Goal: Task Accomplishment & Management: Manage account settings

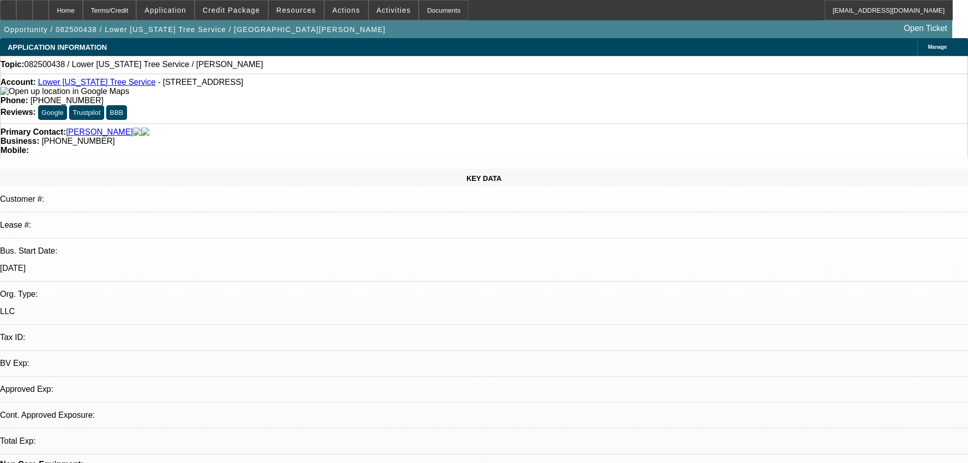
select select "0"
select select "2"
select select "0.1"
select select "4"
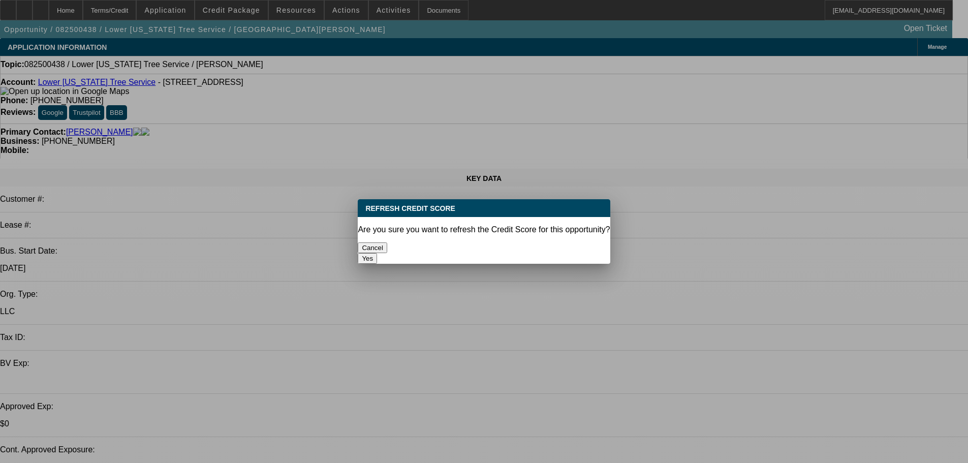
click at [377, 253] on button "Yes" at bounding box center [367, 258] width 19 height 11
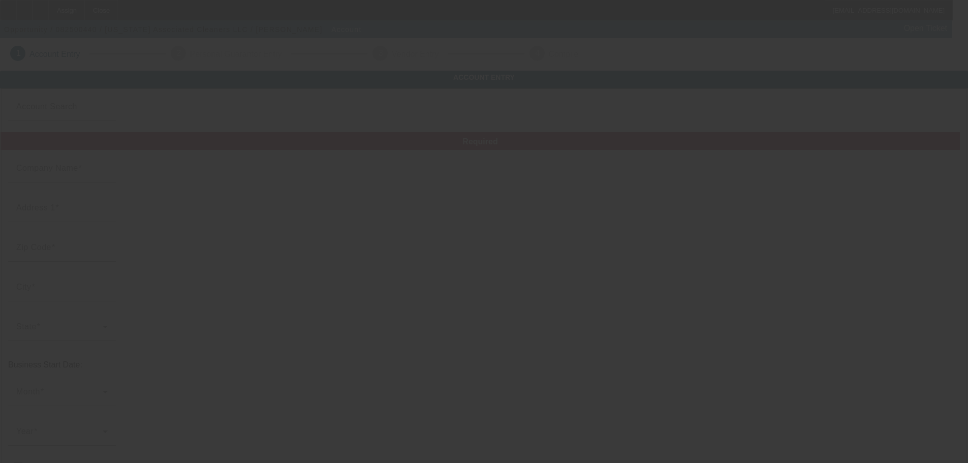
type input "8/15/2025"
type input "Florida Associated Cleaners LLC"
type input "1806 21st Ave E"
type input "34208"
type input "Bradenton"
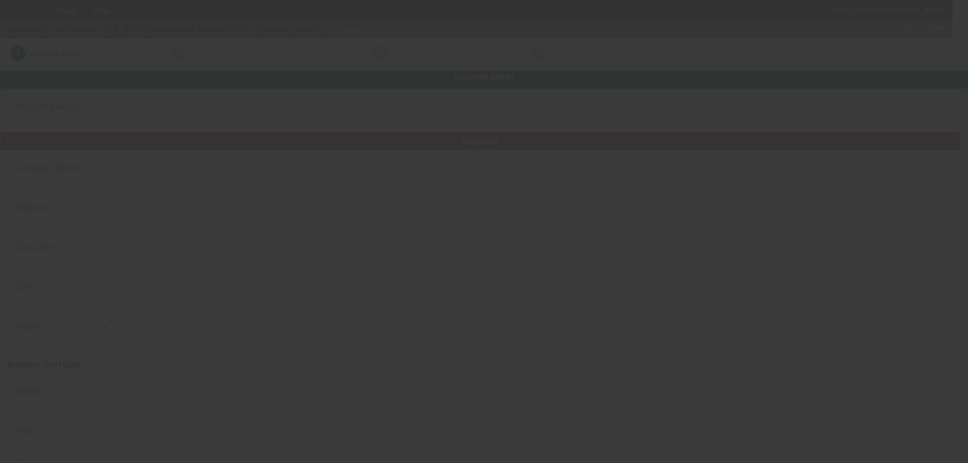
type input "(941) 725-0457"
type input "f.a.cleaners.llc@gmail.com"
type input "33-1865375"
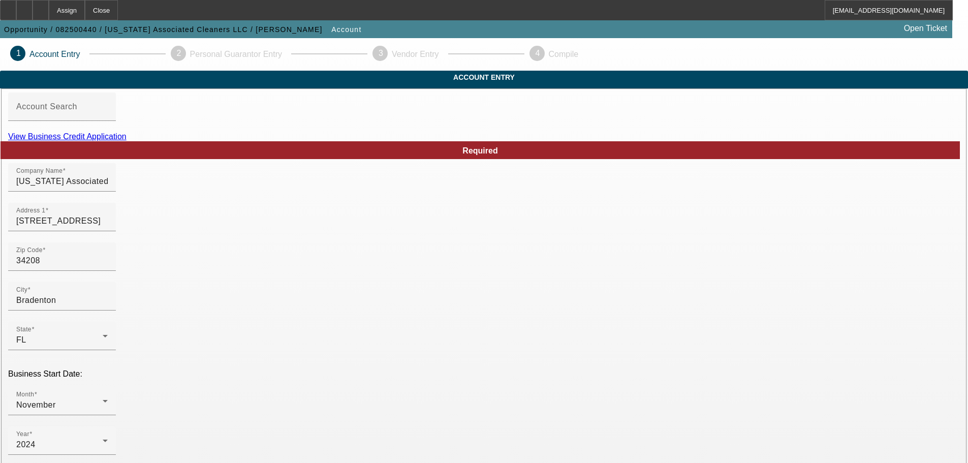
scroll to position [188, 0]
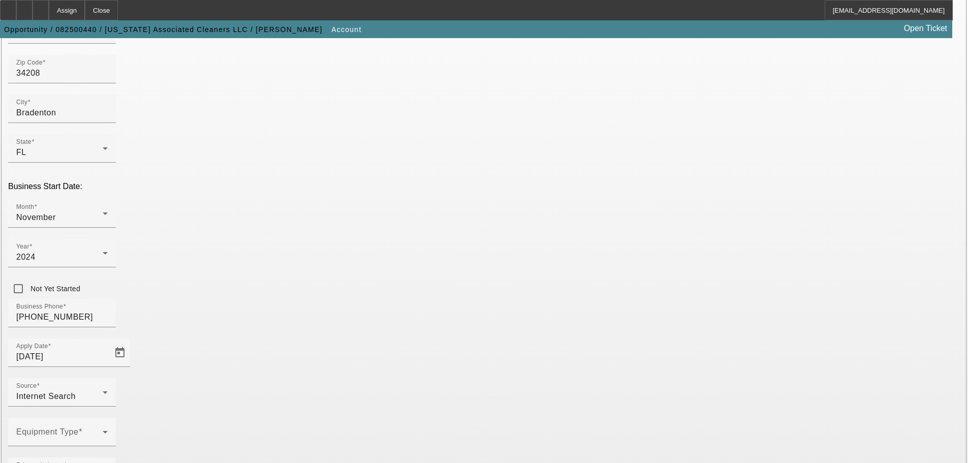
click at [103, 430] on span at bounding box center [59, 436] width 86 height 12
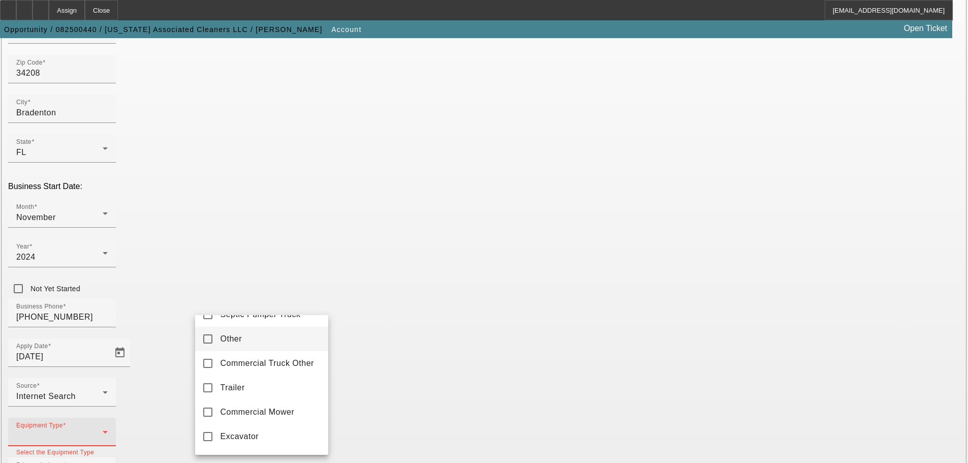
click at [232, 345] on span "Other" at bounding box center [232, 339] width 22 height 12
click at [411, 336] on div at bounding box center [484, 231] width 968 height 463
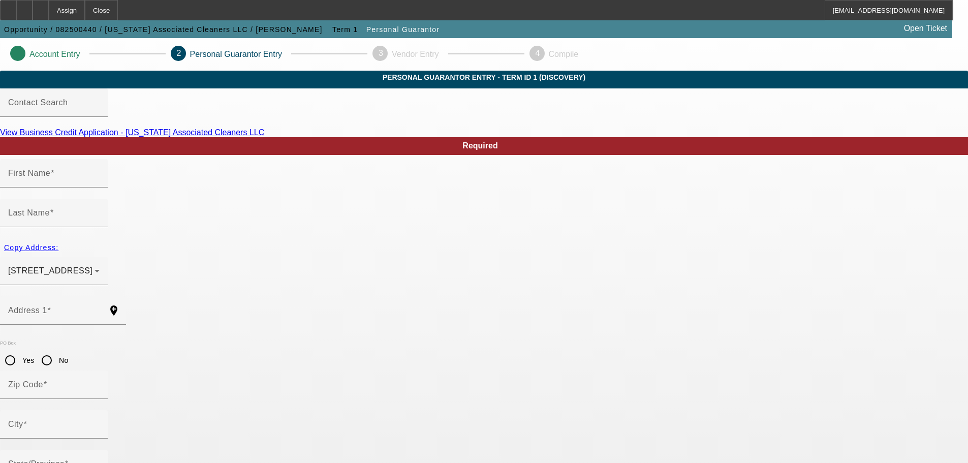
type input "Mark"
type input "Johnson"
type input "1806 21st avenue east"
radio input "true"
type input "34208"
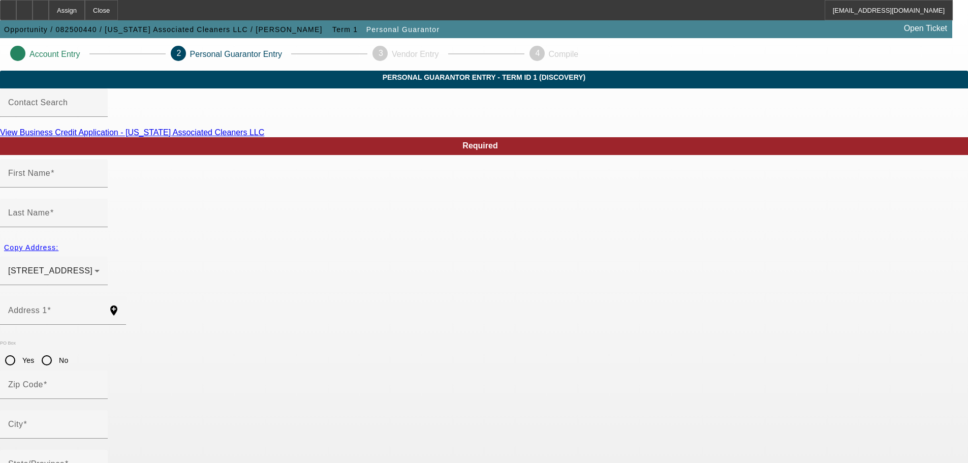
type input "Bradenton"
type input "(941) 725-0457"
type input "100"
type input "592-05-1102"
type input "f.a.cleaners.llc@gmail.com"
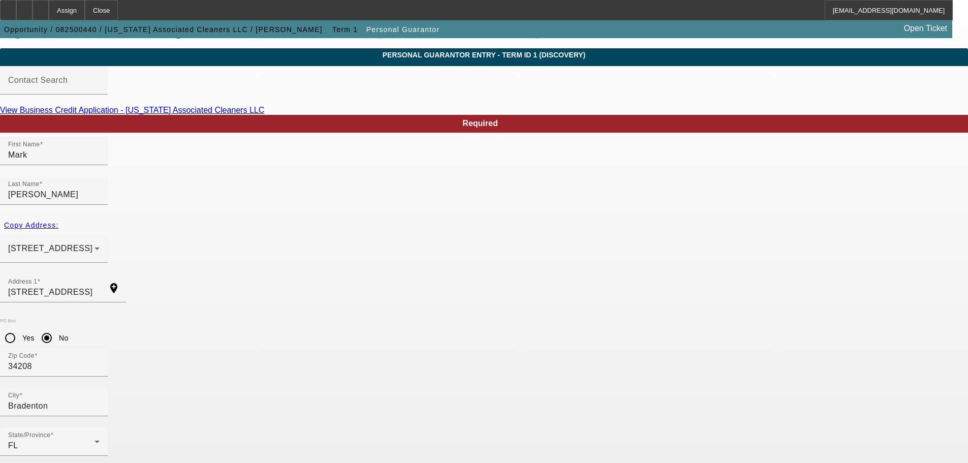
scroll to position [34, 0]
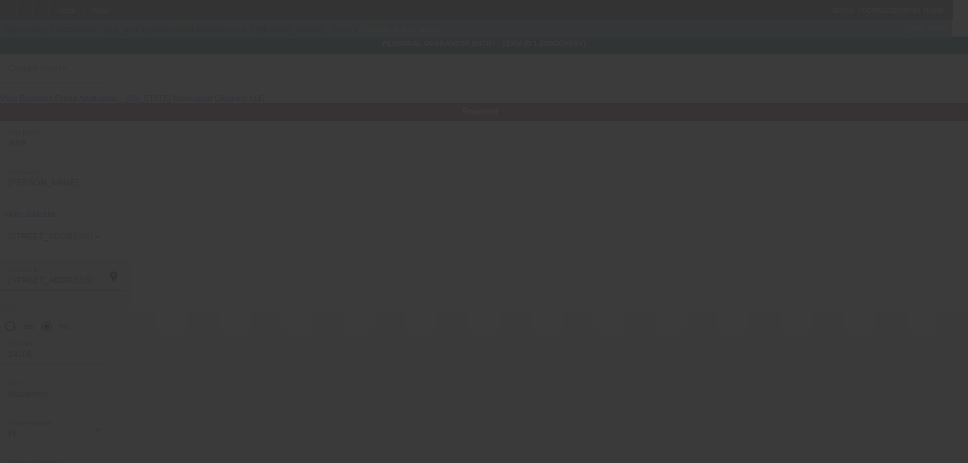
scroll to position [0, 0]
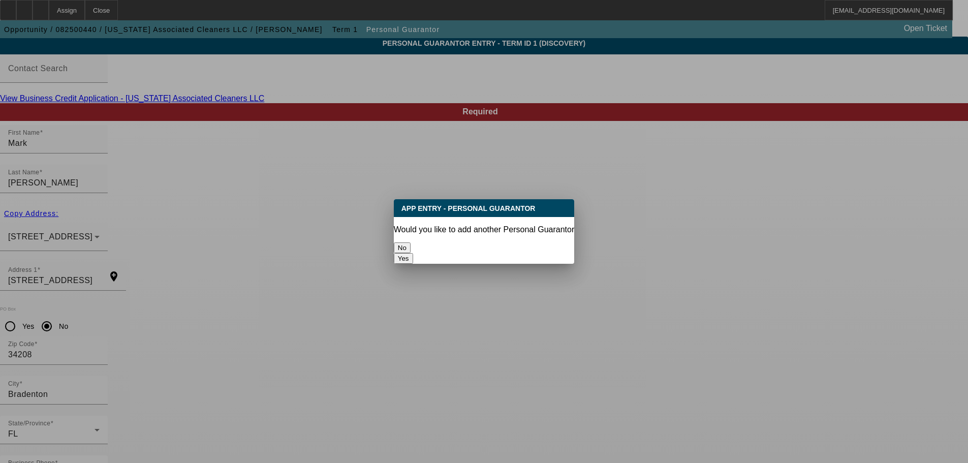
click at [411, 248] on button "No" at bounding box center [402, 247] width 17 height 11
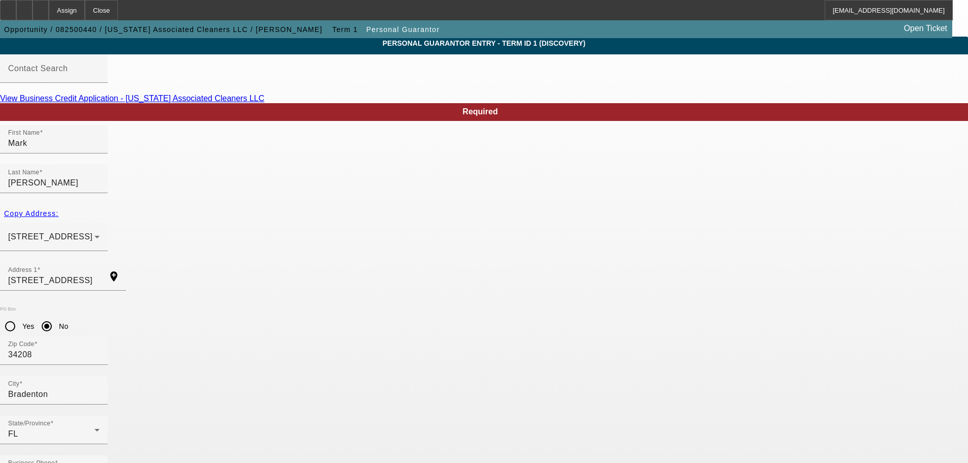
scroll to position [34, 0]
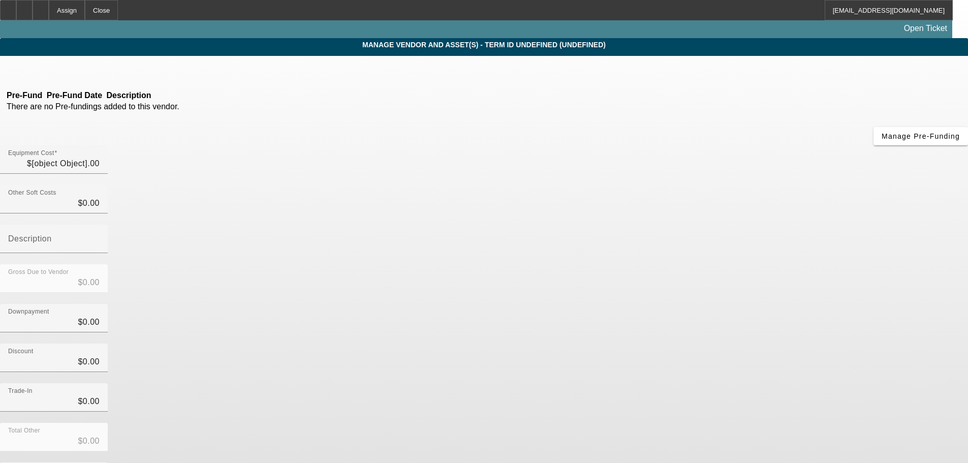
type input "$15,000.00"
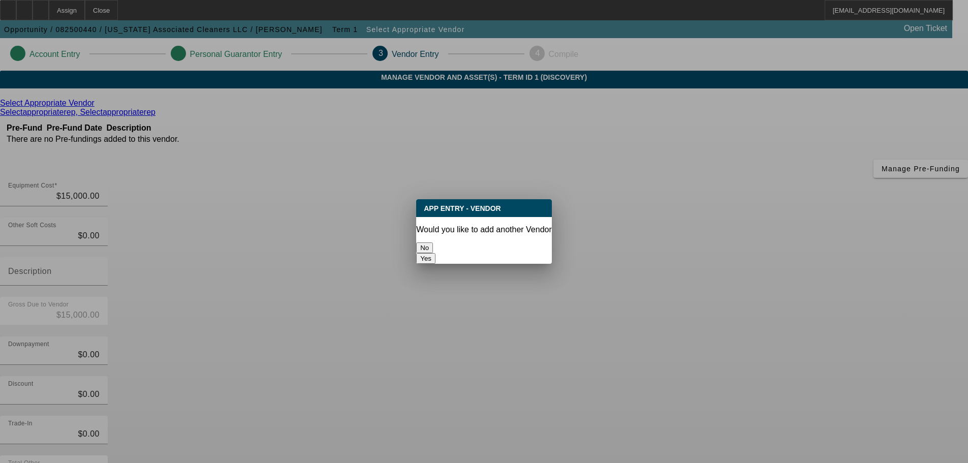
click at [433, 244] on button "No" at bounding box center [424, 247] width 17 height 11
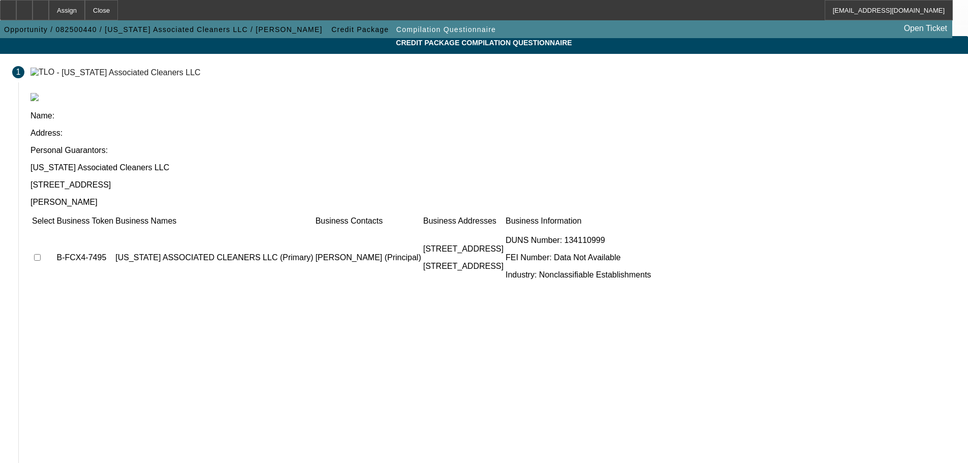
scroll to position [63, 0]
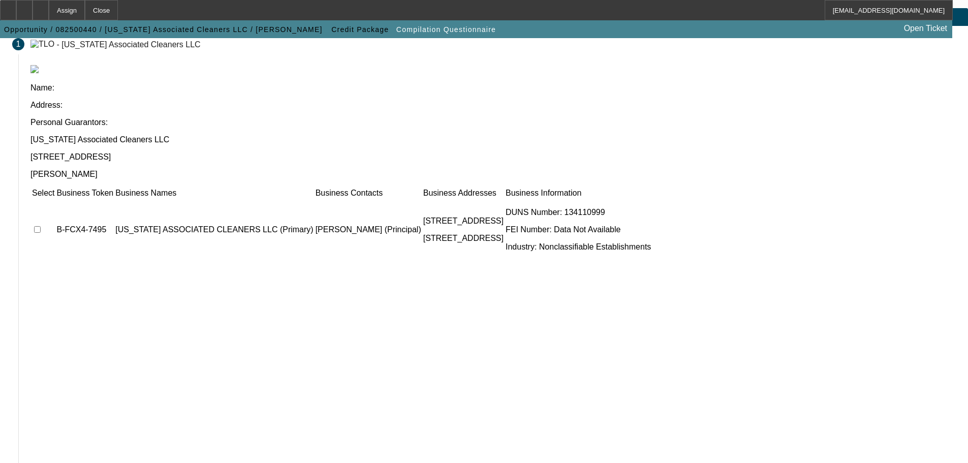
click at [55, 199] on td at bounding box center [43, 229] width 23 height 61
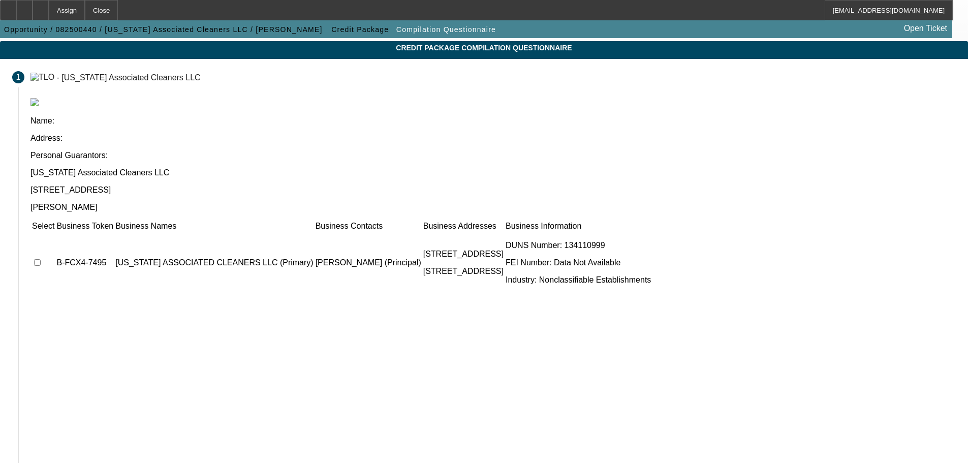
scroll to position [12, 0]
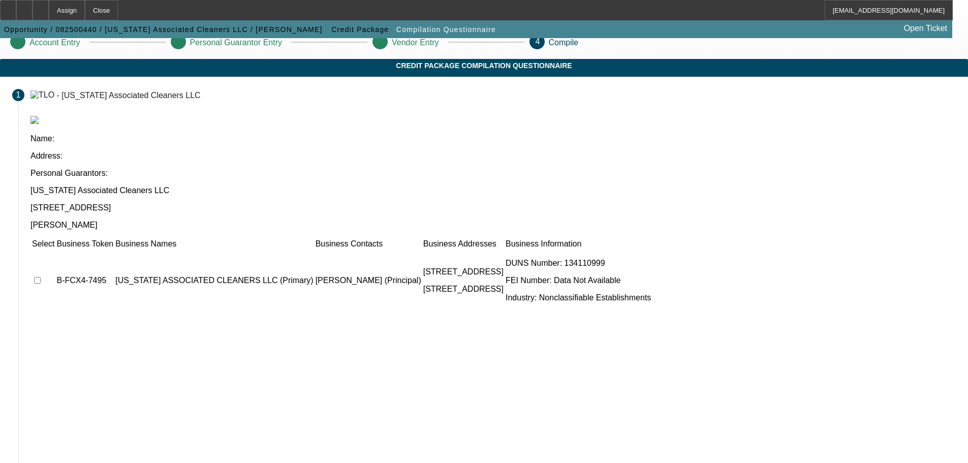
click at [41, 277] on input "checkbox" at bounding box center [37, 280] width 7 height 7
checkbox input "true"
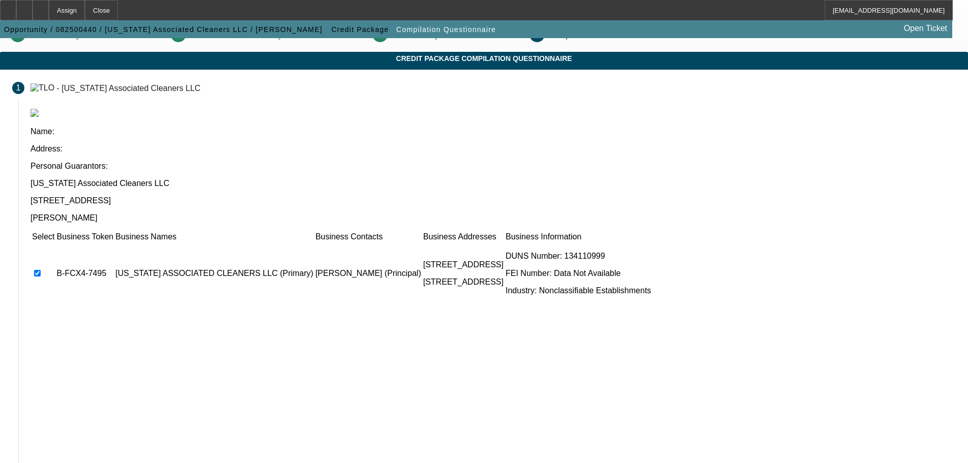
scroll to position [63, 0]
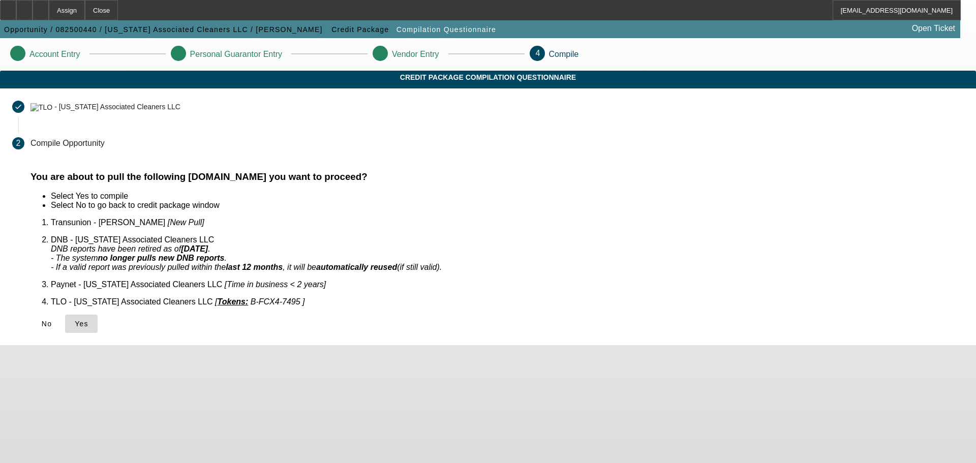
click at [88, 320] on span "Yes" at bounding box center [82, 324] width 14 height 8
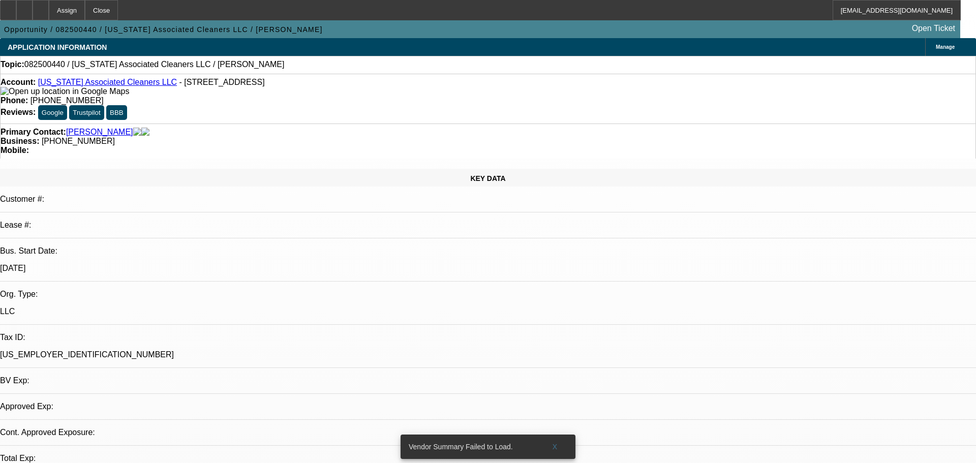
select select "0"
select select "2"
select select "0.1"
select select "4"
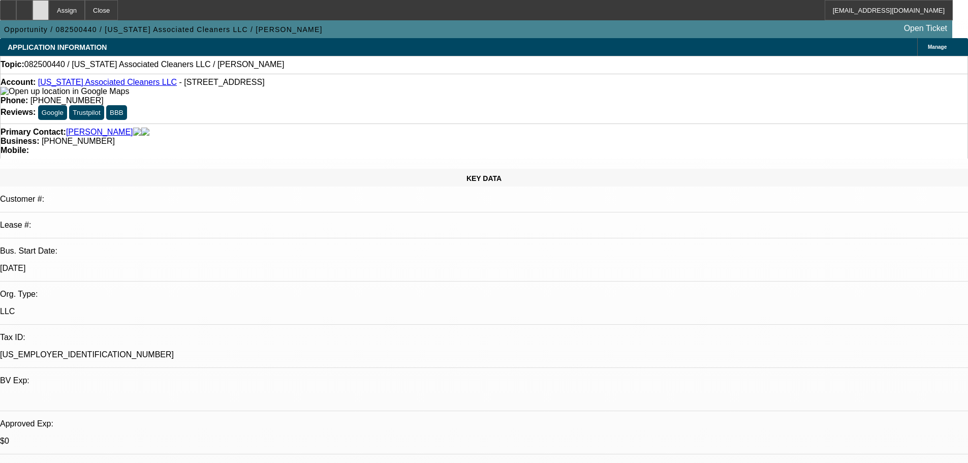
click at [41, 7] on icon at bounding box center [41, 7] width 0 height 0
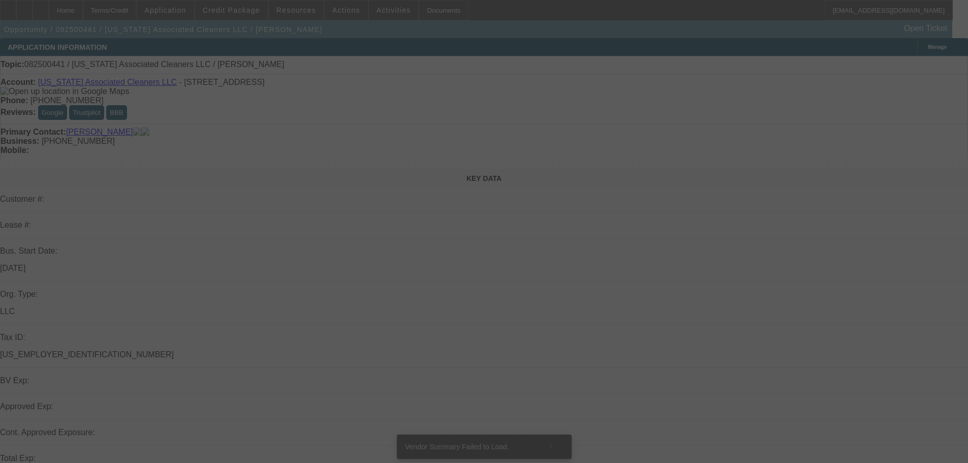
select select "0"
select select "2"
select select "0.1"
select select "4"
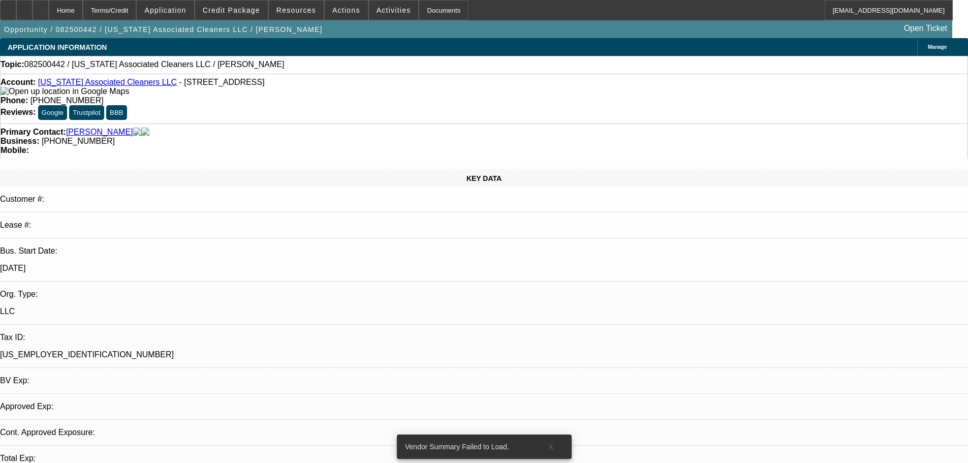
select select "0"
select select "2"
select select "0.1"
select select "4"
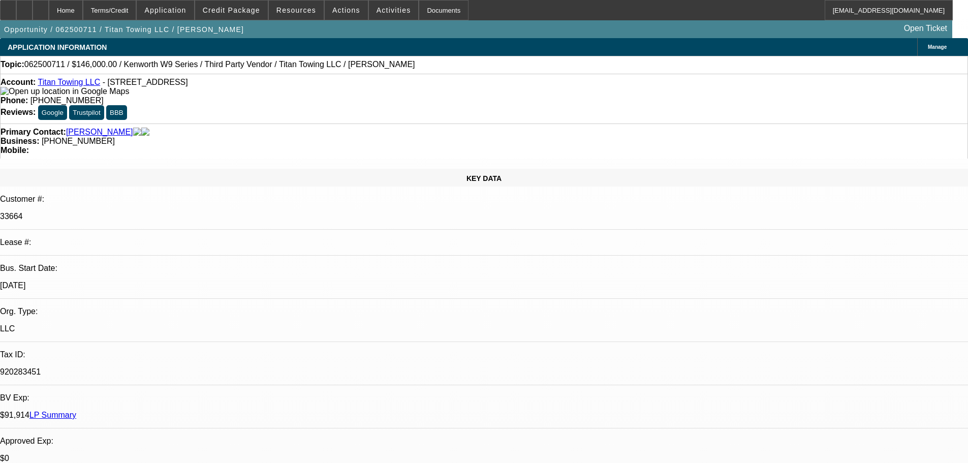
select select "0"
select select "2"
select select "0"
select select "6"
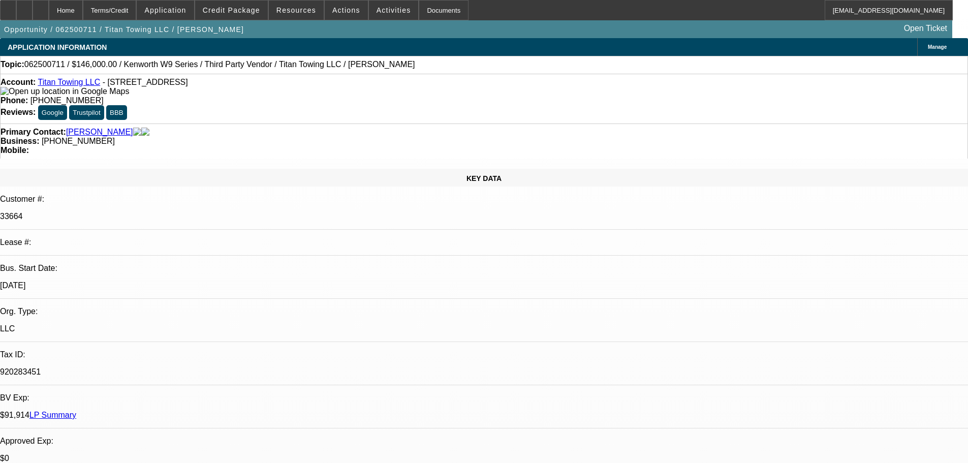
select select "0"
select select "2"
select select "0"
select select "6"
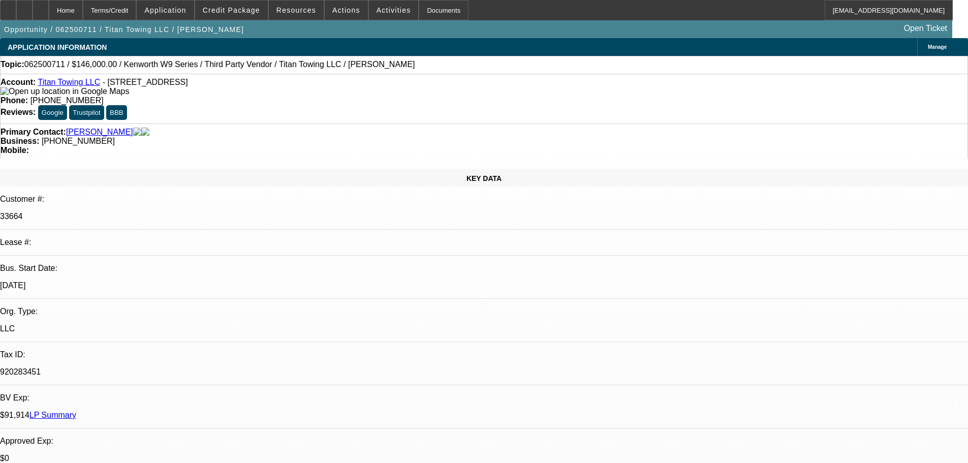
select select "0"
select select "2"
select select "0"
select select "6"
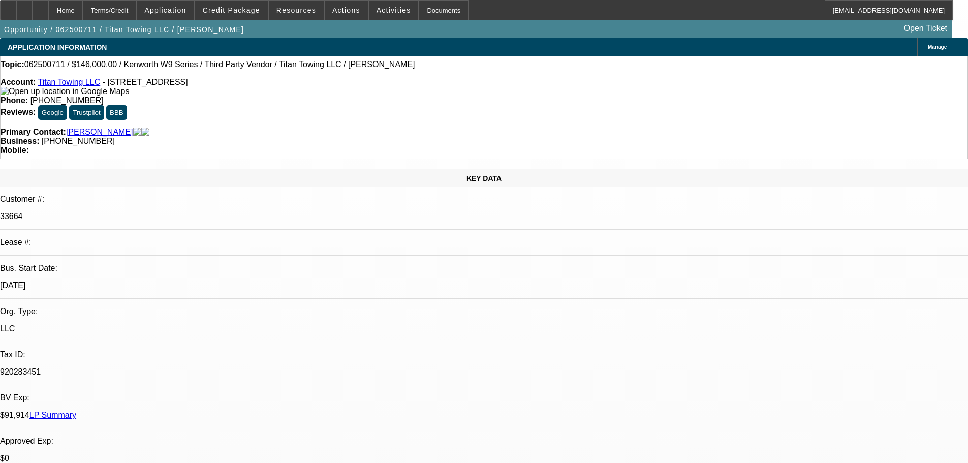
select select "0.15"
select select "2"
select select "0"
select select "6"
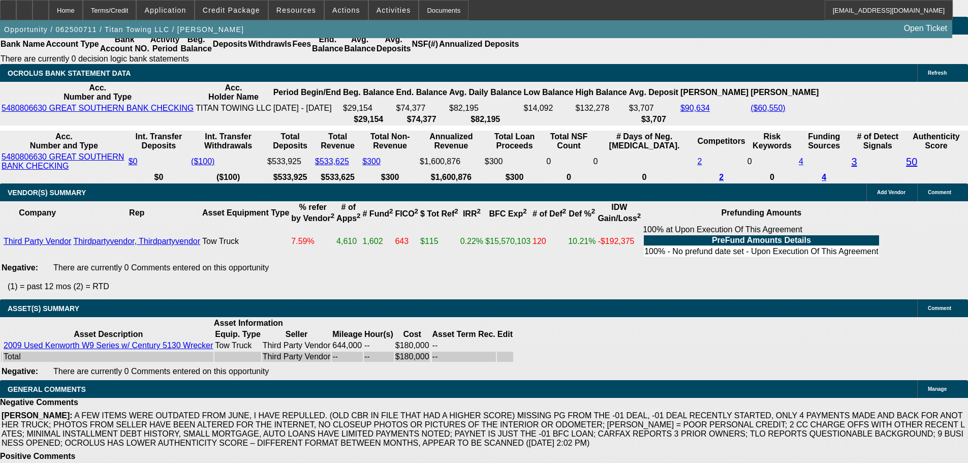
scroll to position [2007, 0]
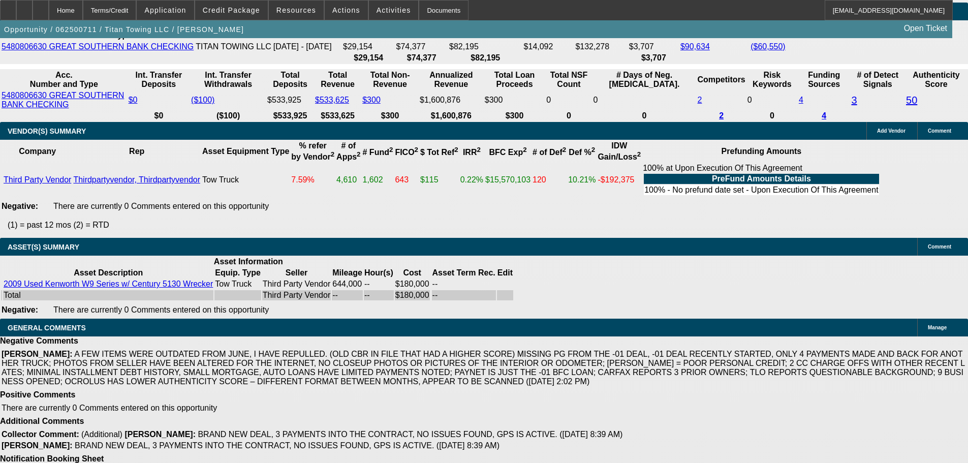
select select "5"
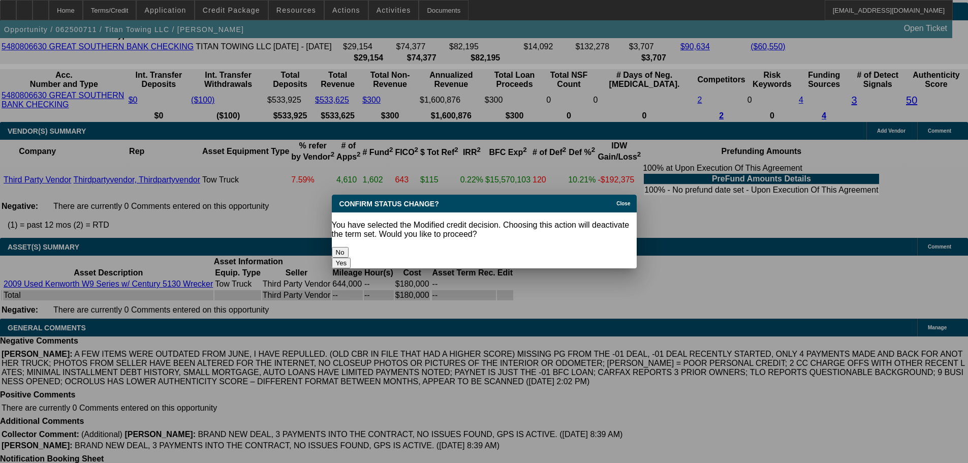
scroll to position [0, 0]
click at [351, 258] on button "Yes" at bounding box center [341, 263] width 19 height 11
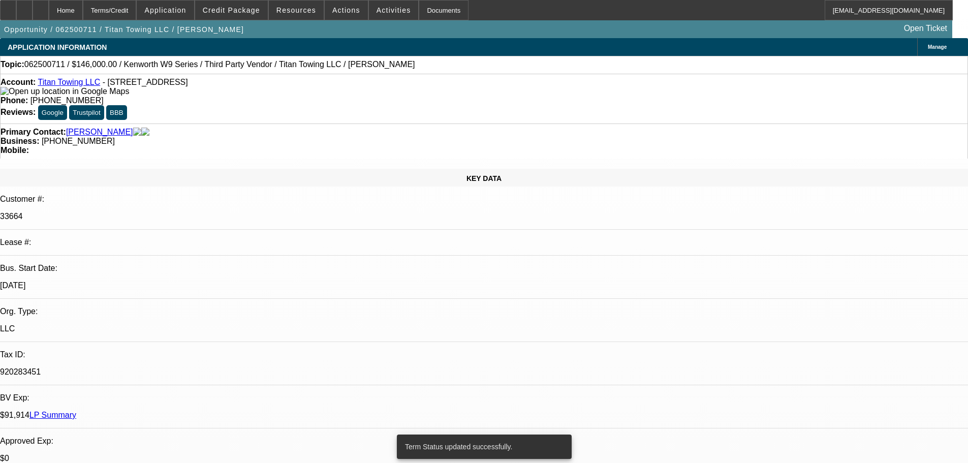
select select "0"
select select "2"
select select "0"
select select "6"
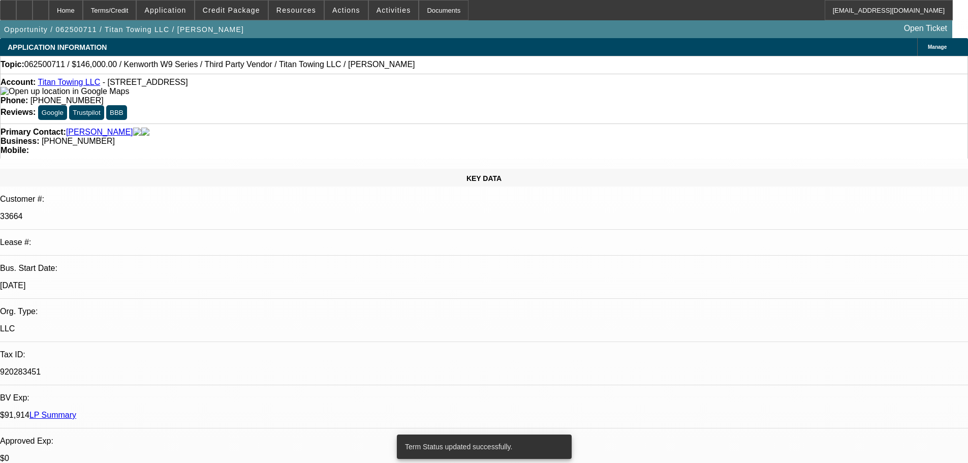
select select "0"
select select "2"
select select "0"
select select "6"
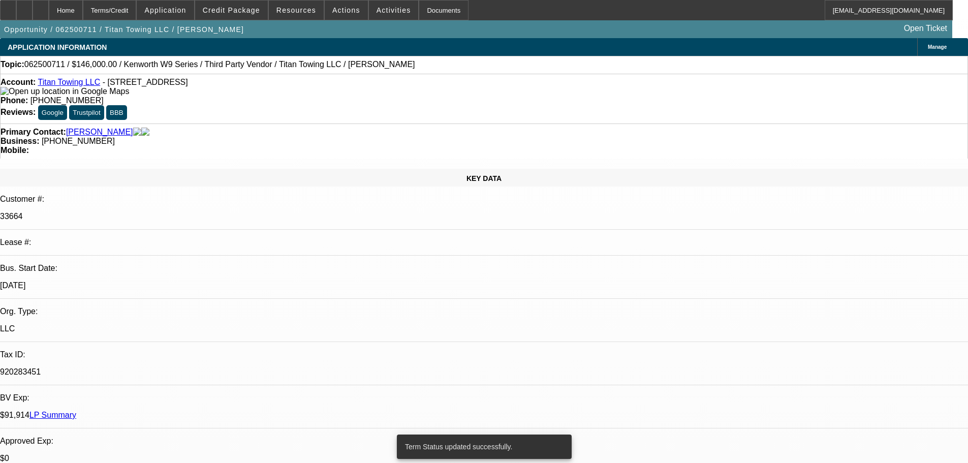
select select "0"
select select "2"
select select "0"
select select "6"
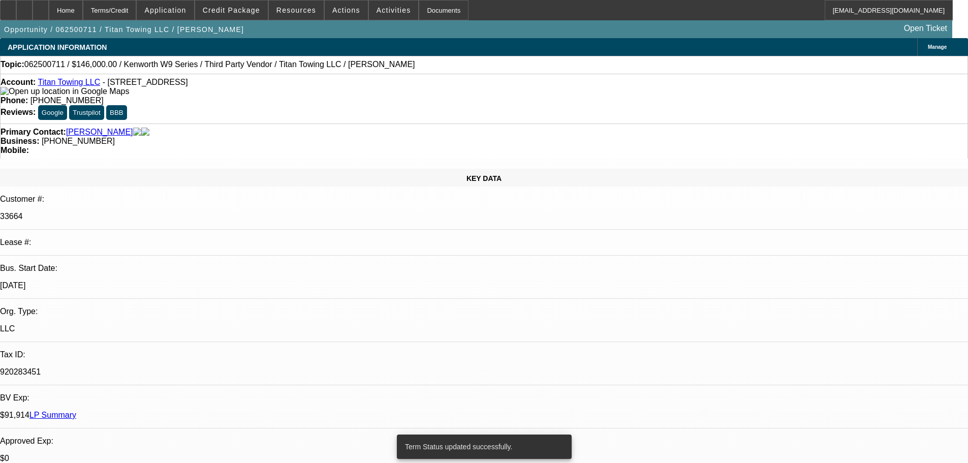
select select "0"
select select "2"
select select "0"
select select "6"
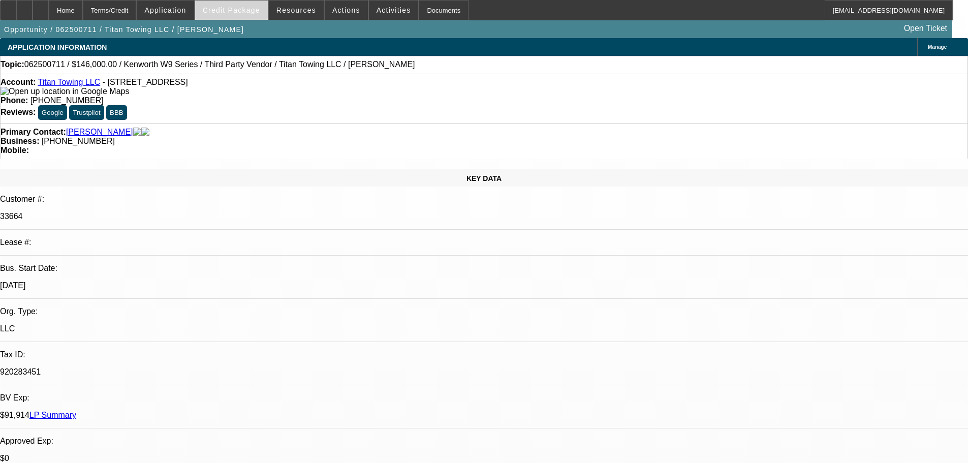
click at [244, 8] on span "Credit Package" at bounding box center [231, 10] width 57 height 8
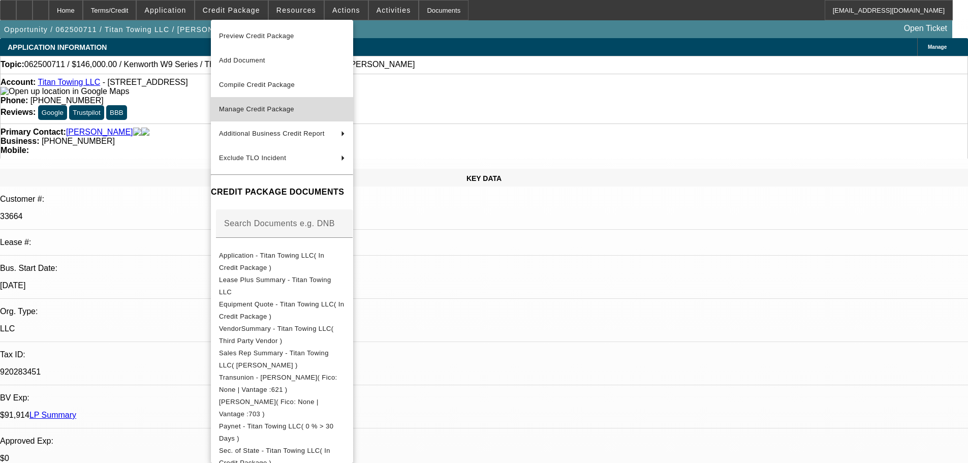
click at [246, 108] on span "Manage Credit Package" at bounding box center [256, 109] width 75 height 8
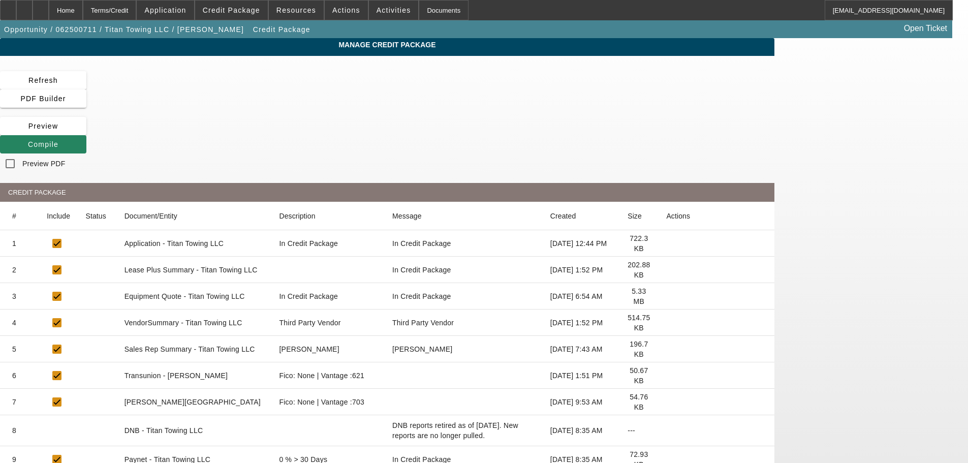
click at [666, 270] on icon at bounding box center [666, 270] width 0 height 0
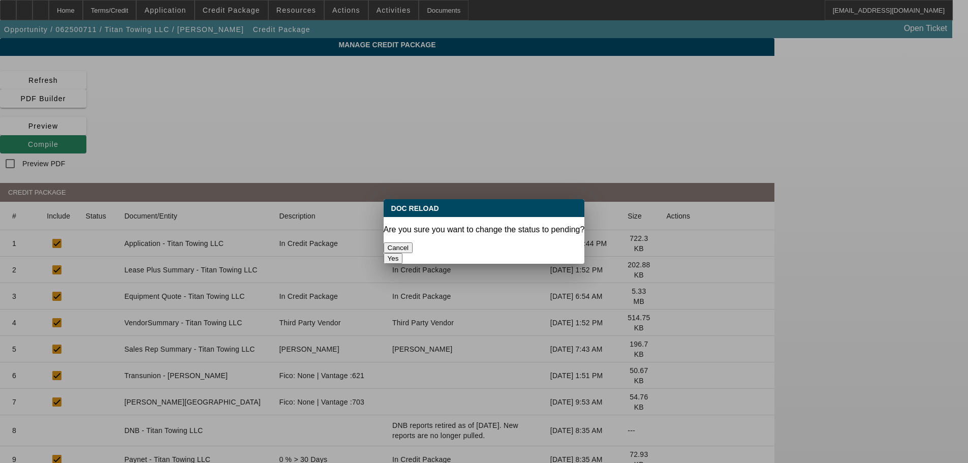
click at [403, 253] on button "Yes" at bounding box center [393, 258] width 19 height 11
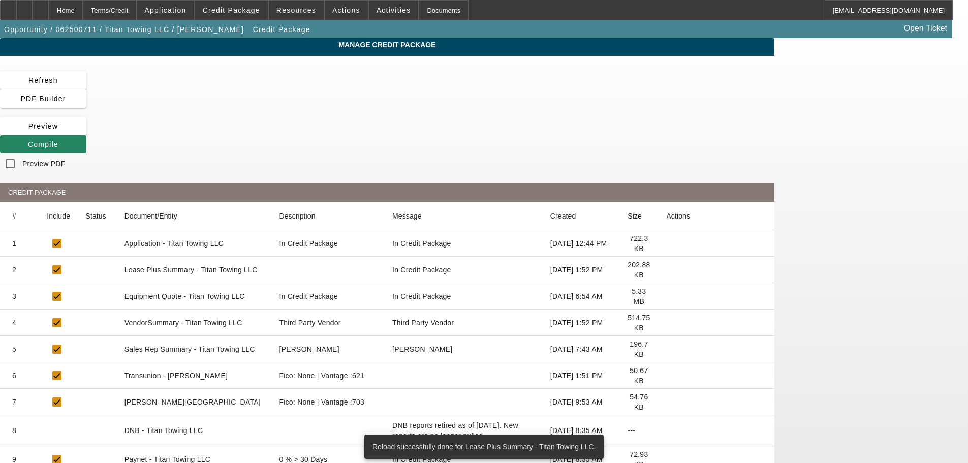
click at [666, 323] on icon at bounding box center [666, 323] width 0 height 0
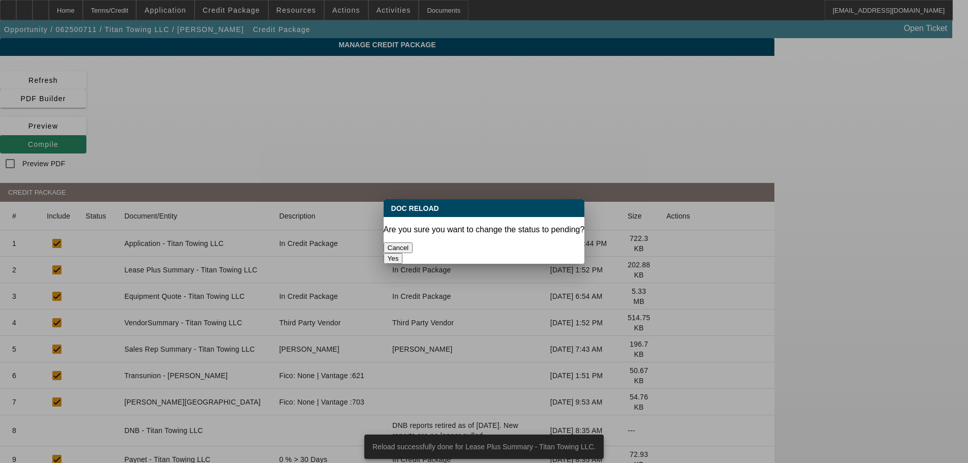
click at [403, 253] on button "Yes" at bounding box center [393, 258] width 19 height 11
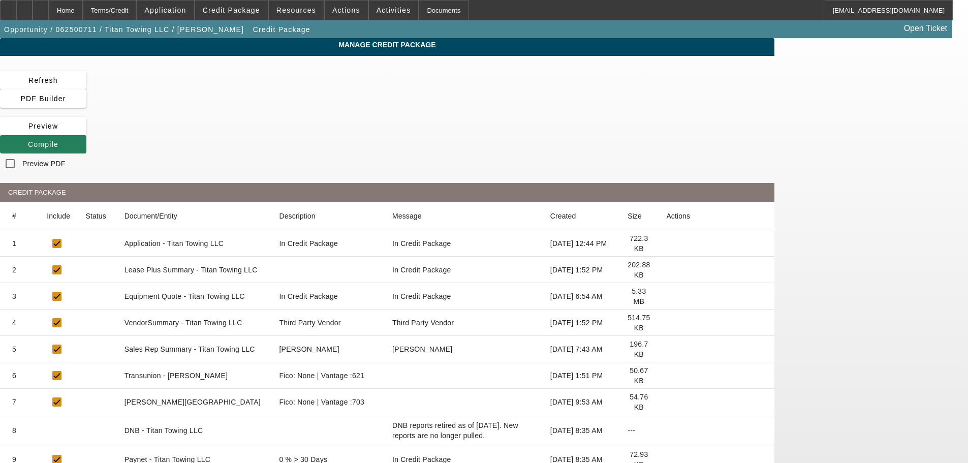
click at [58, 140] on span "Compile" at bounding box center [43, 144] width 30 height 8
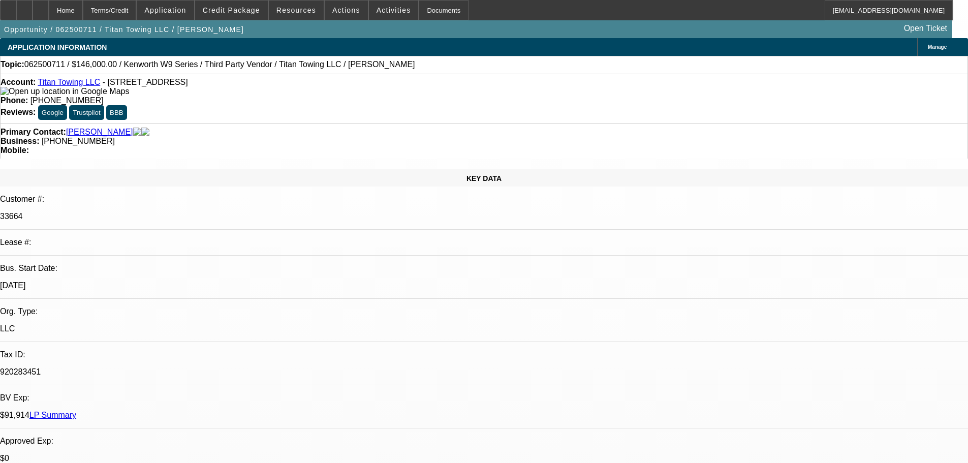
select select "0"
select select "2"
select select "0"
select select "6"
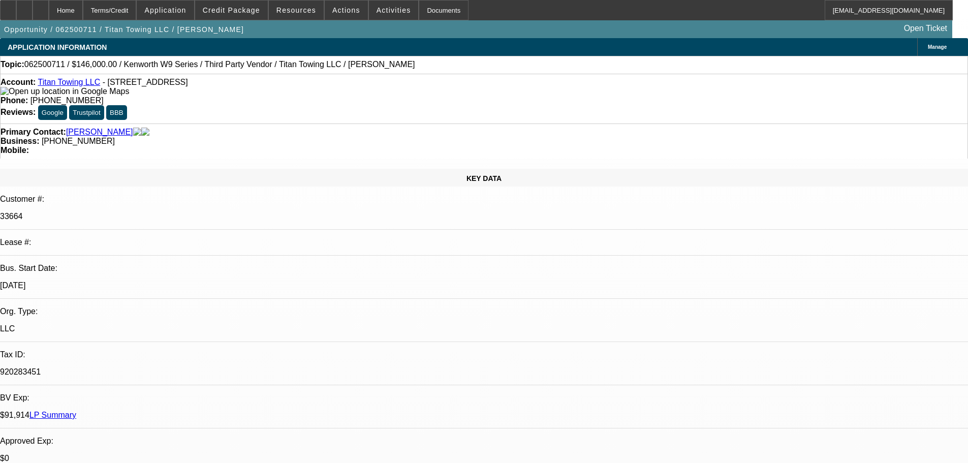
select select "0"
select select "2"
select select "0"
select select "6"
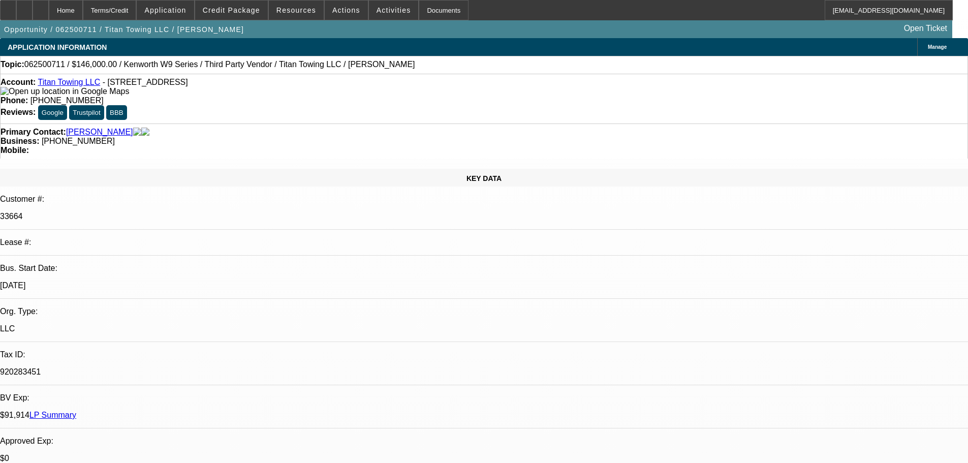
select select "0"
select select "2"
select select "0"
select select "6"
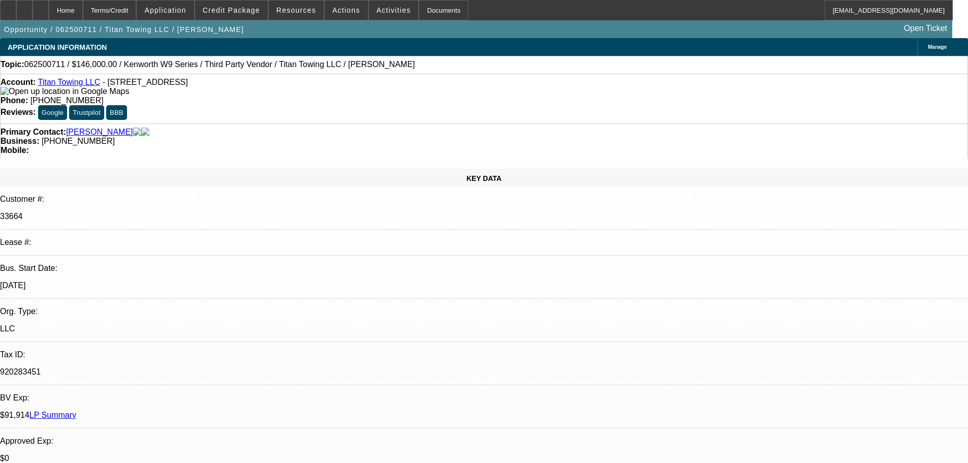
select select "0"
select select "2"
select select "0"
select select "6"
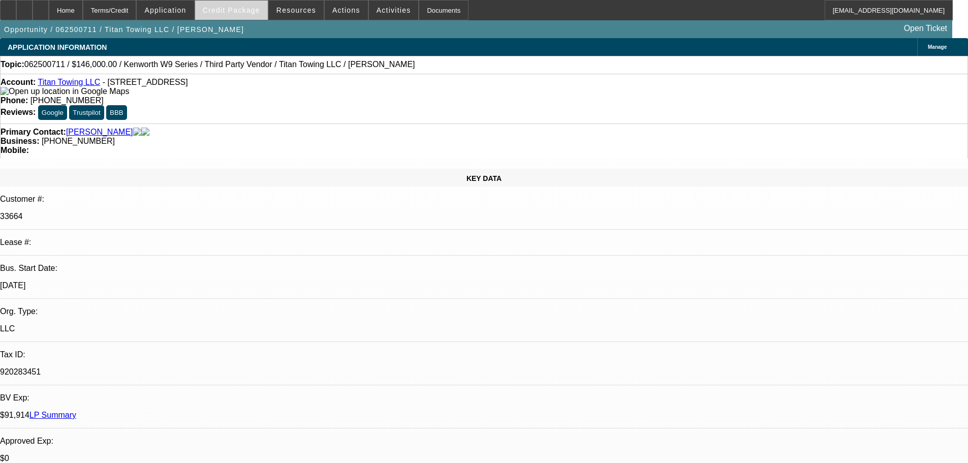
click at [260, 13] on span "Credit Package" at bounding box center [231, 10] width 57 height 8
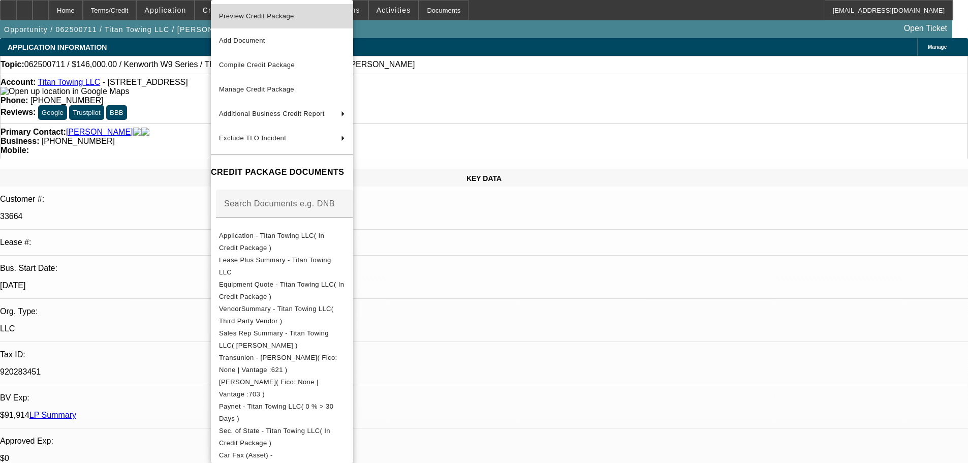
click at [272, 19] on span "Preview Credit Package" at bounding box center [256, 16] width 75 height 8
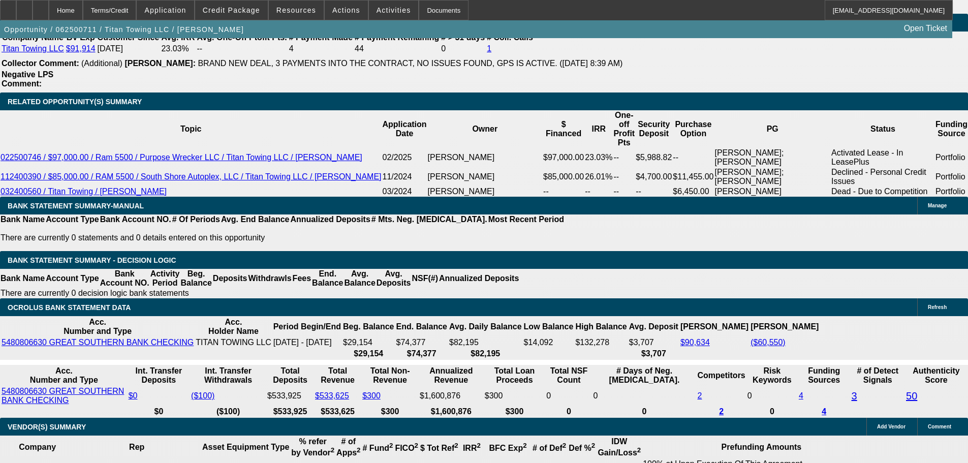
scroll to position [1660, 0]
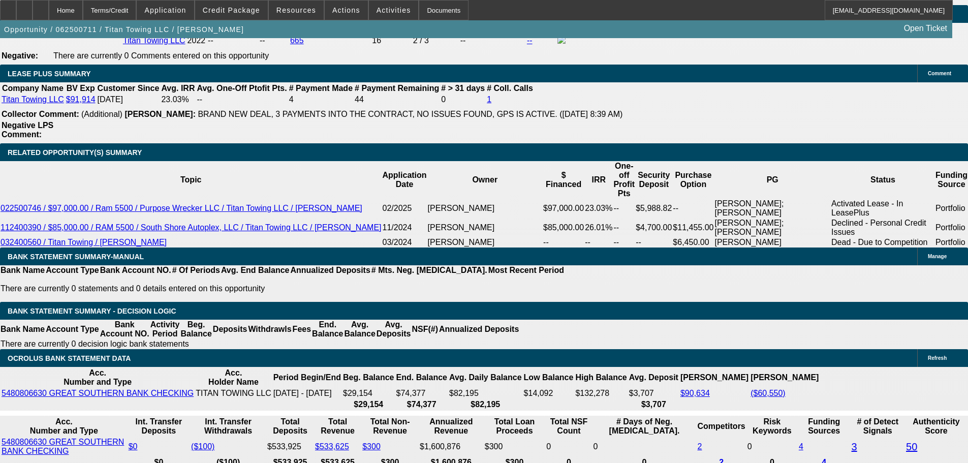
drag, startPoint x: 177, startPoint y: 182, endPoint x: 232, endPoint y: 181, distance: 54.9
type input "$37,000.00"
type input "UNKNOWN"
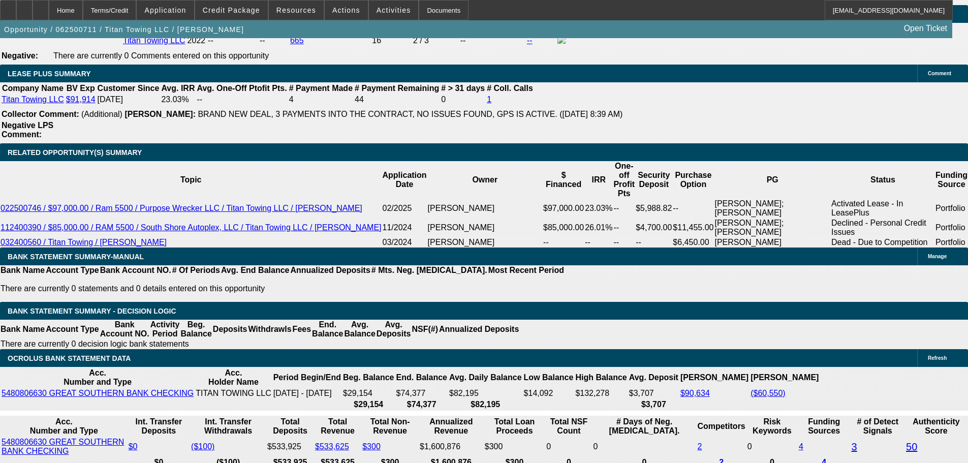
type input "$3,780.67"
type input "$7,561.34"
drag, startPoint x: 155, startPoint y: 262, endPoint x: 286, endPoint y: 250, distance: 131.8
type input "3"
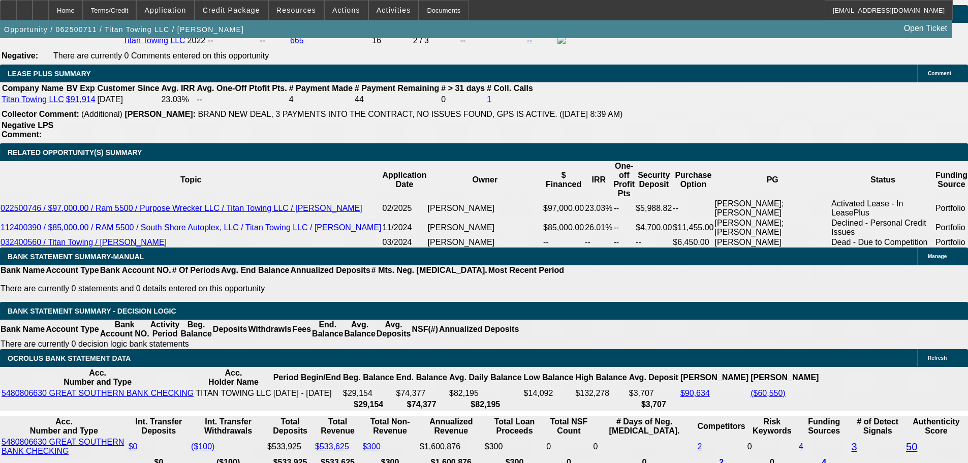
type input "$6.00"
type input "3795"
type input "20.1"
type input "$7,590.00"
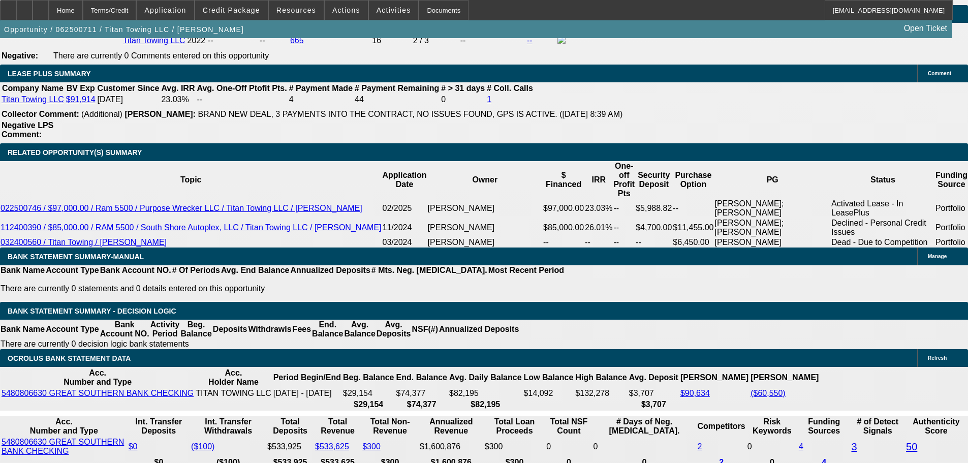
drag, startPoint x: 151, startPoint y: 260, endPoint x: 264, endPoint y: 249, distance: 112.8
type input "3"
type input "$6.00"
type input "3785"
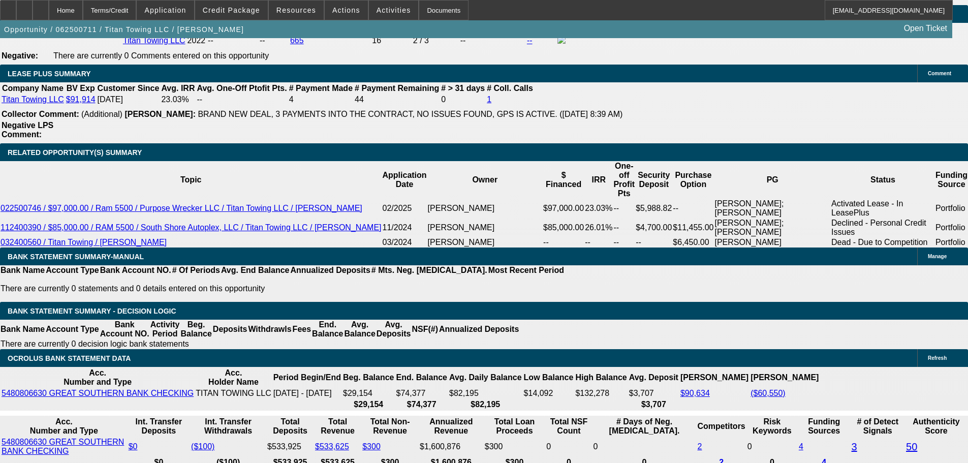
type input "20"
type input "$7,570.00"
type input "$3,785.00"
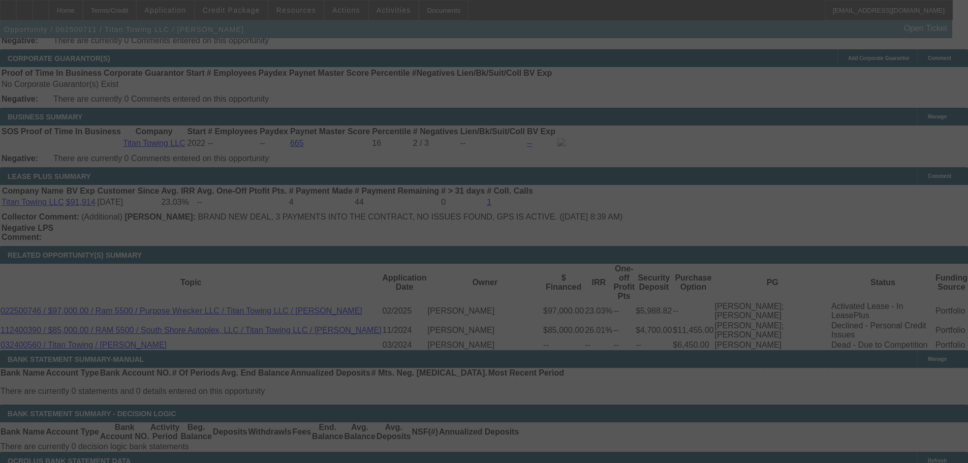
scroll to position [1559, 0]
select select "0"
select select "2"
select select "0"
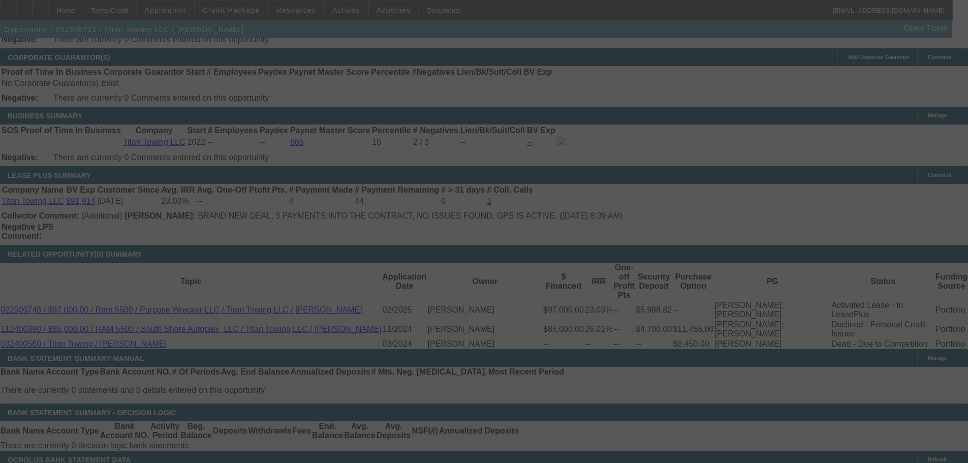
select select "6"
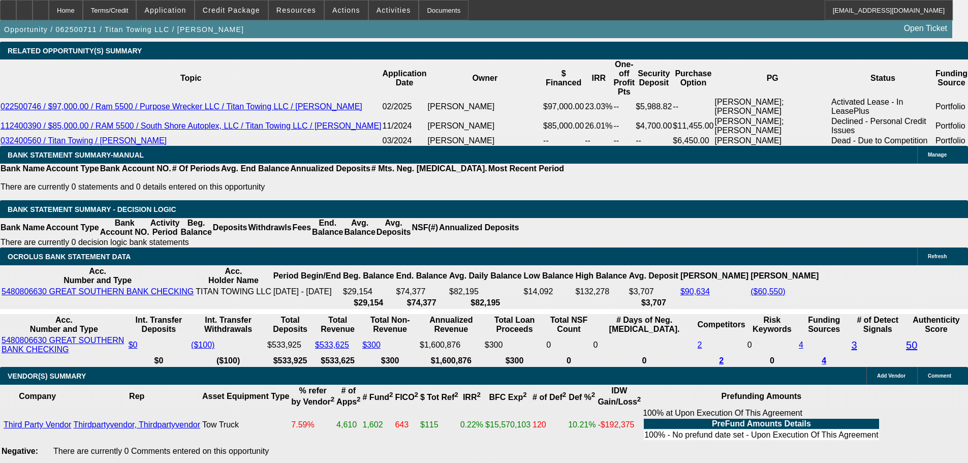
scroll to position [51, 0]
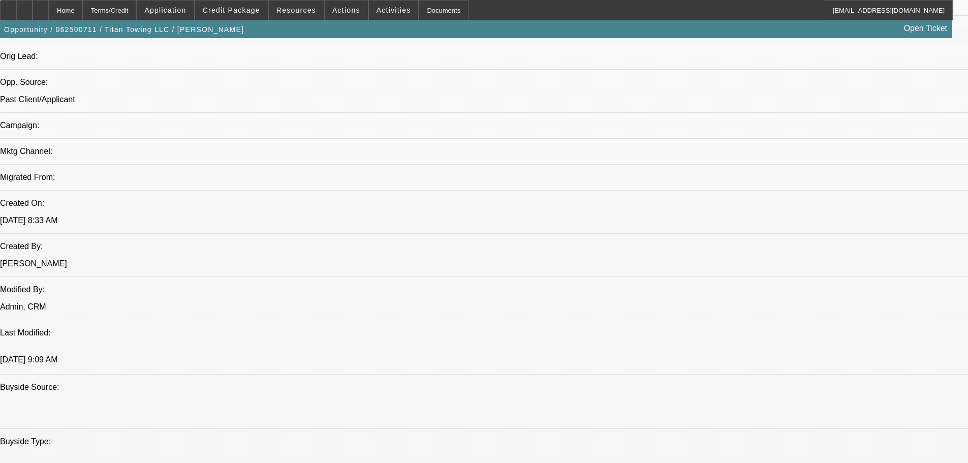
scroll to position [593, 0]
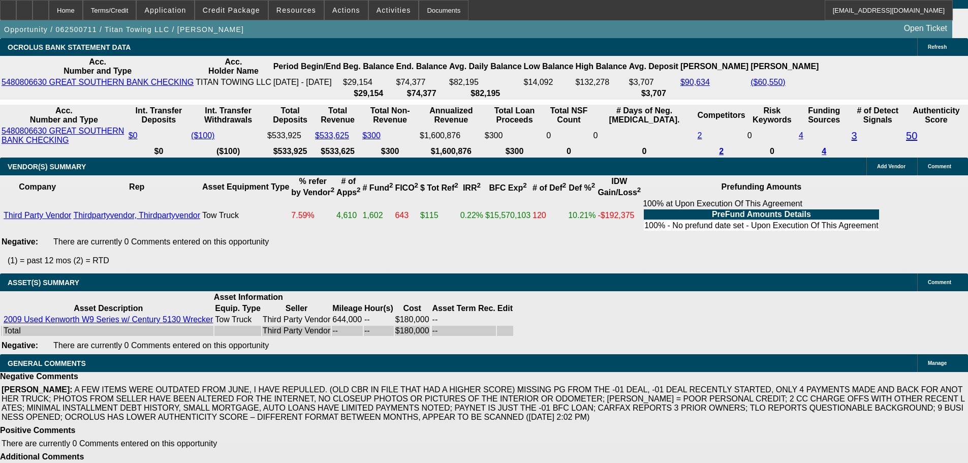
scroll to position [2016, 0]
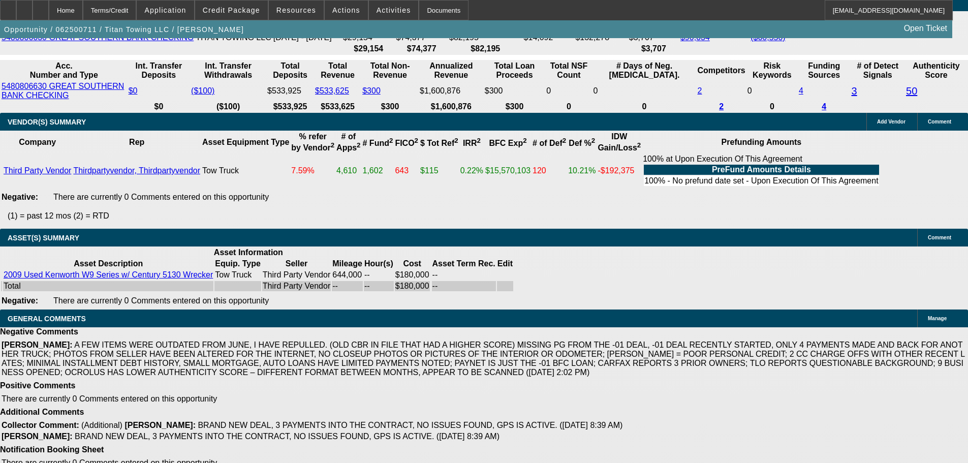
select select "3"
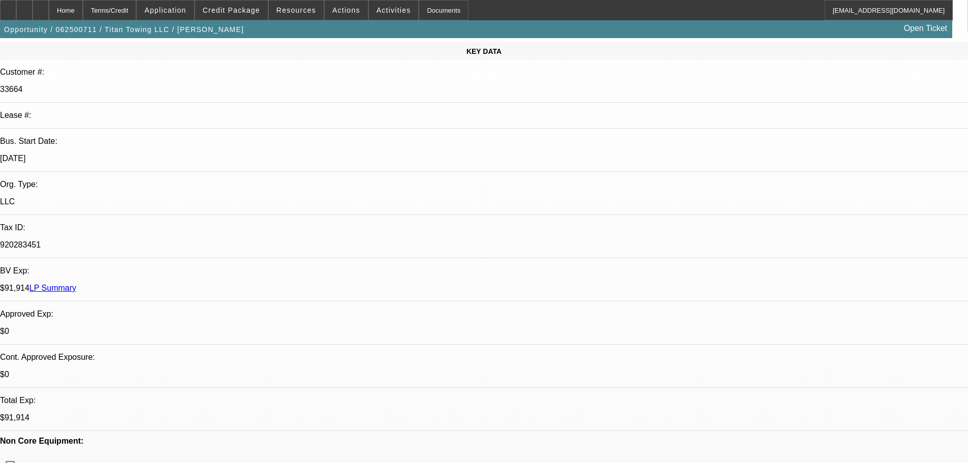
scroll to position [203, 0]
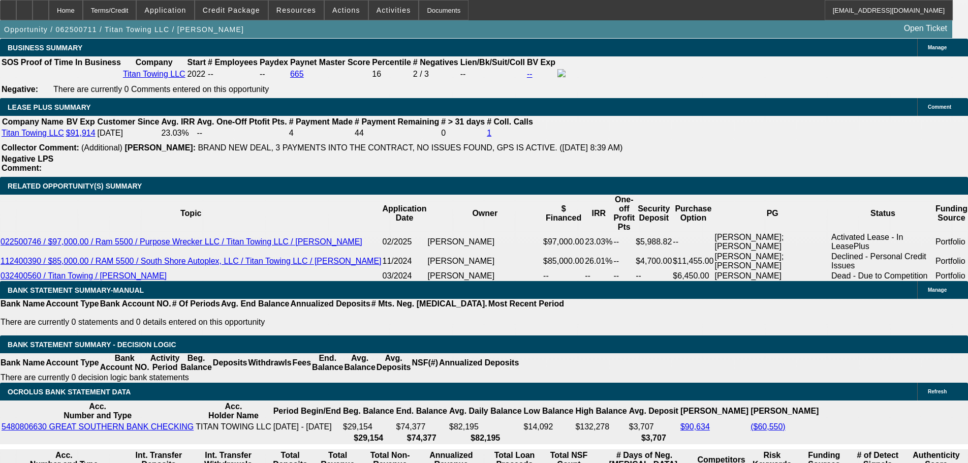
scroll to position [1677, 0]
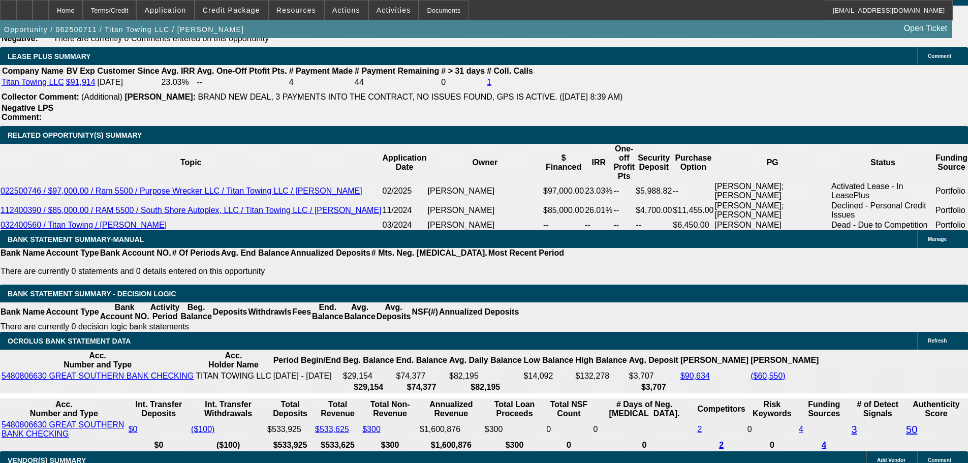
type textarea "APPROVED, GPS REQUIRED. CONTINGENT ON ACCEPTABLE INSPECTION. NO MORE EXPOSURE I…"
drag, startPoint x: 151, startPoint y: 243, endPoint x: 237, endPoint y: 240, distance: 85.9
type input "3"
type input "$6.00"
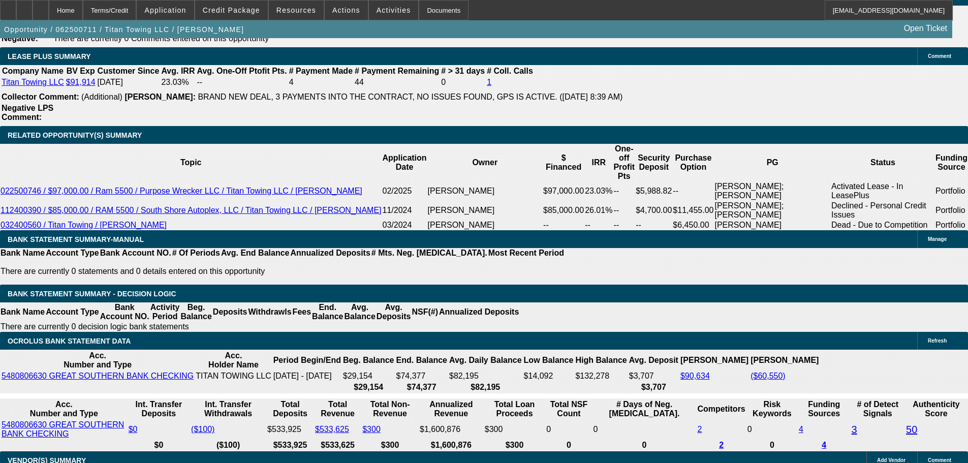
type input "UNKNOWN"
type input "3780"
type input "19.9"
type input "$7,560.00"
type input "$3,780.00"
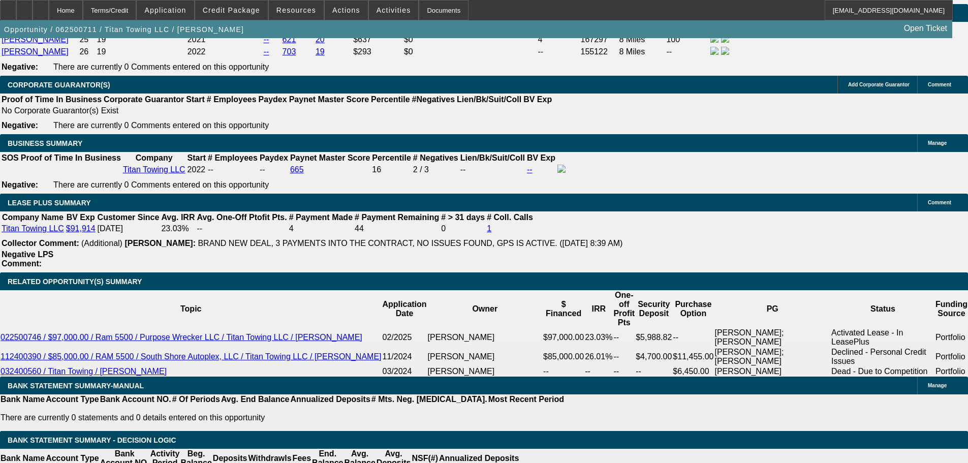
scroll to position [1525, 0]
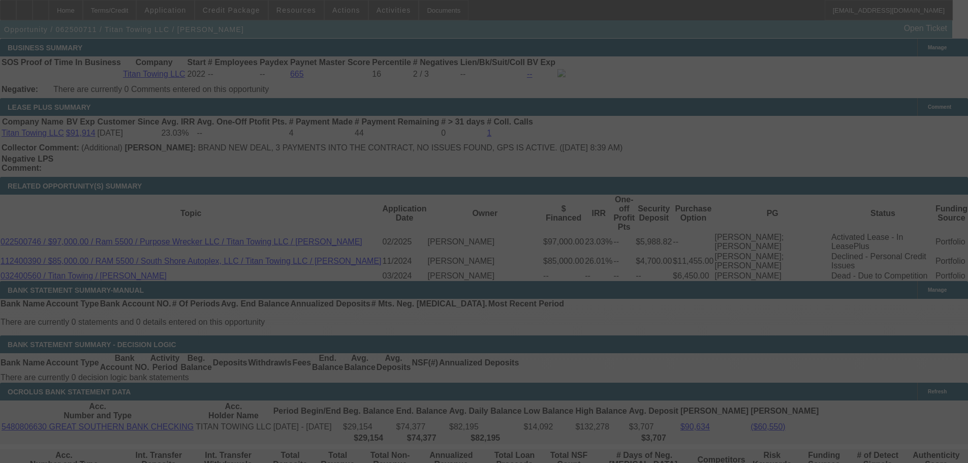
scroll to position [1677, 0]
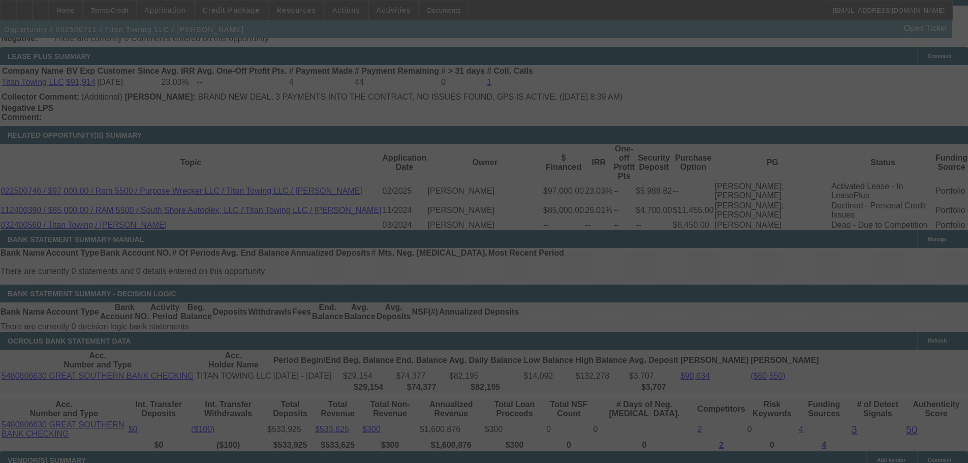
select select "0"
select select "2"
select select "0"
select select "6"
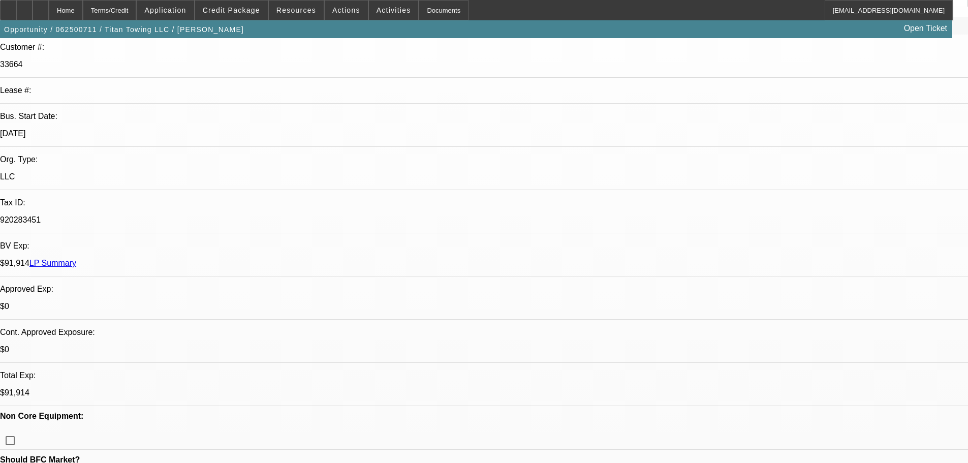
scroll to position [152, 0]
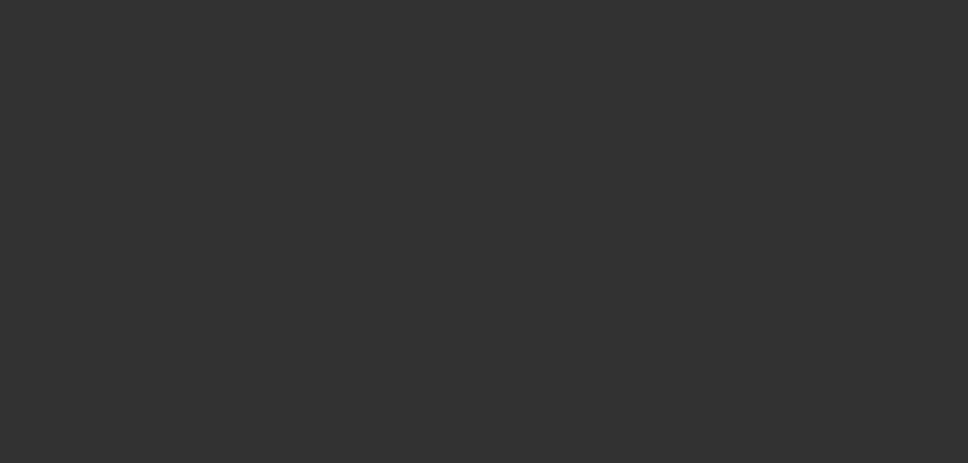
scroll to position [0, 0]
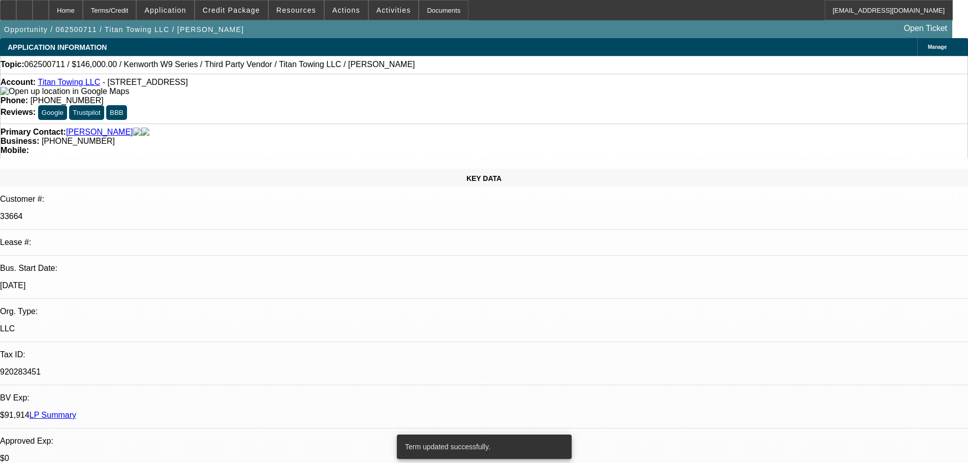
select select "0"
select select "2"
select select "0"
select select "6"
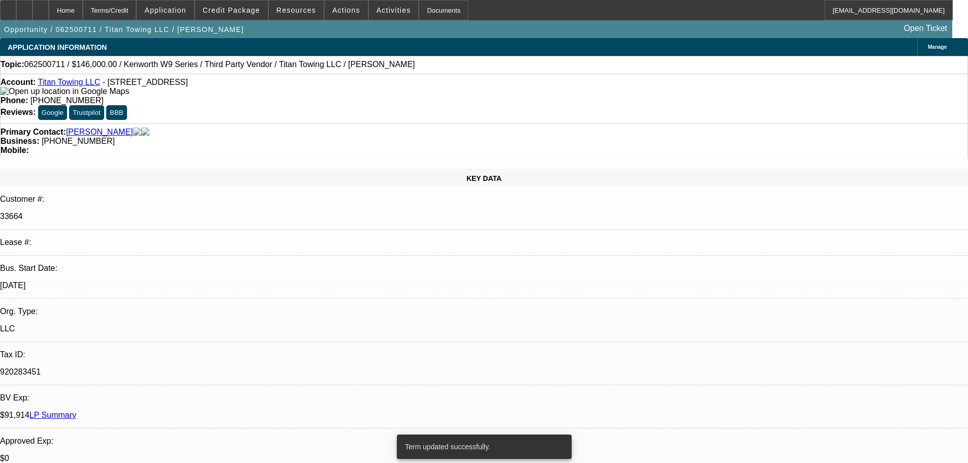
select select "0"
select select "2"
select select "0"
select select "6"
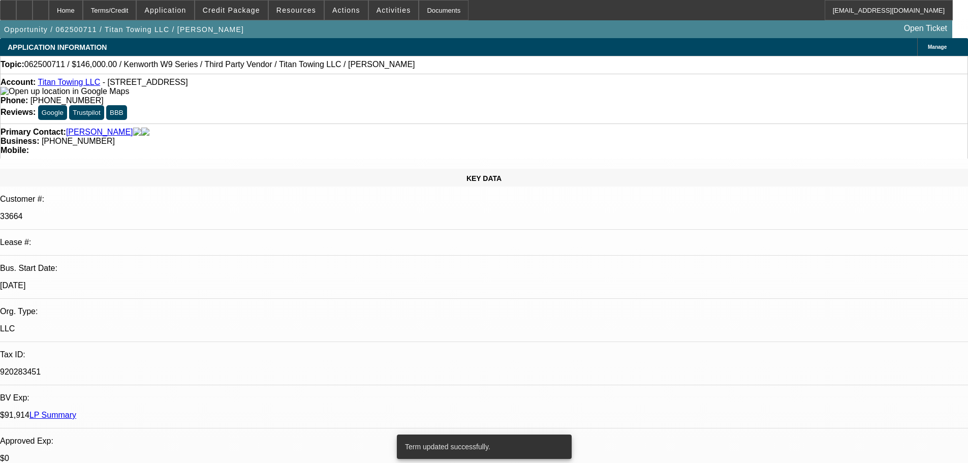
select select "0"
select select "2"
select select "0"
select select "6"
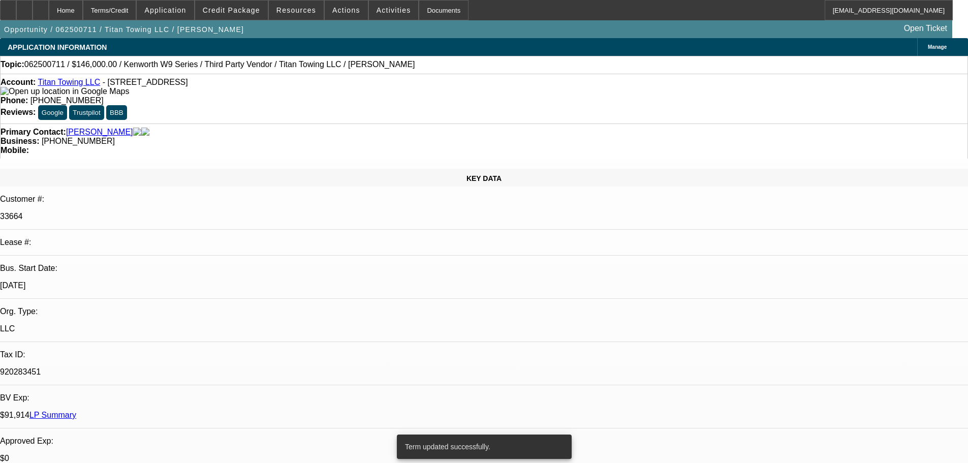
select select "0"
select select "2"
select select "0"
select select "6"
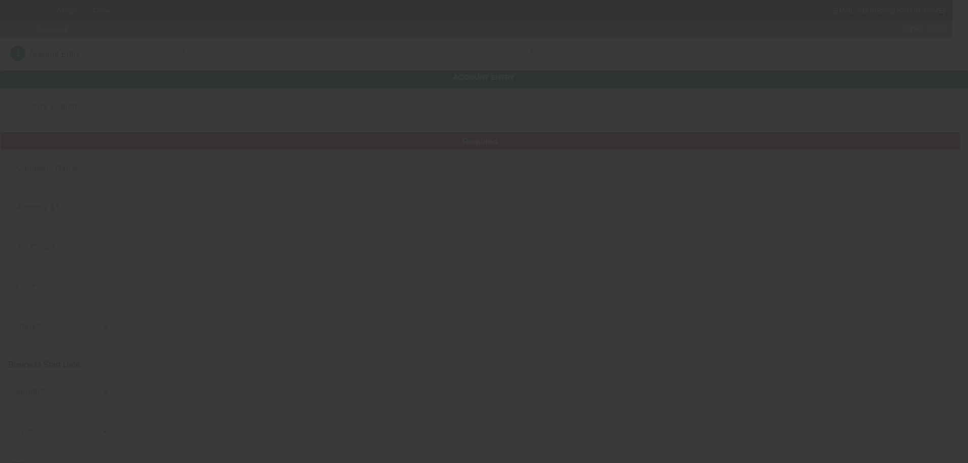
type input "[DATE]"
type input "[PERSON_NAME]"
type input "[STREET_ADDRESS]"
type input "53204"
type input "[GEOGRAPHIC_DATA]"
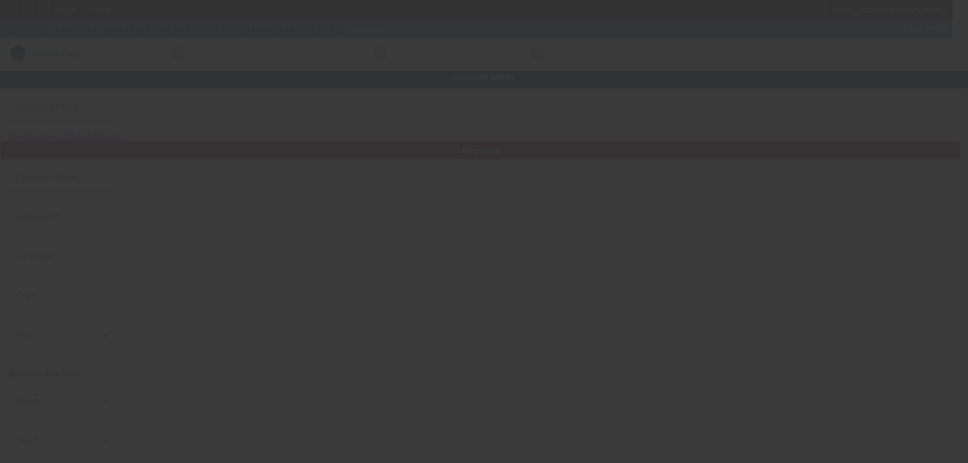
type input "[PHONE_NUMBER]"
type input "Casual Fridays MKE"
type input "[EMAIL_ADDRESS][DOMAIN_NAME]"
type input "[GEOGRAPHIC_DATA]"
type input "[US_EMPLOYER_IDENTIFICATION_NUMBER]"
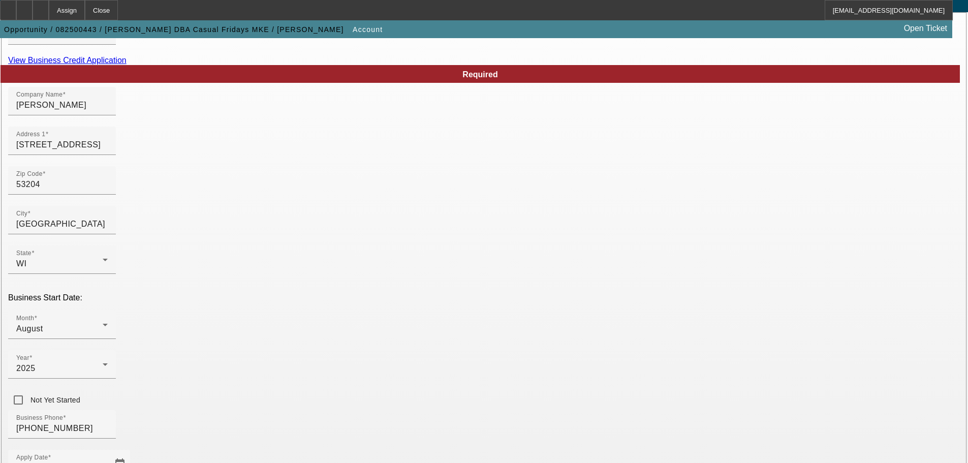
scroll to position [188, 0]
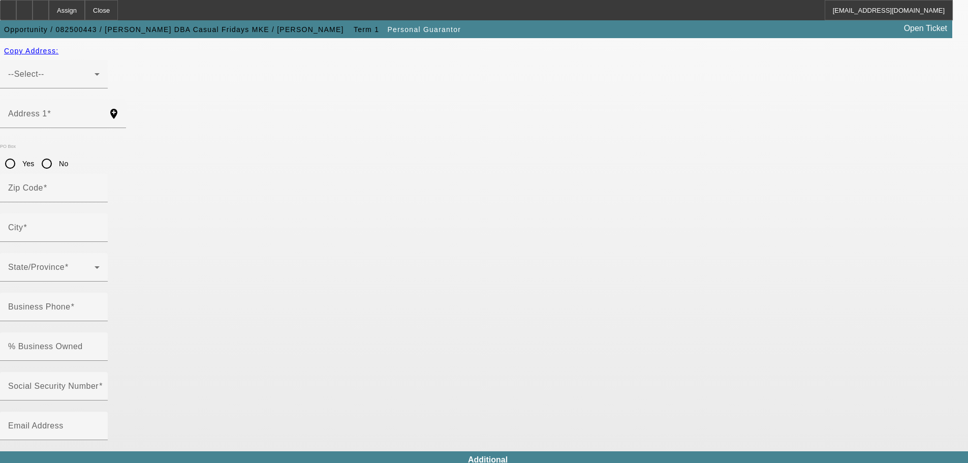
type input "Michael"
type input "Torres"
type input "1117A S 10 ST"
radio input "true"
type input "53204"
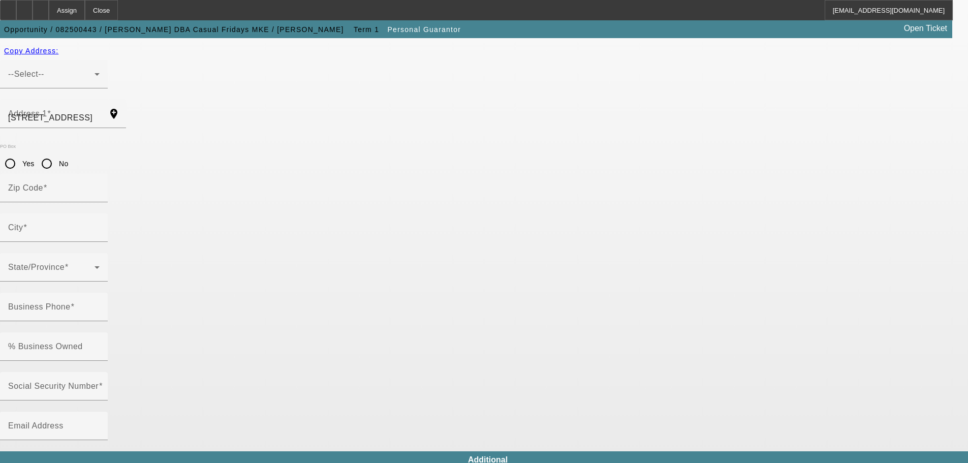
type input "Milwaukee"
type input "(414) 416-7397"
type input "100"
type input "393-90-0388"
type input "casualfridaysmke@gmail.com"
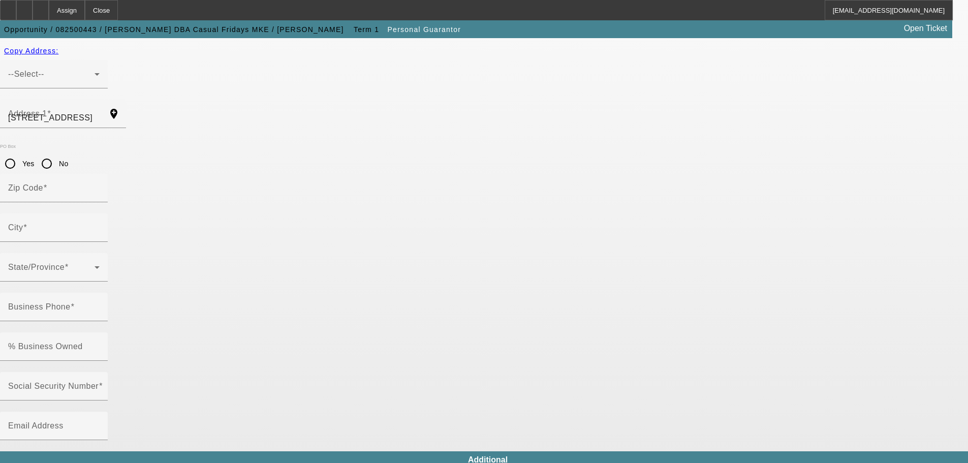
type input "(414) 416-7393"
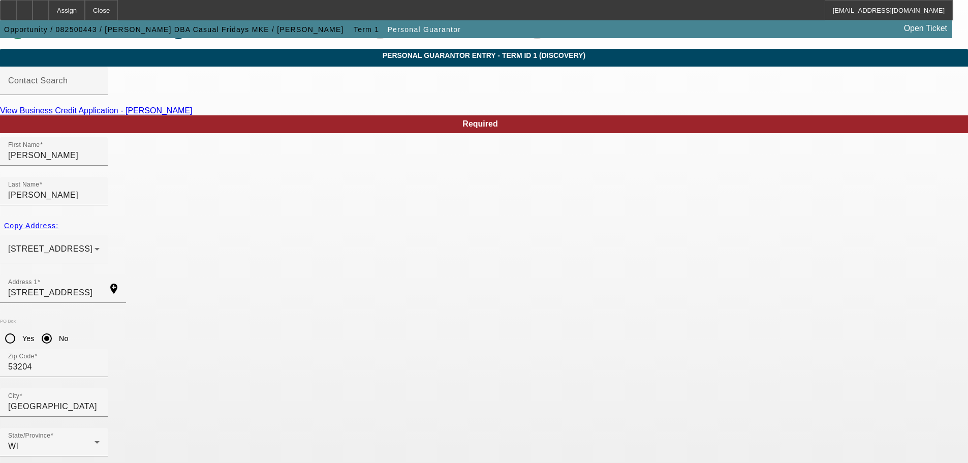
scroll to position [34, 0]
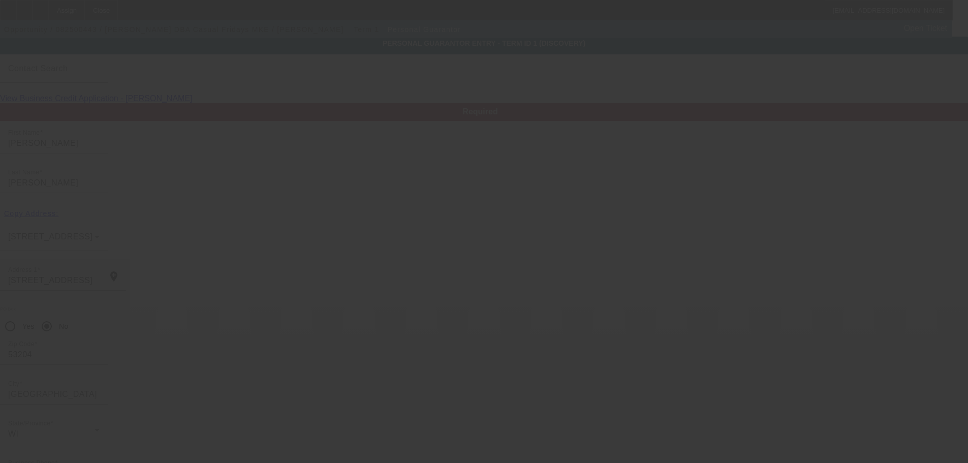
scroll to position [0, 0]
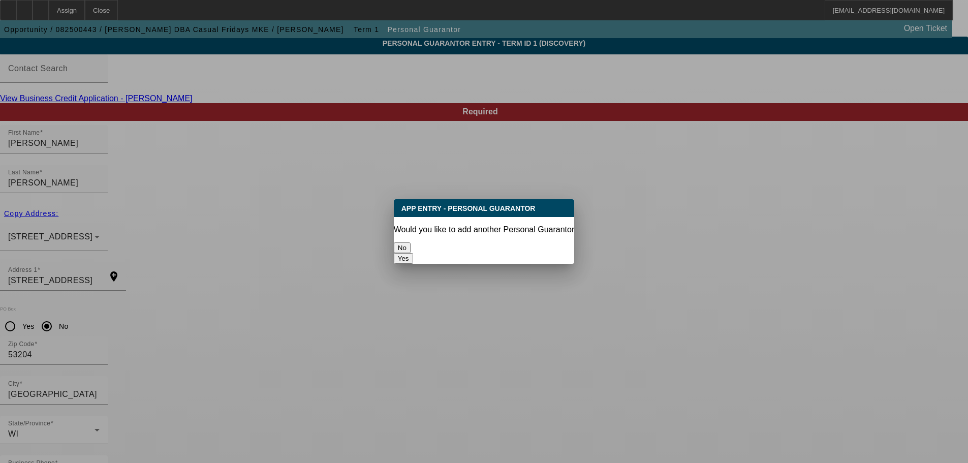
click at [411, 242] on button "No" at bounding box center [402, 247] width 17 height 11
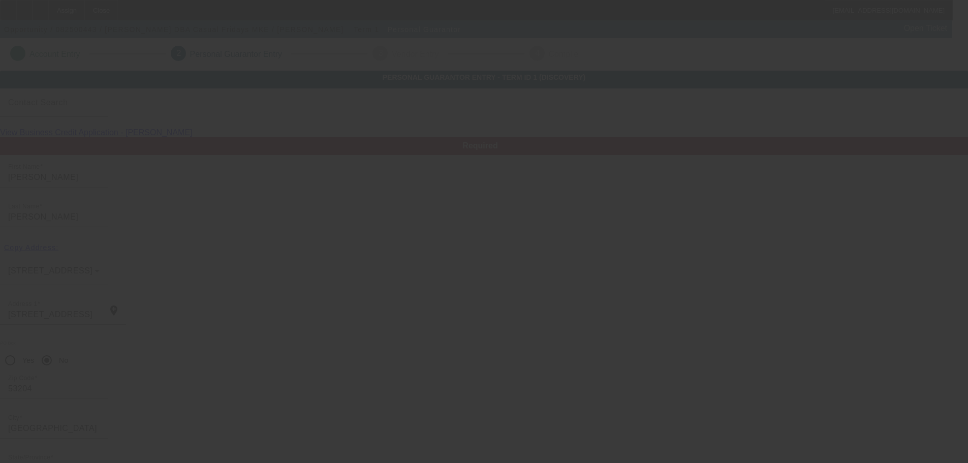
scroll to position [34, 0]
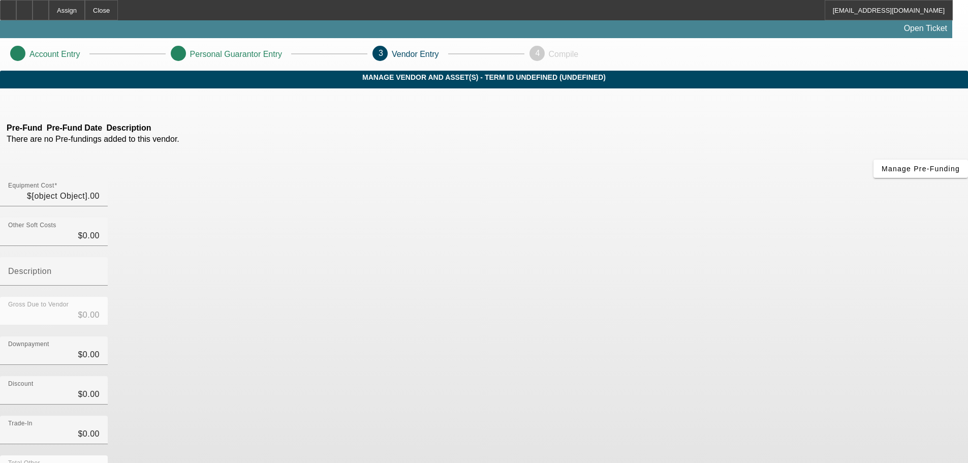
type input "$3,000.00"
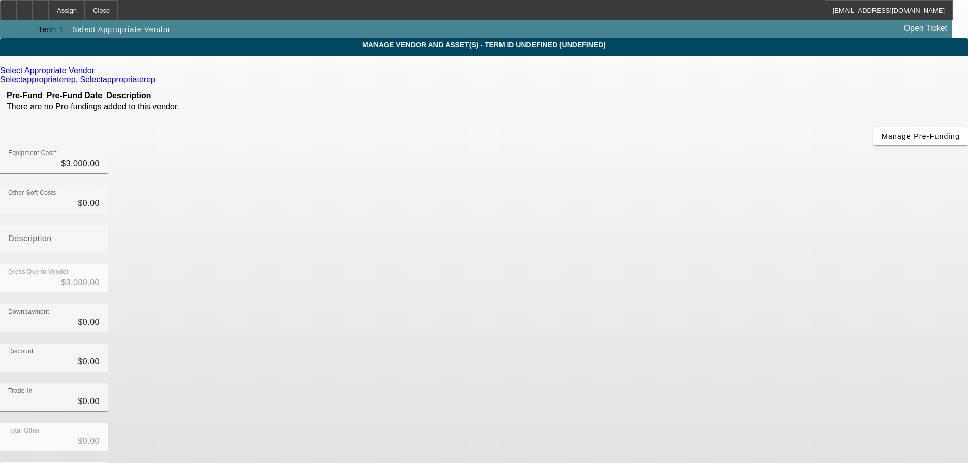
scroll to position [51, 0]
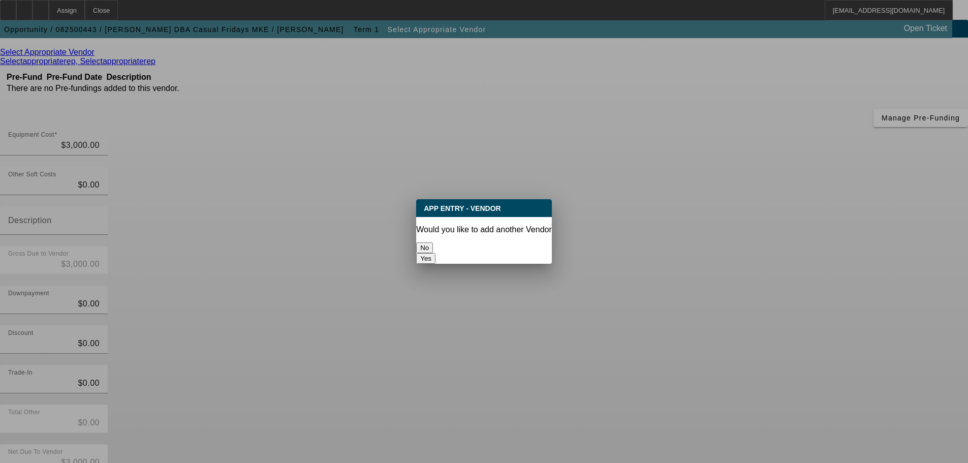
scroll to position [0, 0]
click at [433, 247] on button "No" at bounding box center [424, 247] width 17 height 11
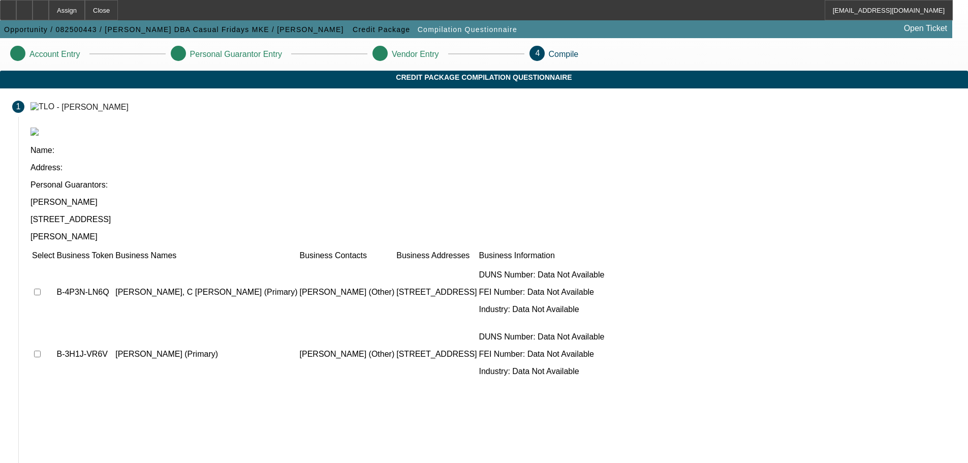
click at [41, 289] on input "checkbox" at bounding box center [37, 292] width 7 height 7
checkbox input "true"
click at [41, 351] on input "checkbox" at bounding box center [37, 354] width 7 height 7
checkbox input "true"
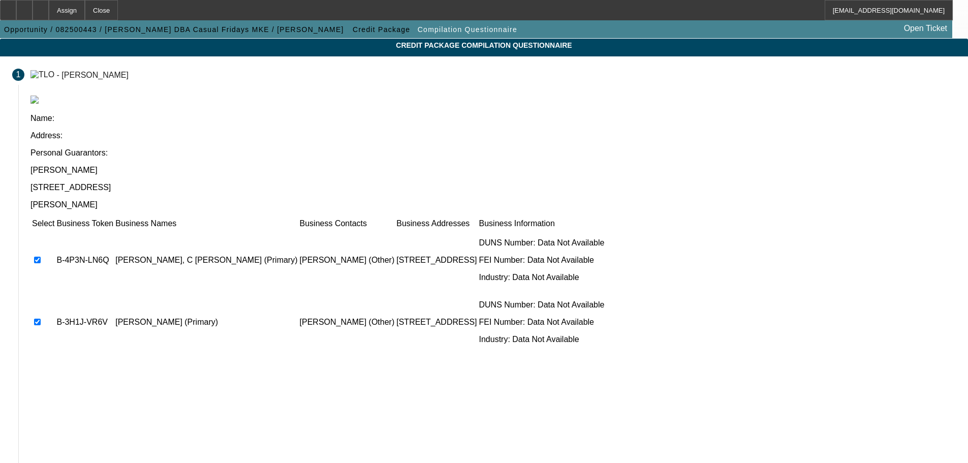
scroll to position [63, 0]
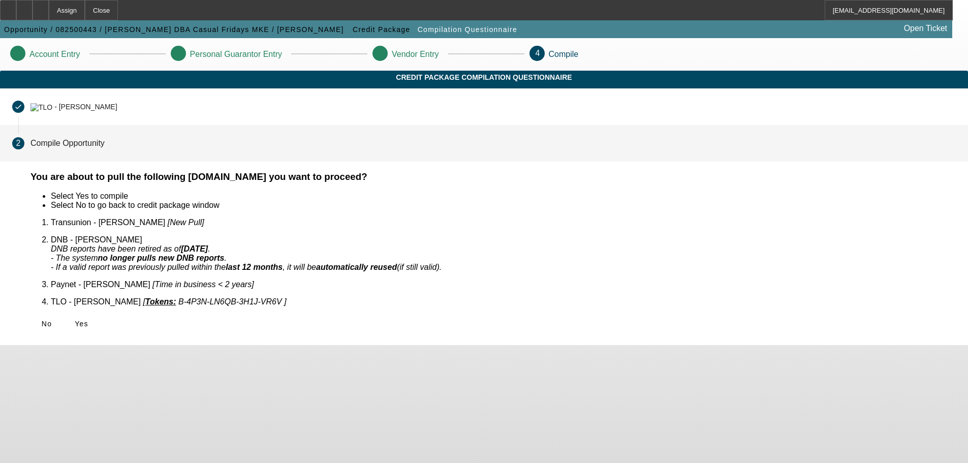
scroll to position [0, 0]
click at [88, 320] on span "Yes" at bounding box center [82, 324] width 14 height 8
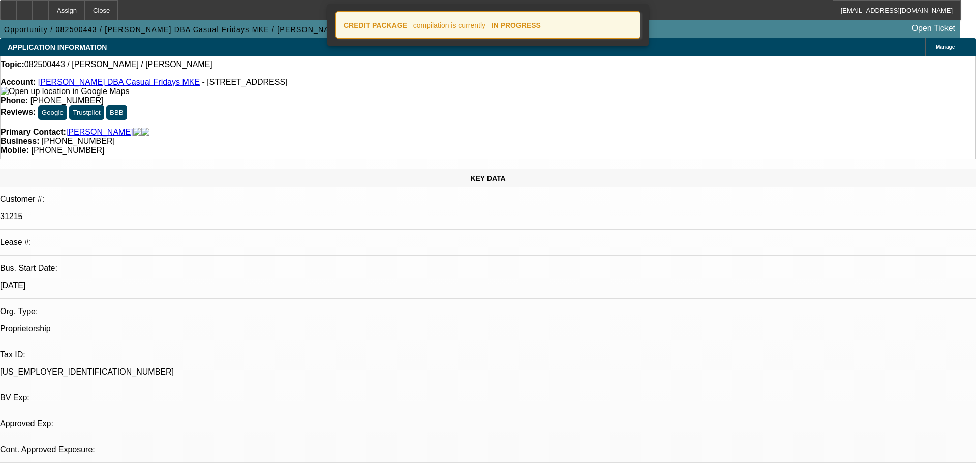
select select "0"
select select "2"
select select "0.1"
select select "4"
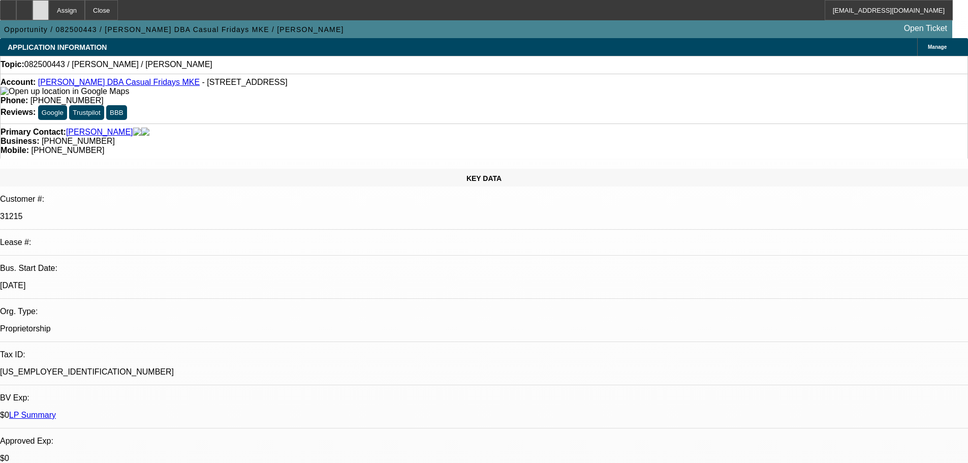
click at [49, 13] on div at bounding box center [41, 10] width 16 height 20
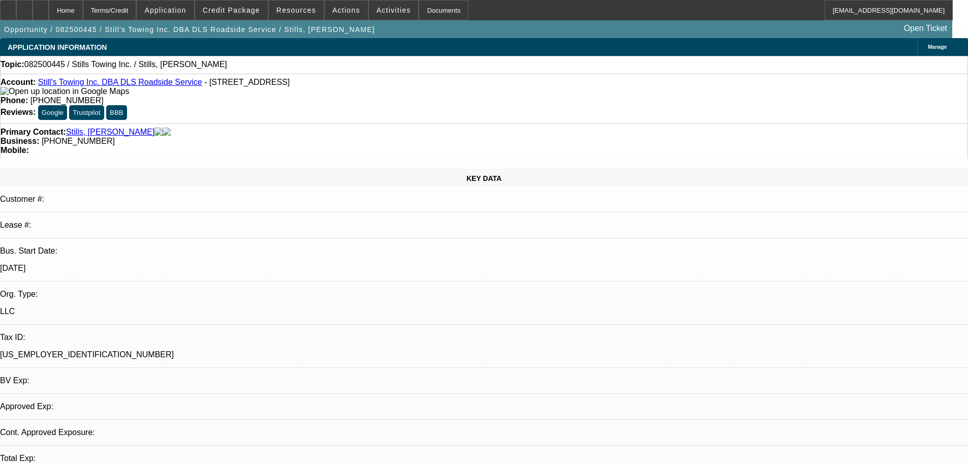
select select "0"
select select "2"
select select "0.1"
select select "4"
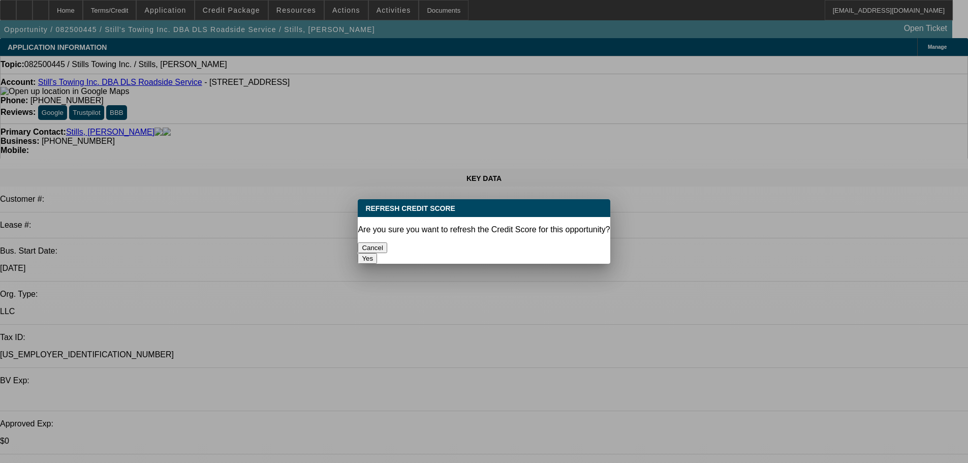
click at [377, 253] on button "Yes" at bounding box center [367, 258] width 19 height 11
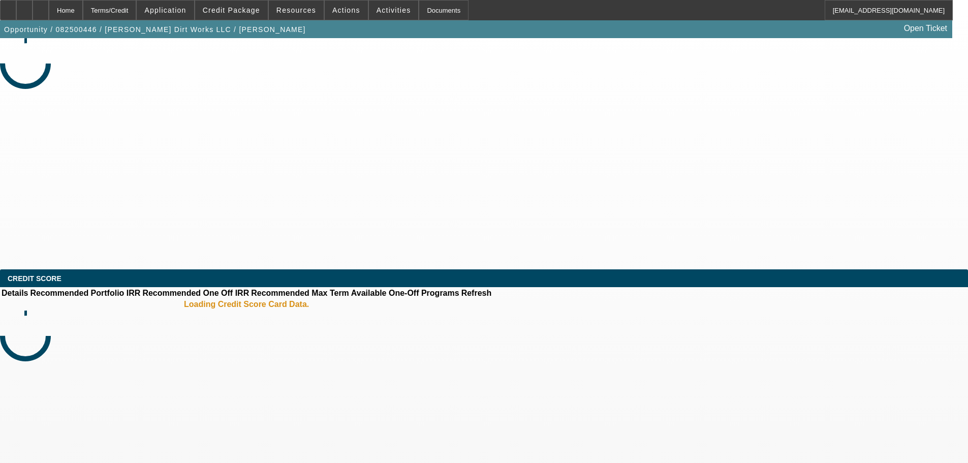
select select "0"
select select "2"
select select "0.1"
select select "4"
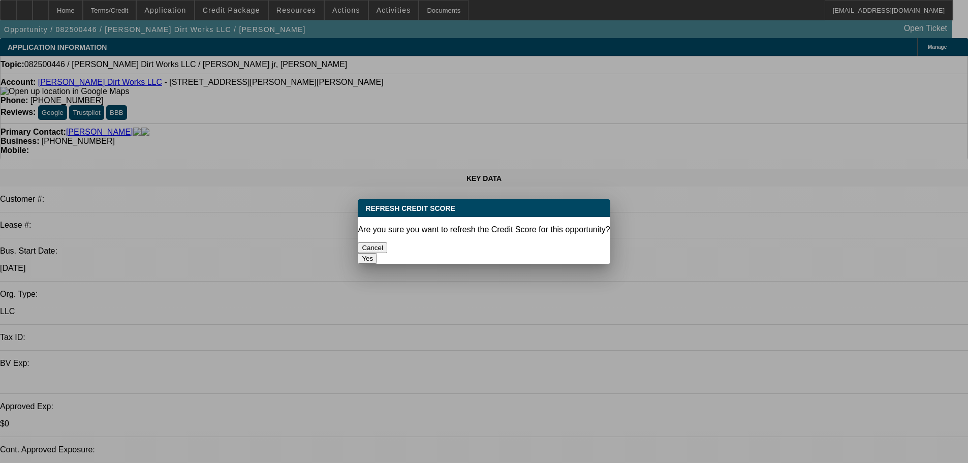
click at [377, 253] on button "Yes" at bounding box center [367, 258] width 19 height 11
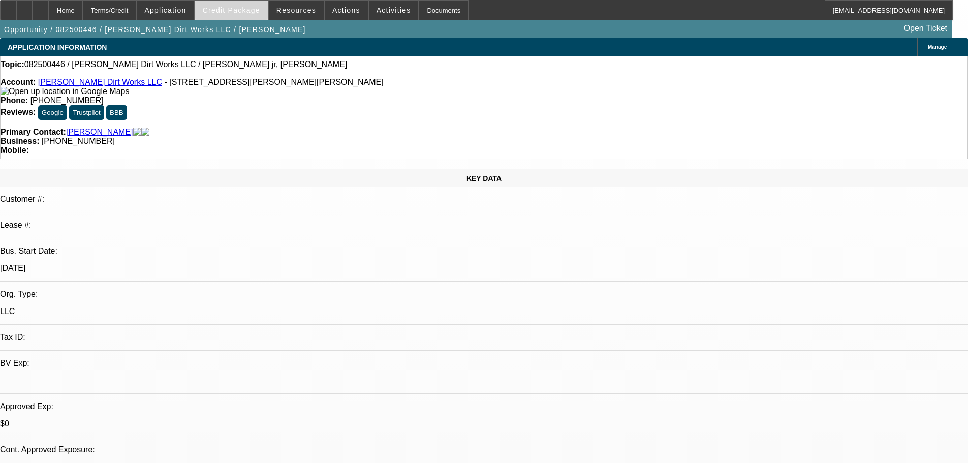
click at [252, 14] on span at bounding box center [231, 10] width 73 height 24
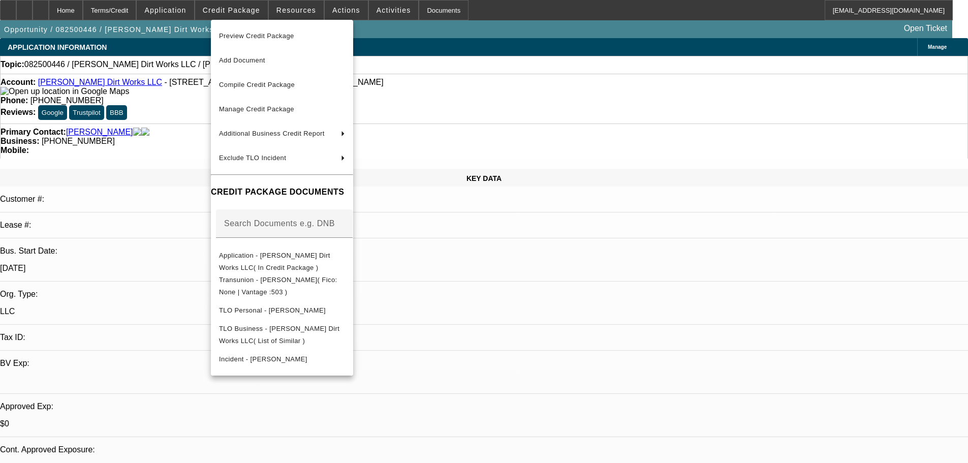
click at [253, 37] on span "Preview Credit Package" at bounding box center [256, 36] width 75 height 8
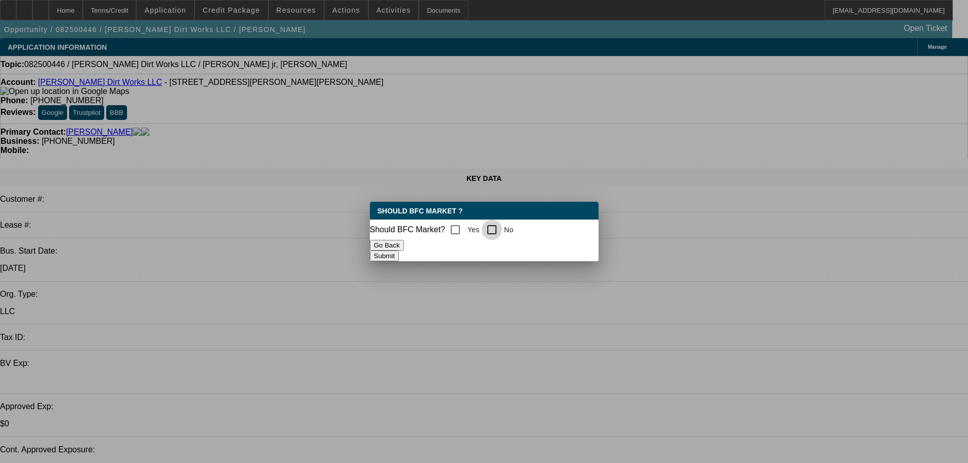
click at [502, 227] on input "No" at bounding box center [492, 230] width 20 height 20
checkbox input "true"
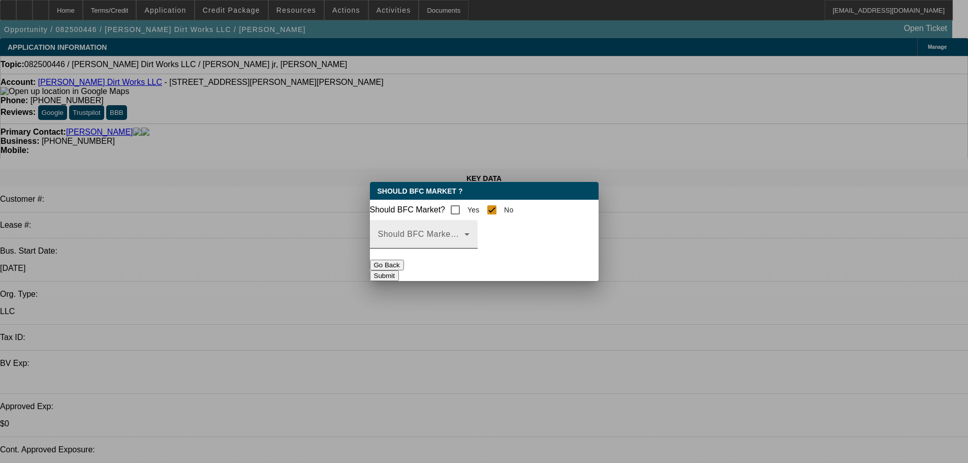
click at [507, 238] on mat-label "Should BFC Market Status Reason" at bounding box center [445, 234] width 135 height 9
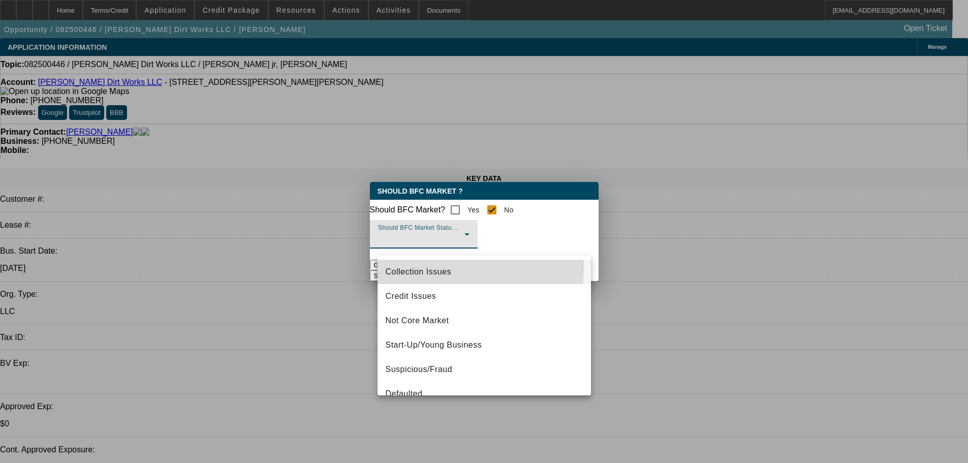
click at [449, 268] on span "Collection Issues" at bounding box center [419, 272] width 66 height 12
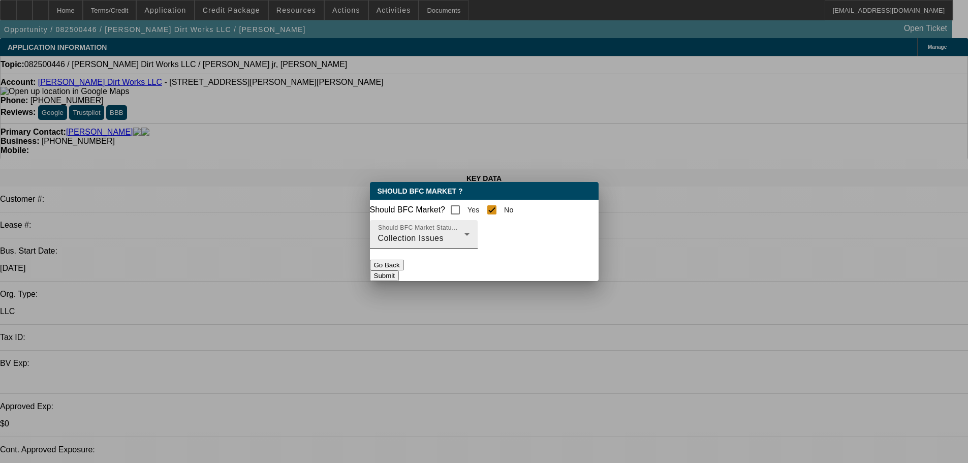
click at [450, 245] on div "Collection Issues" at bounding box center [421, 238] width 86 height 12
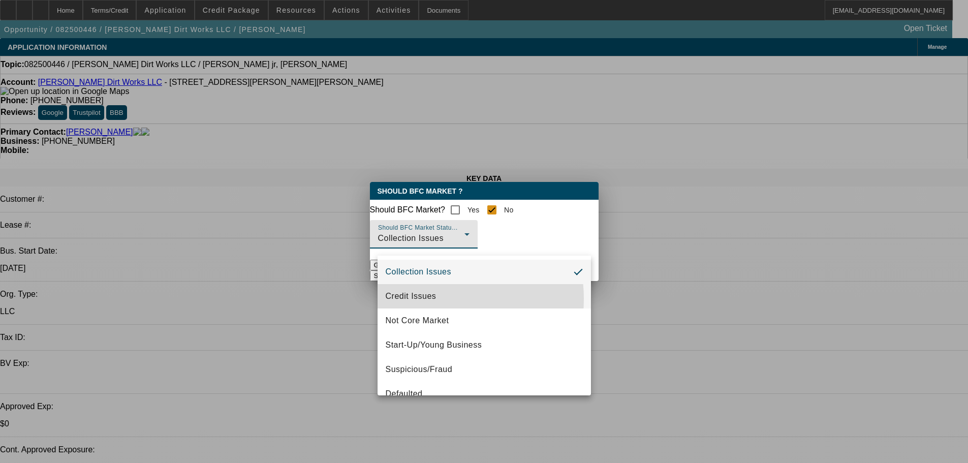
drag, startPoint x: 425, startPoint y: 299, endPoint x: 342, endPoint y: 301, distance: 83.4
click at [425, 299] on span "Credit Issues" at bounding box center [411, 296] width 51 height 12
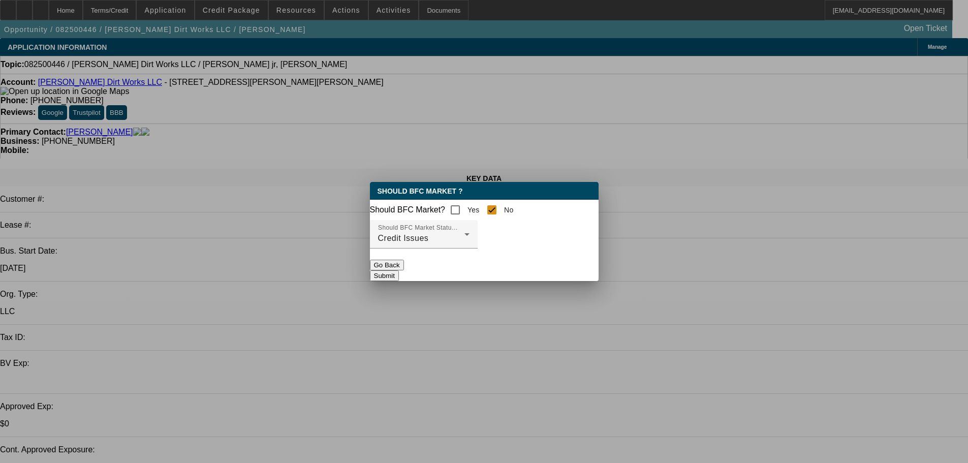
click at [322, 298] on div at bounding box center [484, 231] width 968 height 463
click at [399, 279] on button "Submit" at bounding box center [384, 275] width 29 height 11
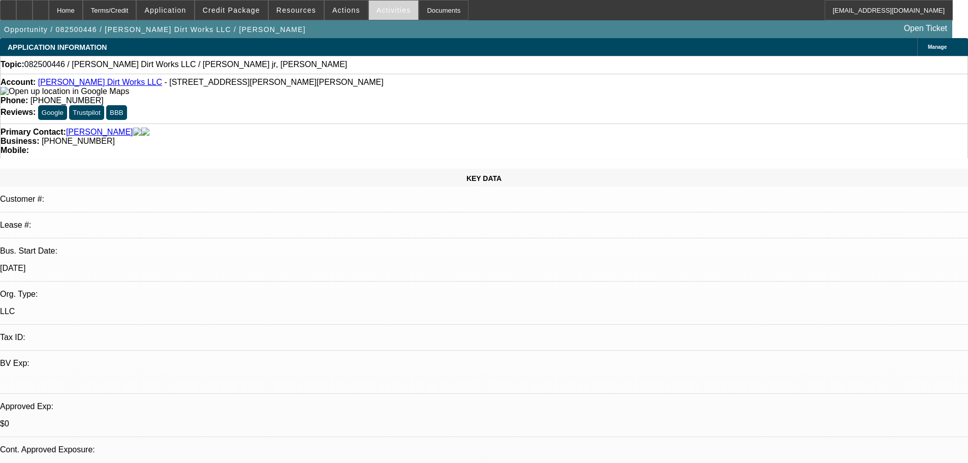
click at [381, 14] on button "Activities" at bounding box center [394, 10] width 50 height 19
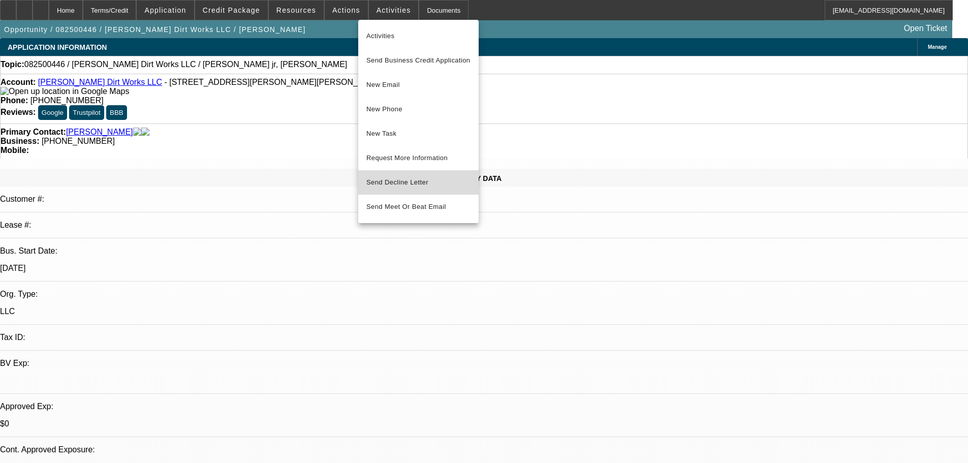
click at [401, 183] on span "Send Decline Letter" at bounding box center [398, 182] width 62 height 8
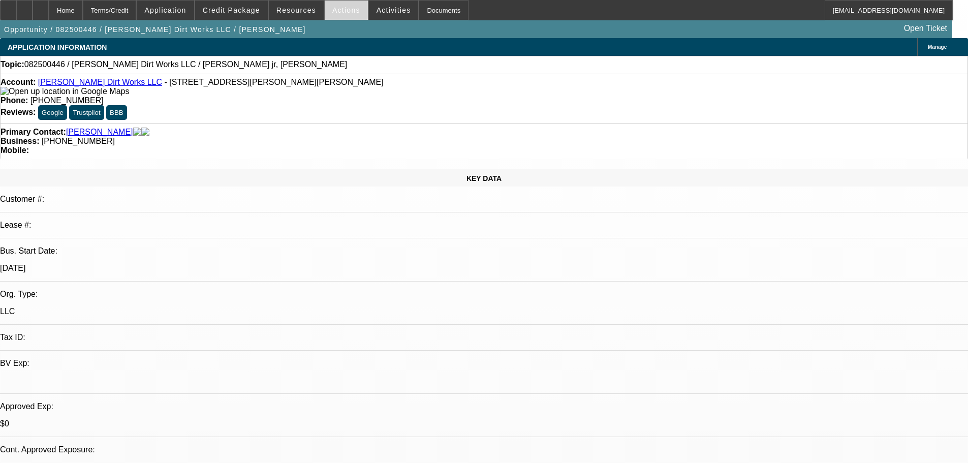
click at [332, 9] on span "Actions" at bounding box center [346, 10] width 28 height 8
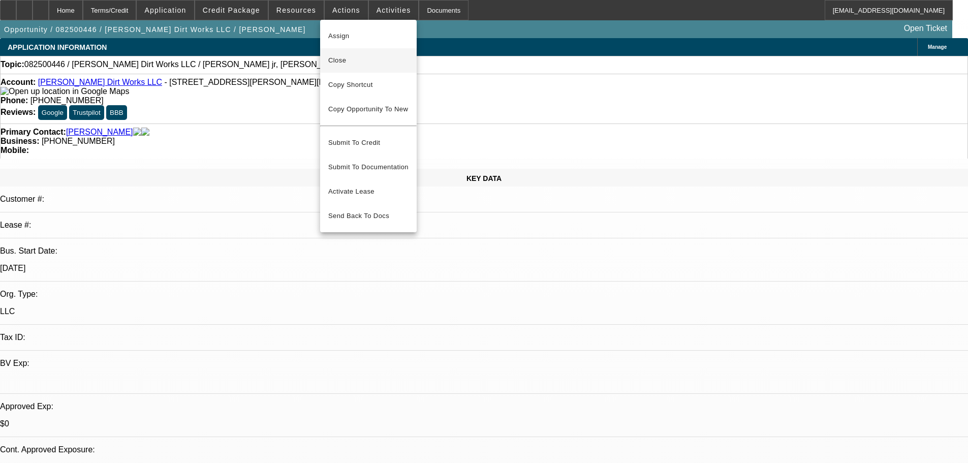
click at [350, 58] on span "Close" at bounding box center [368, 60] width 80 height 12
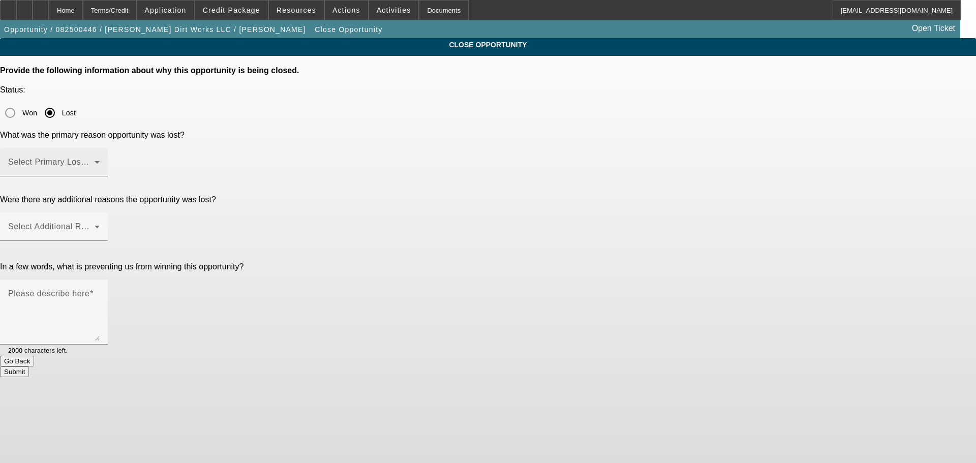
click at [95, 160] on span at bounding box center [51, 166] width 86 height 12
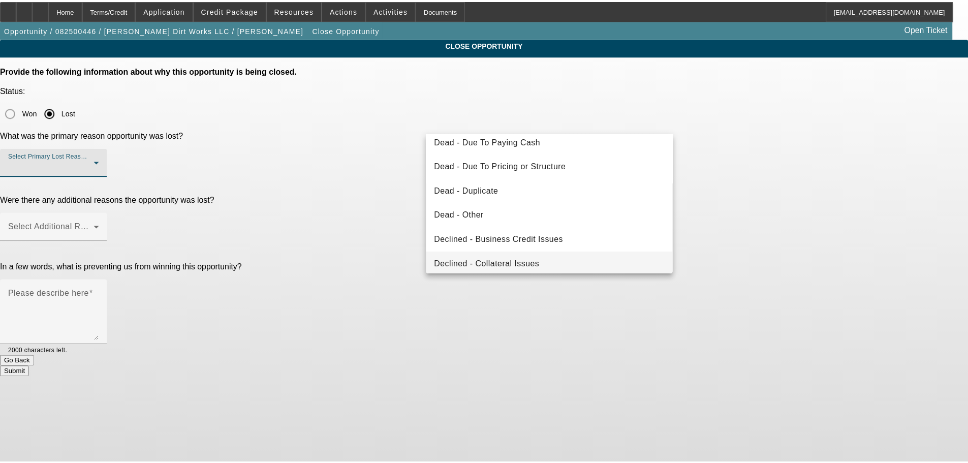
scroll to position [137, 0]
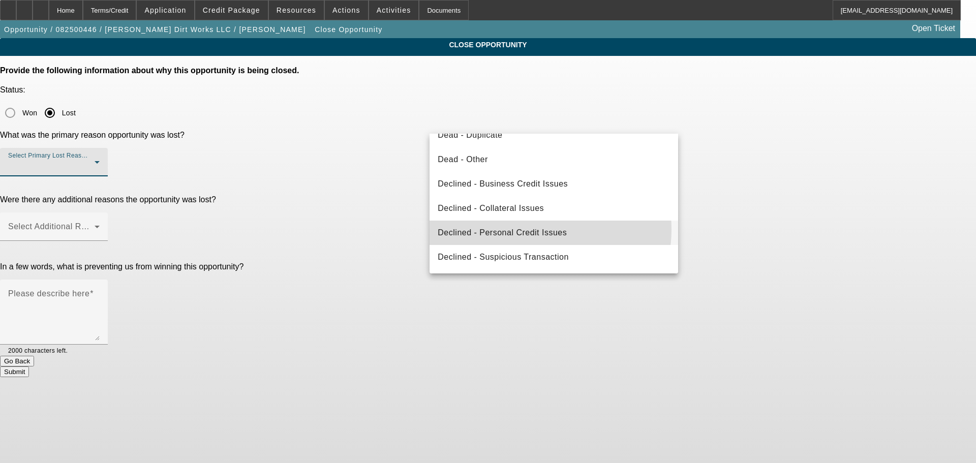
click at [529, 229] on span "Declined - Personal Credit Issues" at bounding box center [502, 233] width 129 height 12
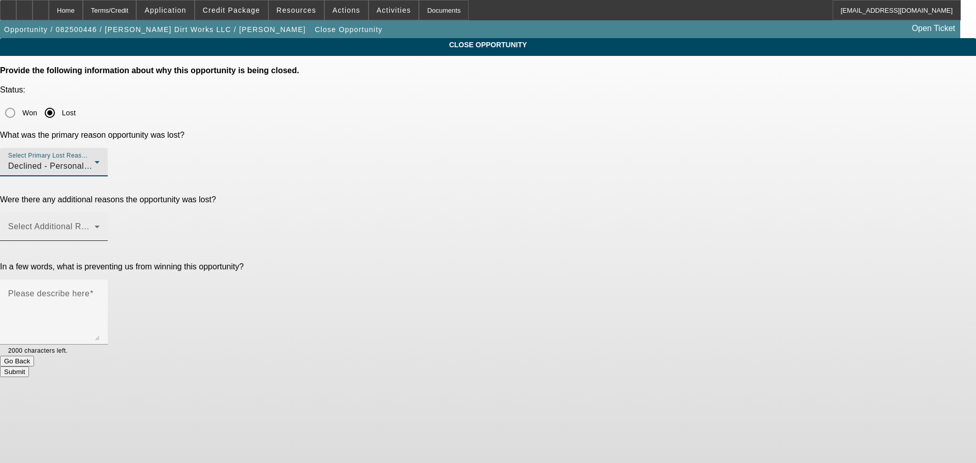
click at [95, 225] on span at bounding box center [51, 231] width 86 height 12
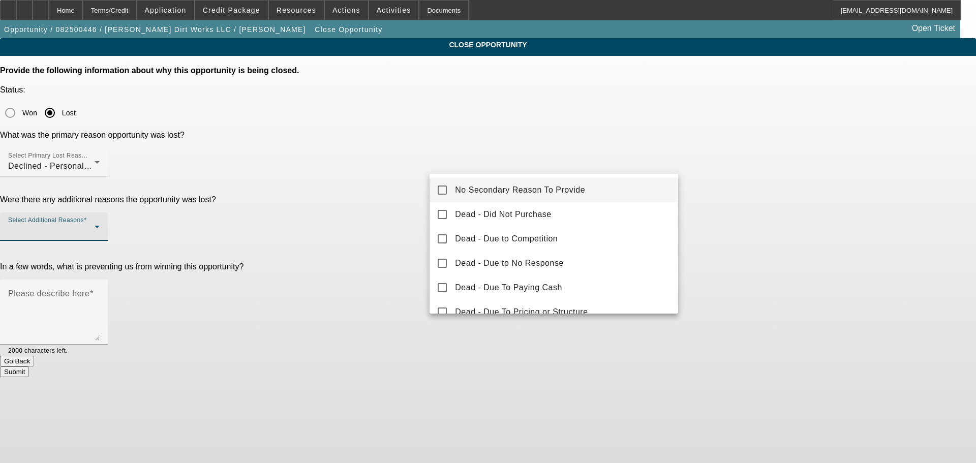
click at [485, 189] on span "No Secondary Reason To Provide" at bounding box center [520, 190] width 130 height 12
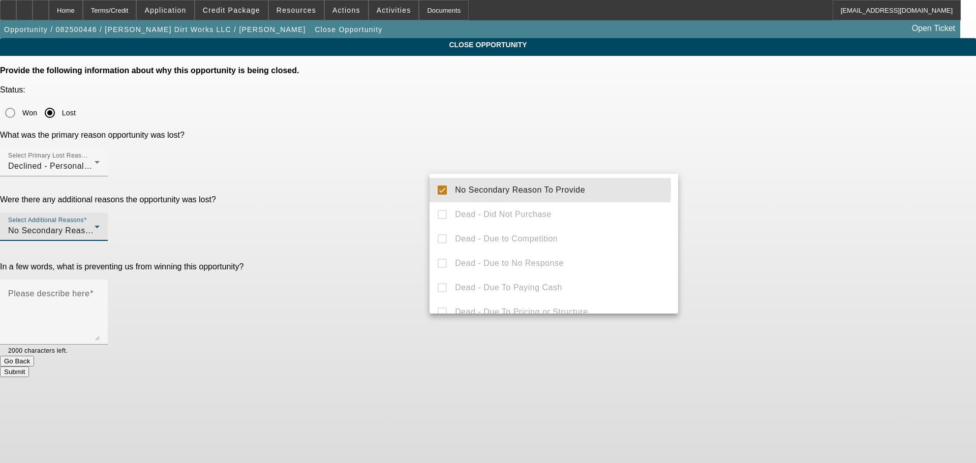
click at [354, 213] on div at bounding box center [488, 231] width 976 height 463
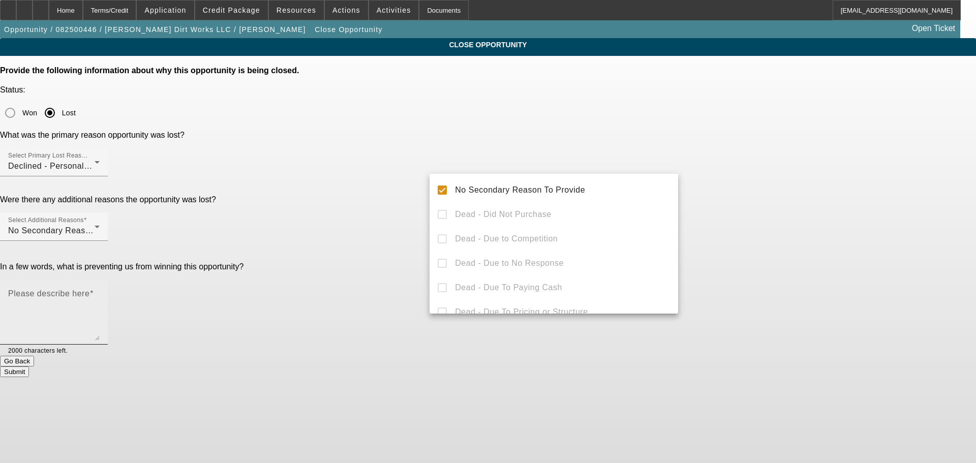
click at [100, 292] on textarea "Please describe here" at bounding box center [53, 316] width 91 height 49
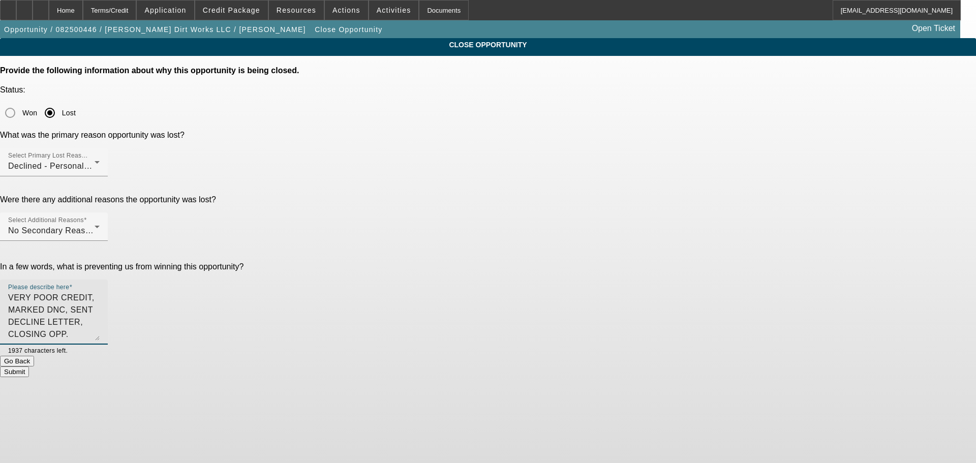
type textarea "VERY POOR CREDIT, MARKED DNC, SENT DECLINE LETTER, CLOSING OPP."
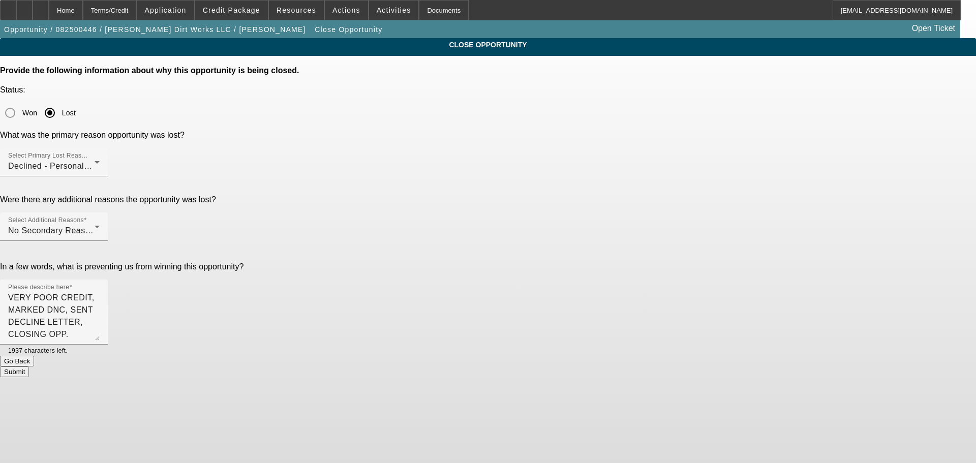
click at [29, 367] on button "Submit" at bounding box center [14, 372] width 29 height 11
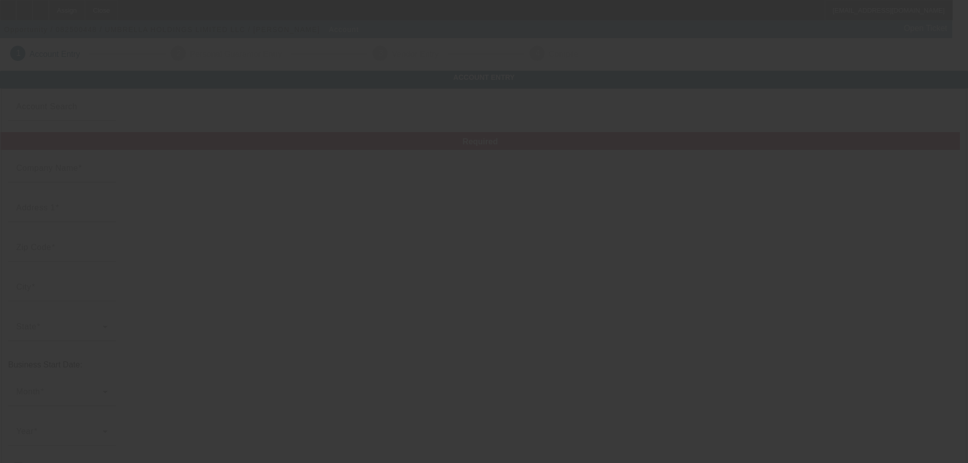
type input "[DATE]"
type input "UMBRELLA HOLDINGS LIMITED LLC"
type input "2323 Tawny Owl Rd"
type input "75052"
type input "Grand Prairie"
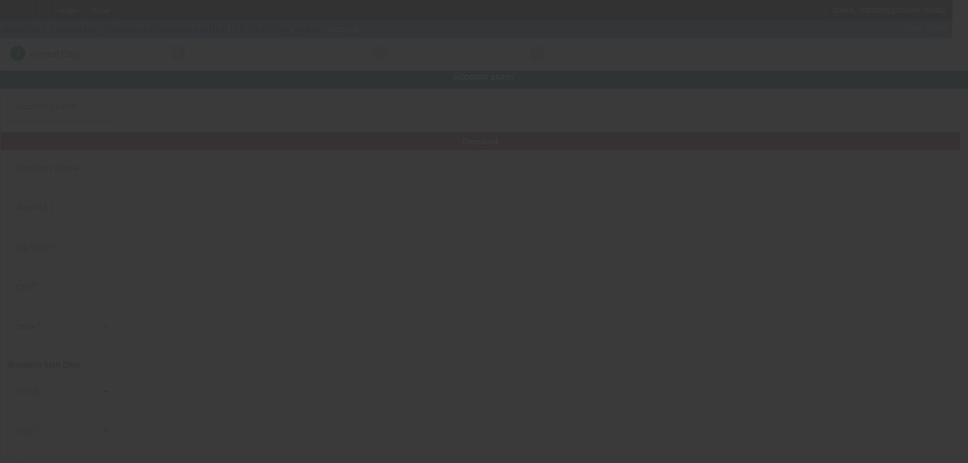
type input "(682) 427-7627"
type input "ghaniabdulaziz96@gmail.com"
type input "38-4304608"
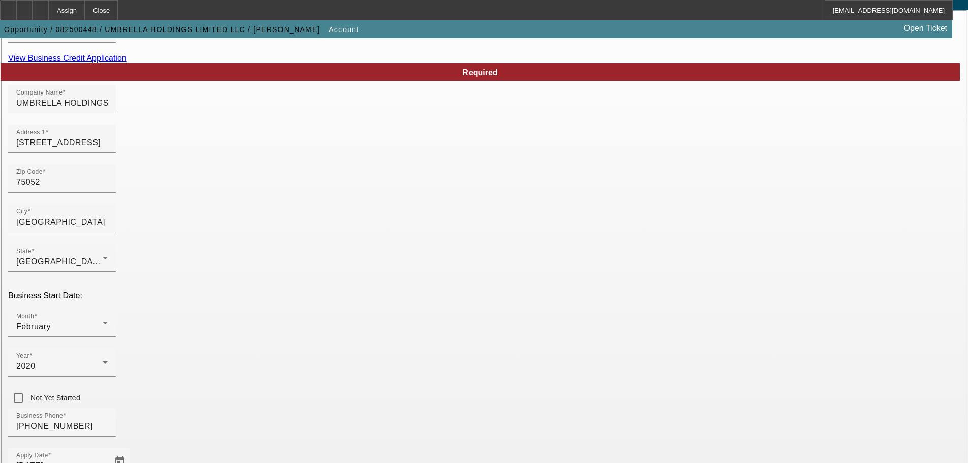
scroll to position [188, 0]
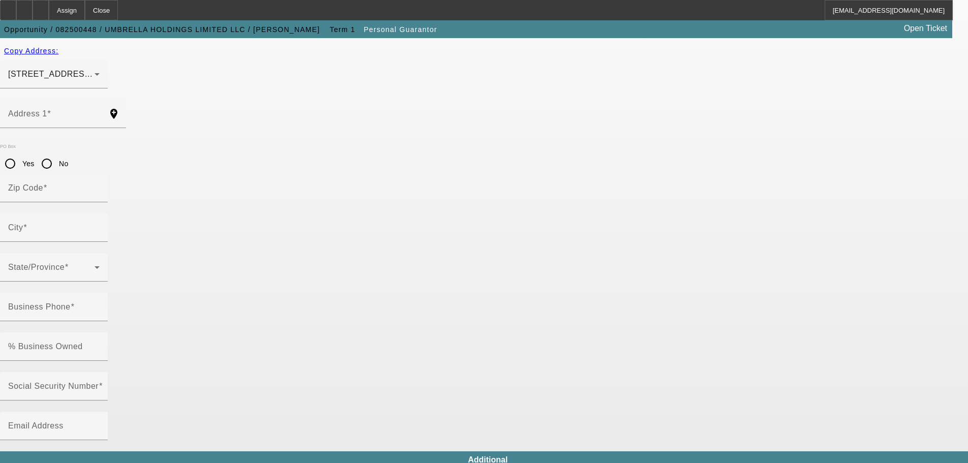
type input "Abdul"
type input "Ghani"
type input "3187 VIA PASSITO COURT"
radio input "true"
type input "89052"
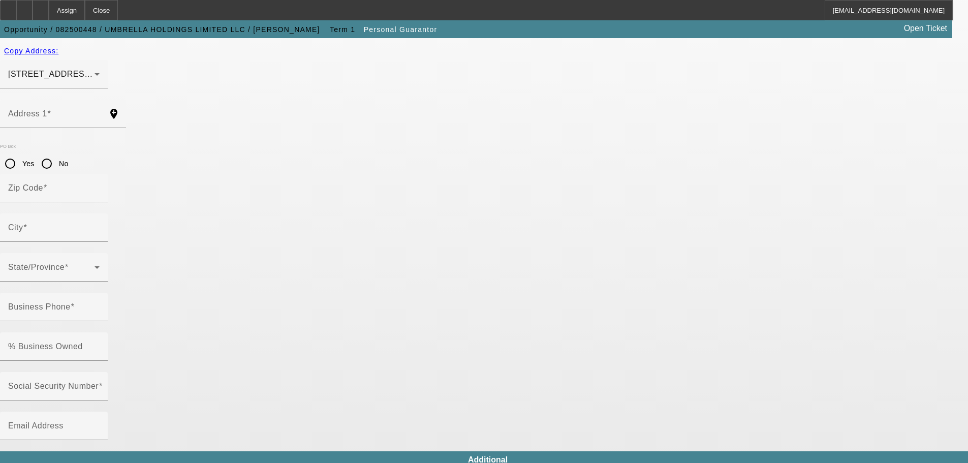
type input "HENDERSON"
type input "(725) 220-3520"
type input "100"
type input "519-39-2619"
type input "ghaniabdulaziz96@gmail.com"
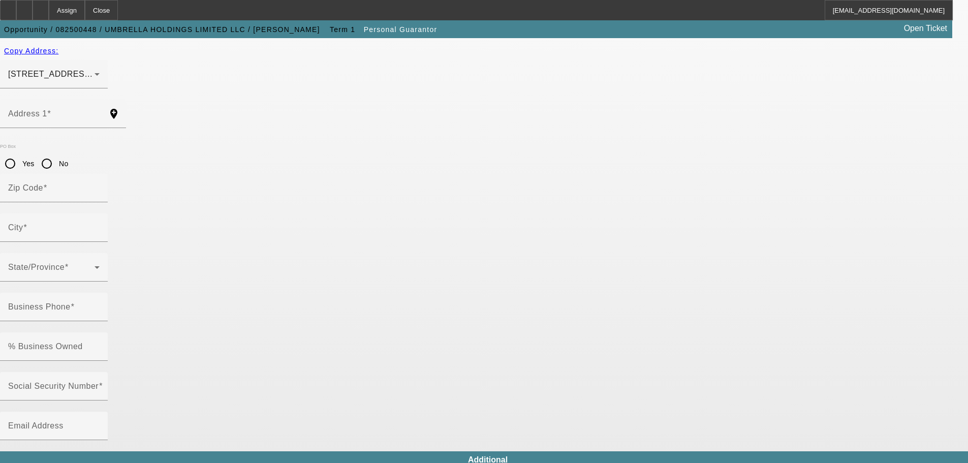
type input "(682) 427-7627"
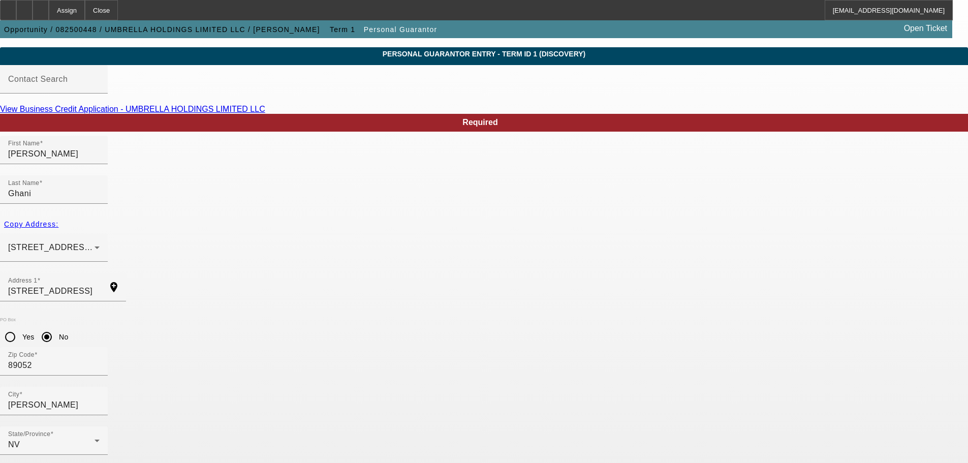
scroll to position [34, 0]
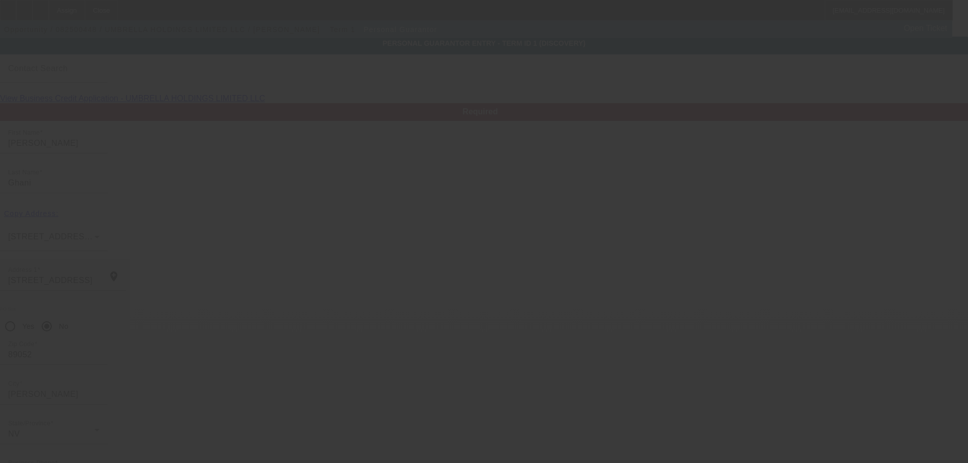
scroll to position [0, 0]
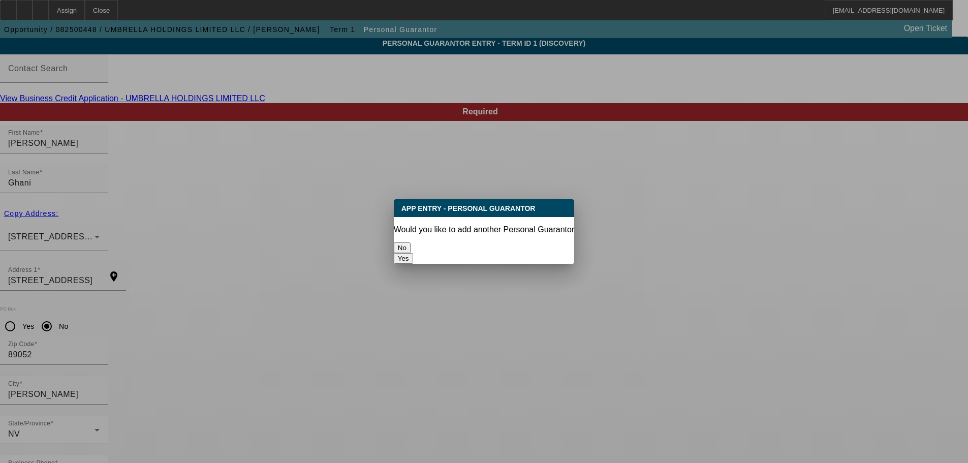
click at [411, 242] on button "No" at bounding box center [402, 247] width 17 height 11
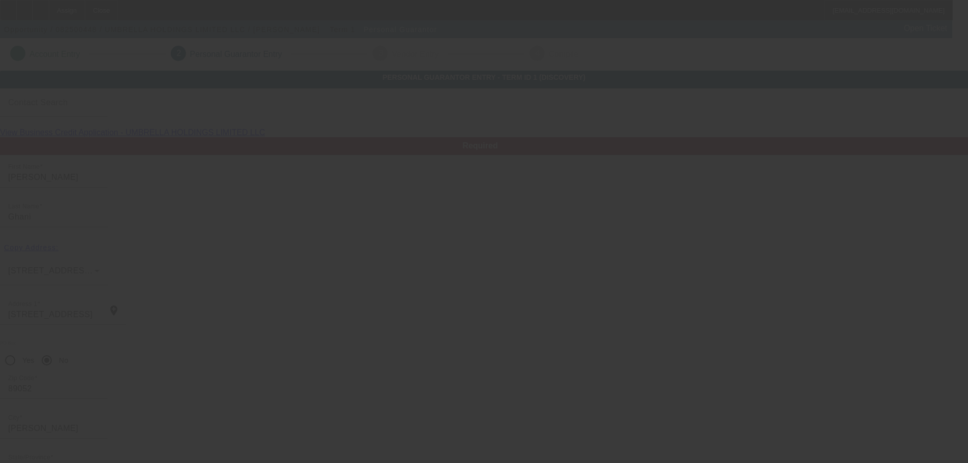
scroll to position [34, 0]
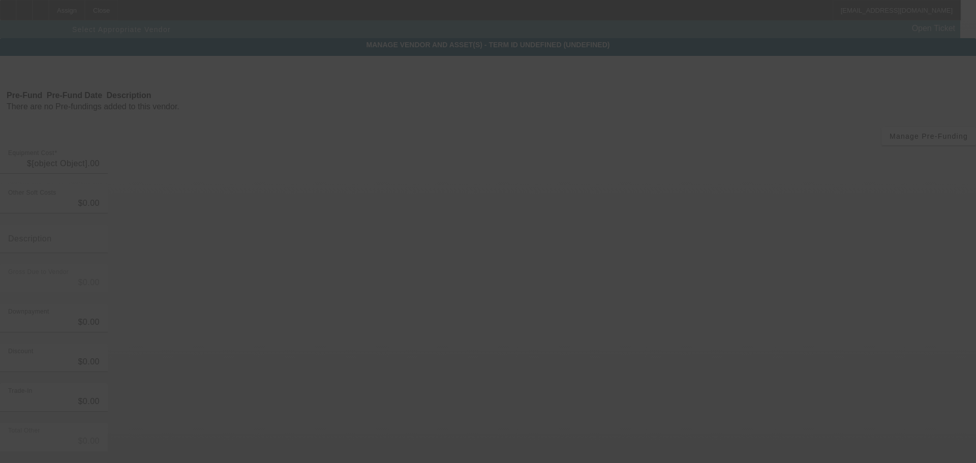
type input "$10,000.00"
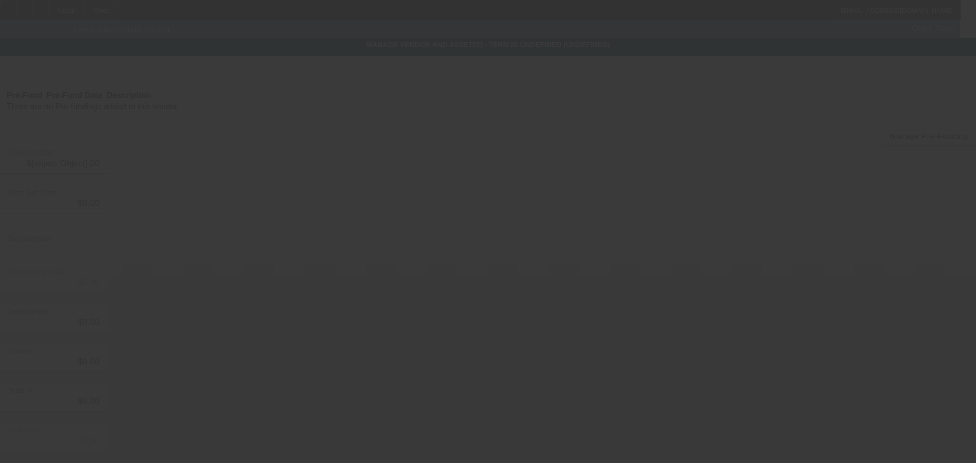
type input "$10,000.00"
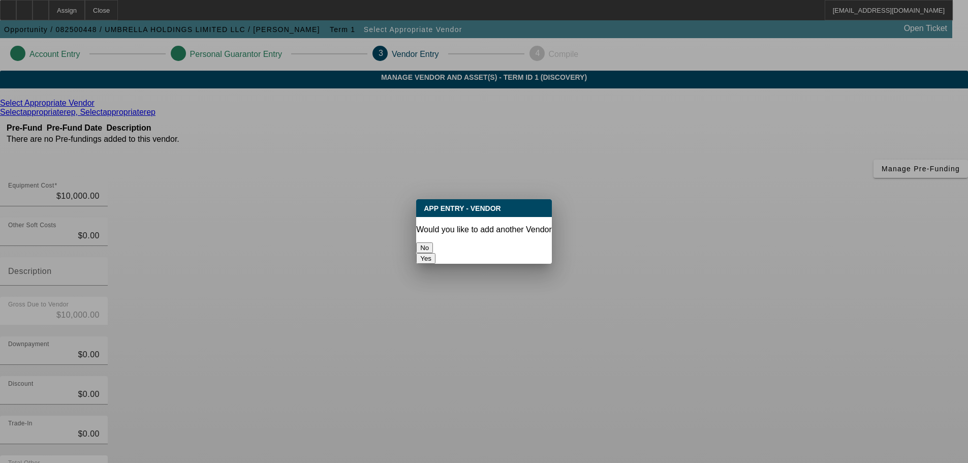
click at [433, 242] on button "No" at bounding box center [424, 247] width 17 height 11
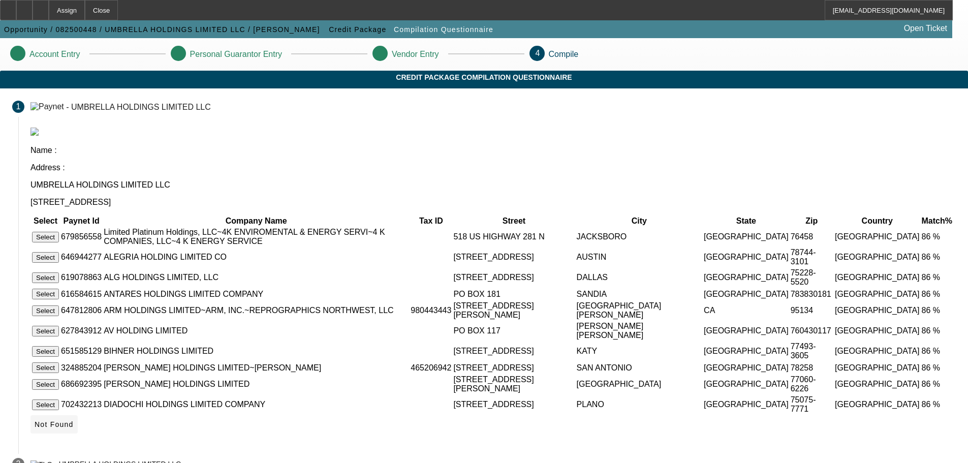
click at [74, 420] on span "Not Found" at bounding box center [54, 424] width 39 height 8
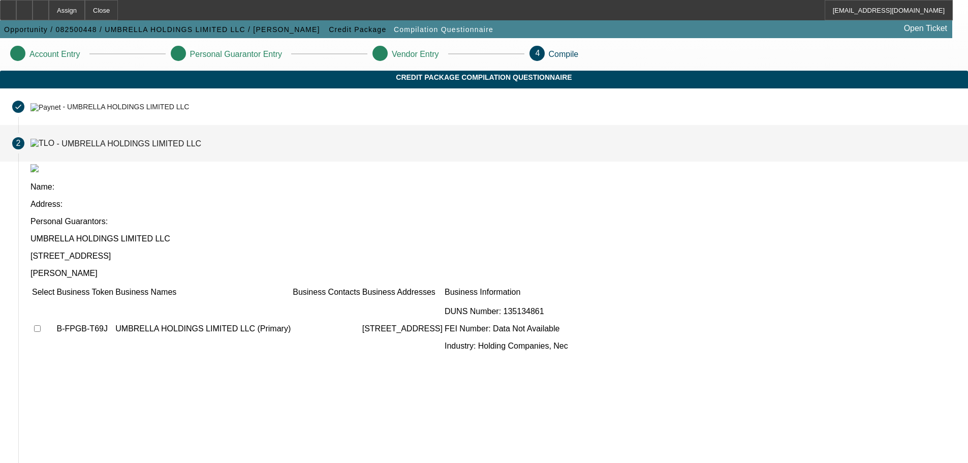
scroll to position [9, 0]
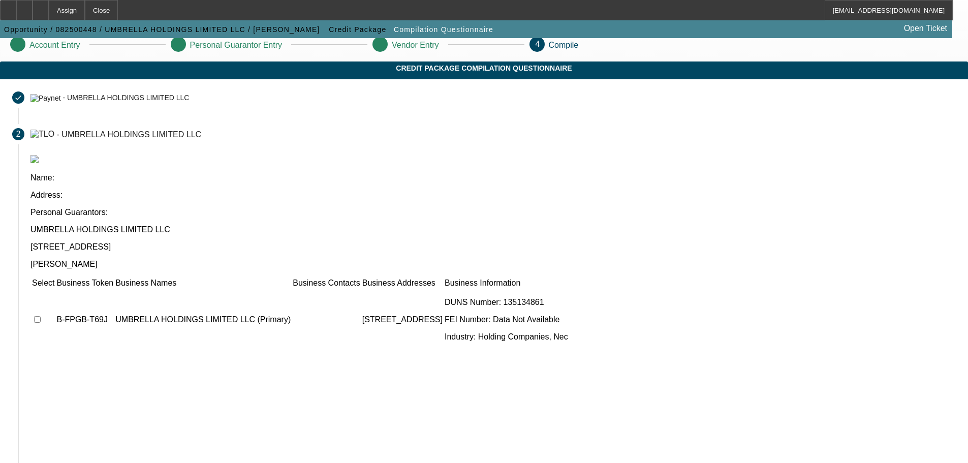
click at [41, 316] on input "checkbox" at bounding box center [37, 319] width 7 height 7
checkbox input "true"
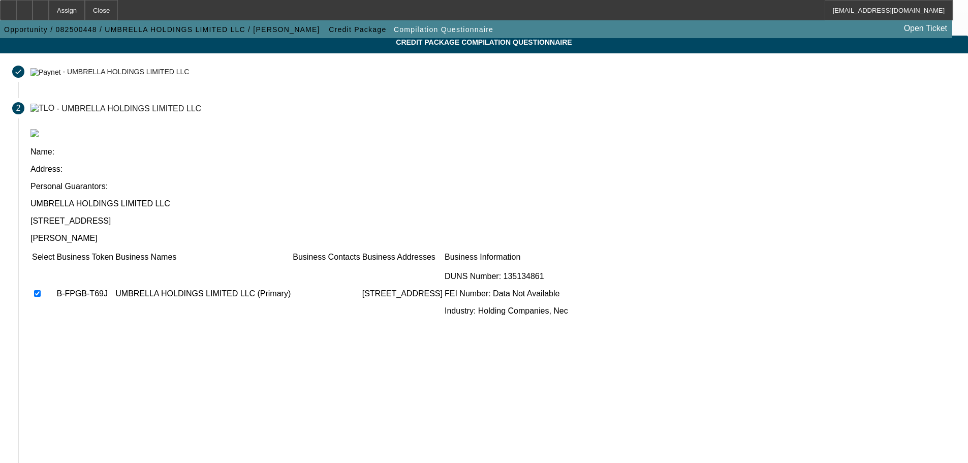
scroll to position [60, 0]
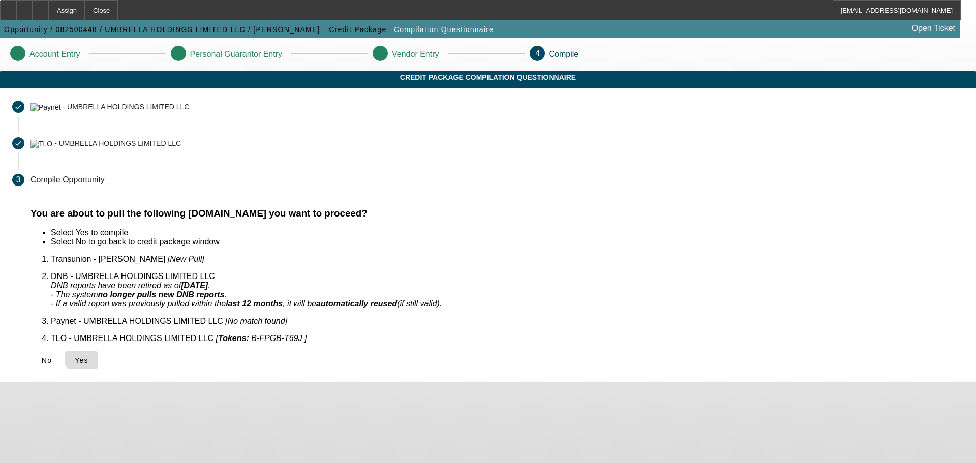
click at [88, 356] on span "Yes" at bounding box center [82, 360] width 14 height 8
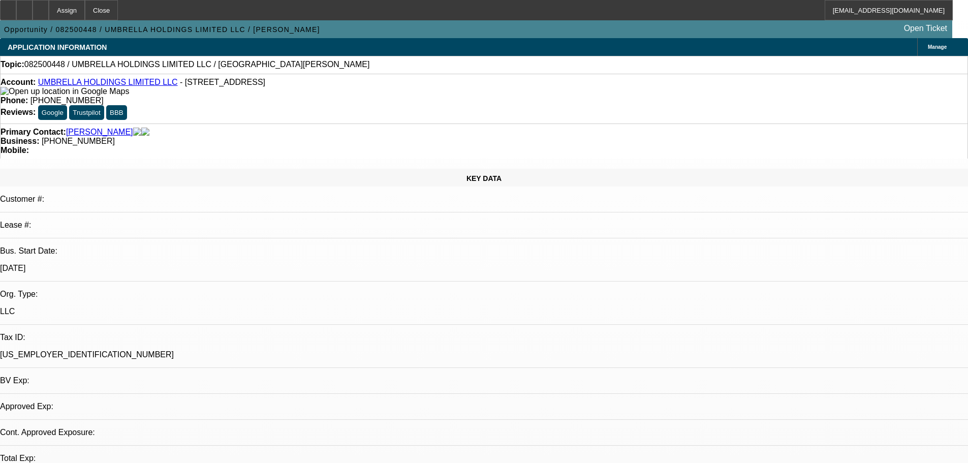
select select "0"
select select "2"
select select "0.1"
select select "4"
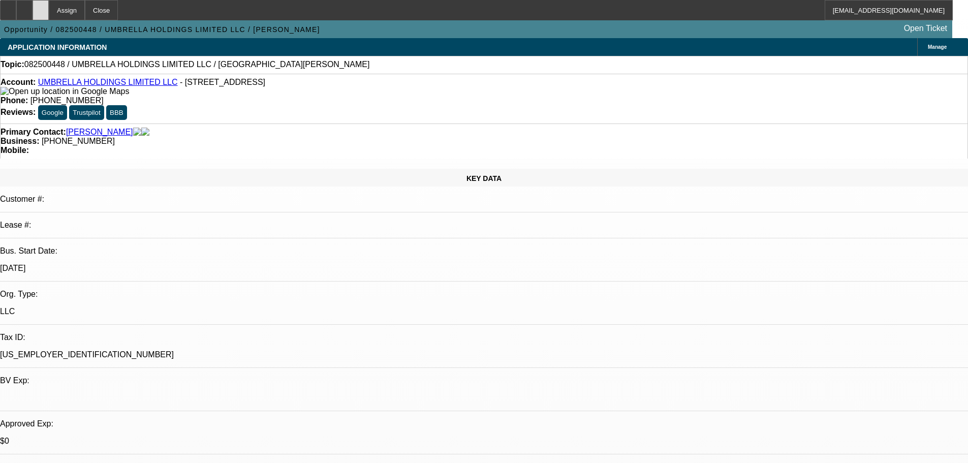
click at [49, 14] on div at bounding box center [41, 10] width 16 height 20
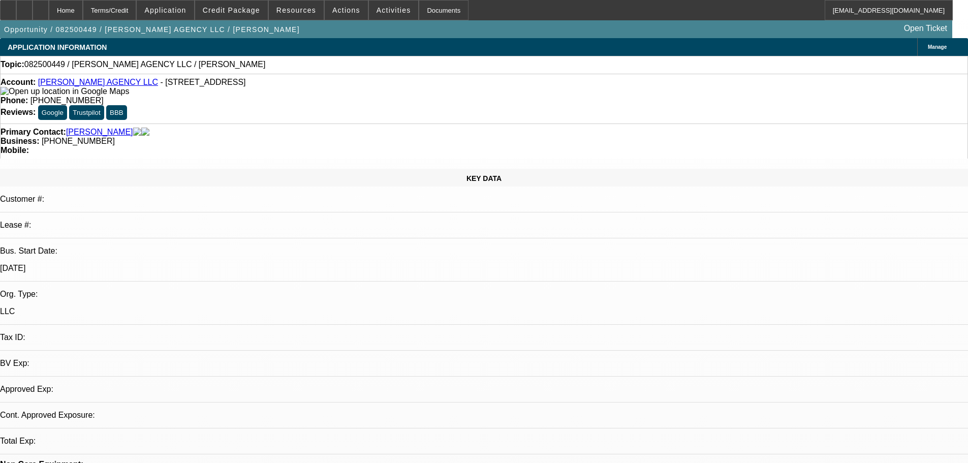
select select "0"
select select "2"
select select "0.1"
select select "4"
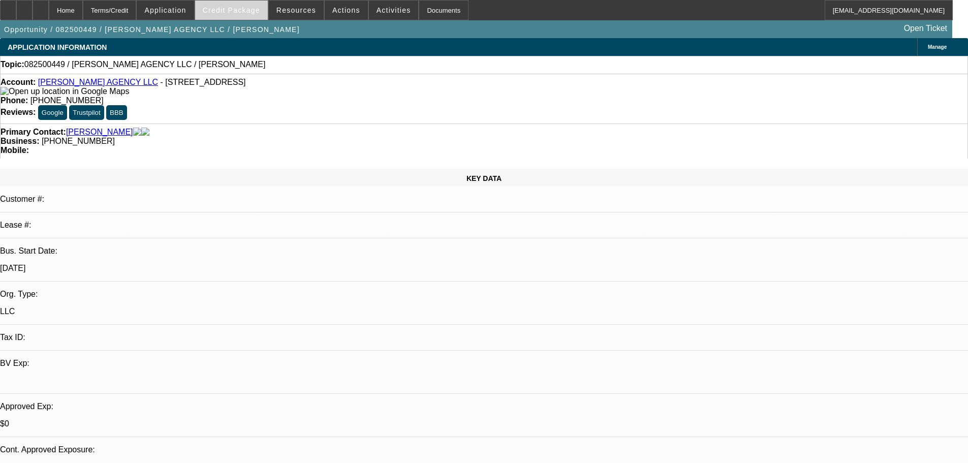
click at [234, 11] on span "Credit Package" at bounding box center [231, 10] width 57 height 8
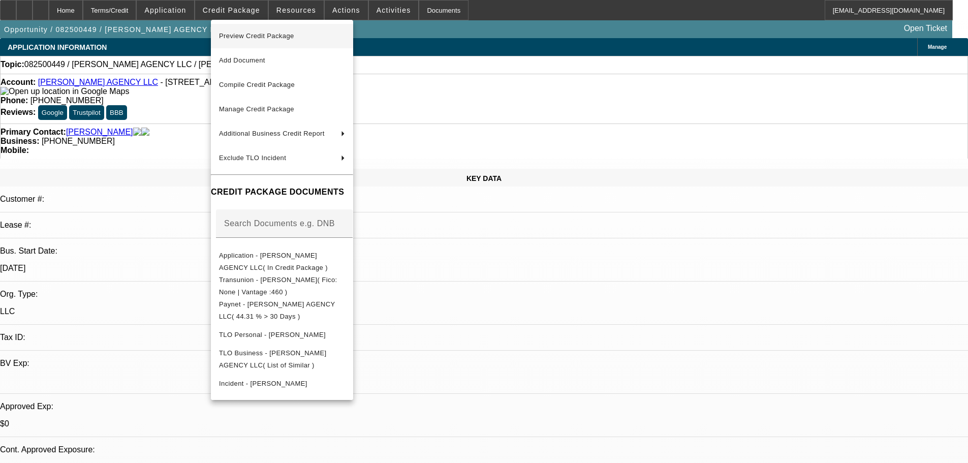
click at [250, 38] on span "Preview Credit Package" at bounding box center [256, 36] width 75 height 8
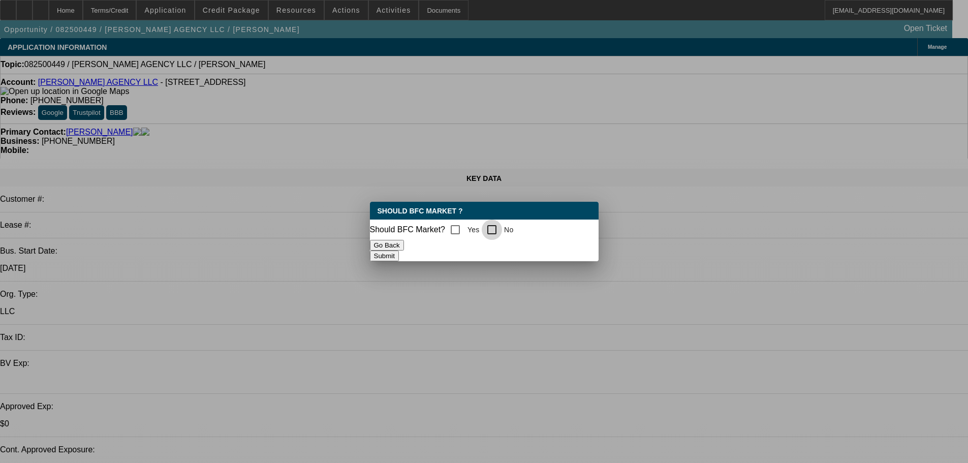
click at [497, 229] on input "No" at bounding box center [492, 230] width 20 height 20
checkbox input "true"
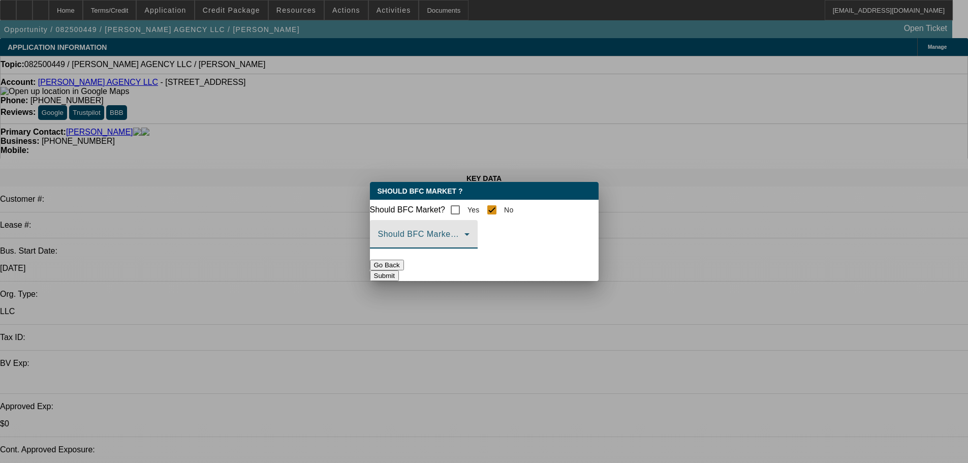
click at [465, 245] on span at bounding box center [421, 238] width 86 height 12
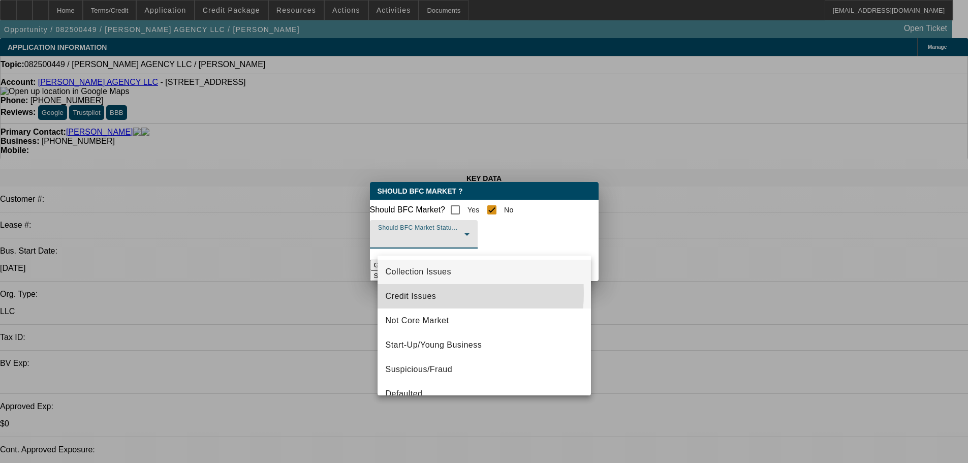
click at [421, 293] on span "Credit Issues" at bounding box center [411, 296] width 51 height 12
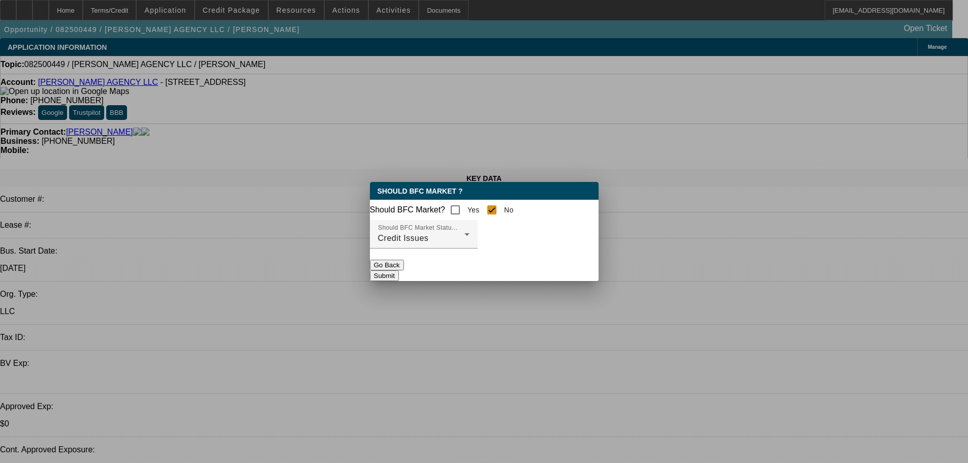
click at [399, 281] on button "Submit" at bounding box center [384, 275] width 29 height 11
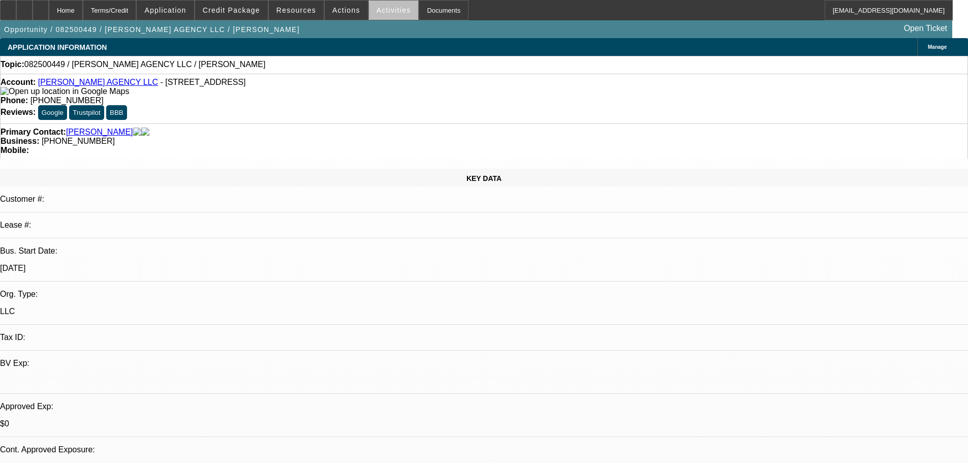
click at [385, 16] on span at bounding box center [394, 10] width 50 height 24
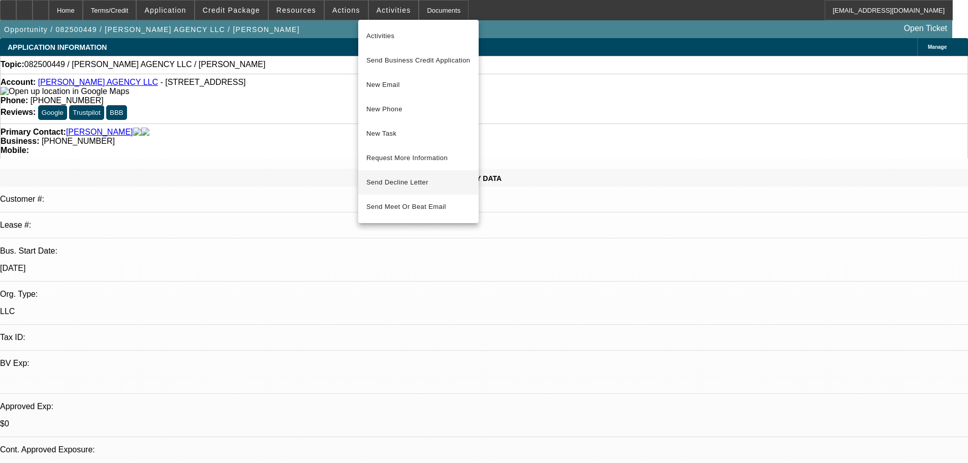
click at [388, 185] on span "Send Decline Letter" at bounding box center [398, 182] width 62 height 8
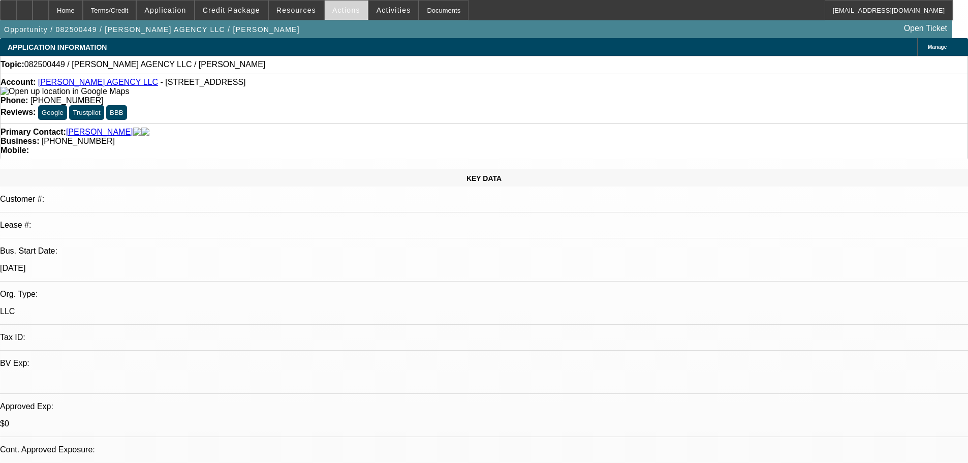
click at [327, 17] on span at bounding box center [346, 10] width 43 height 24
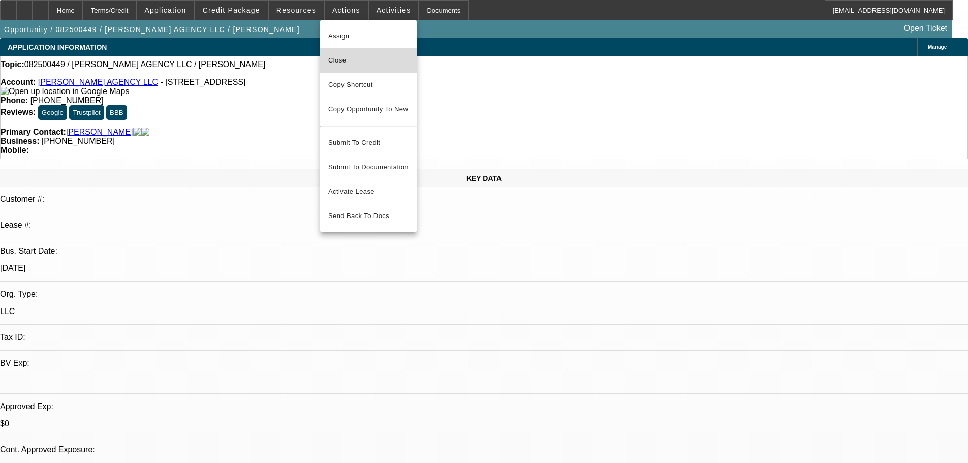
click at [349, 59] on span "Close" at bounding box center [368, 60] width 80 height 12
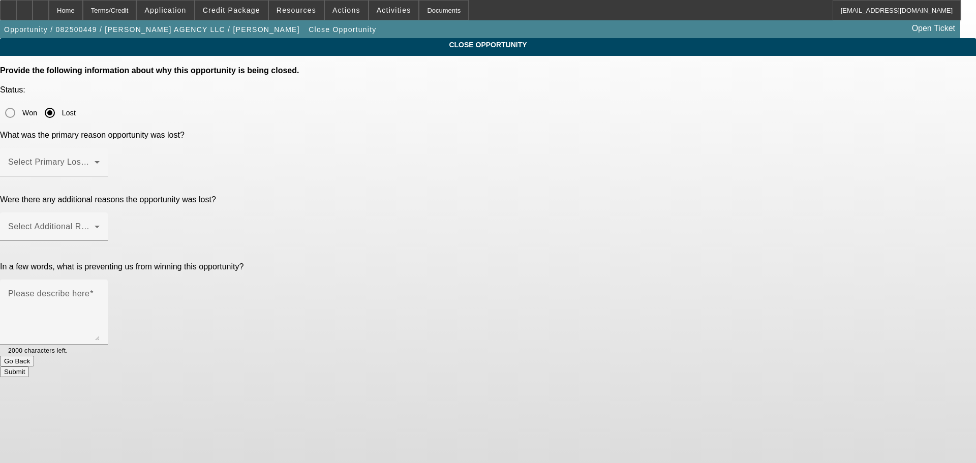
click at [60, 103] on input "Lost" at bounding box center [50, 113] width 20 height 20
click at [76, 108] on mat-radio-group "Won Lost" at bounding box center [38, 112] width 76 height 9
click at [95, 160] on span at bounding box center [51, 166] width 86 height 12
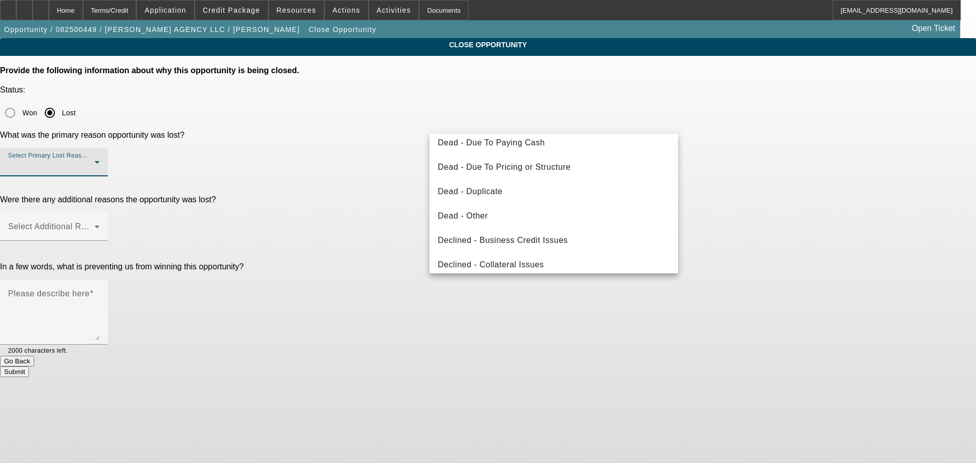
scroll to position [137, 0]
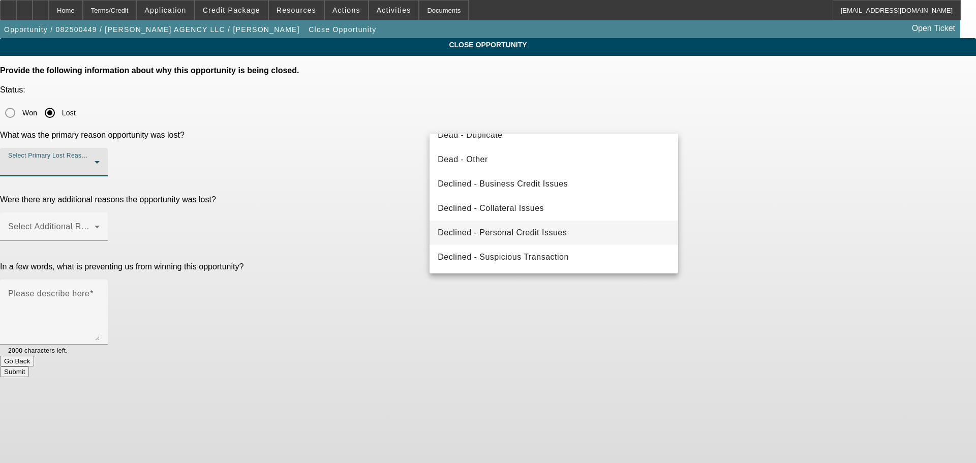
click at [524, 236] on span "Declined - Personal Credit Issues" at bounding box center [502, 233] width 129 height 12
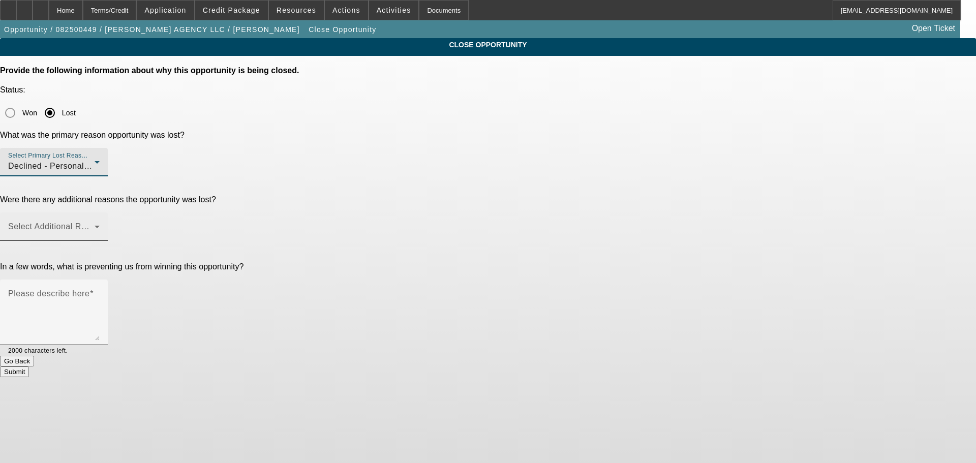
click at [95, 225] on span at bounding box center [51, 231] width 86 height 12
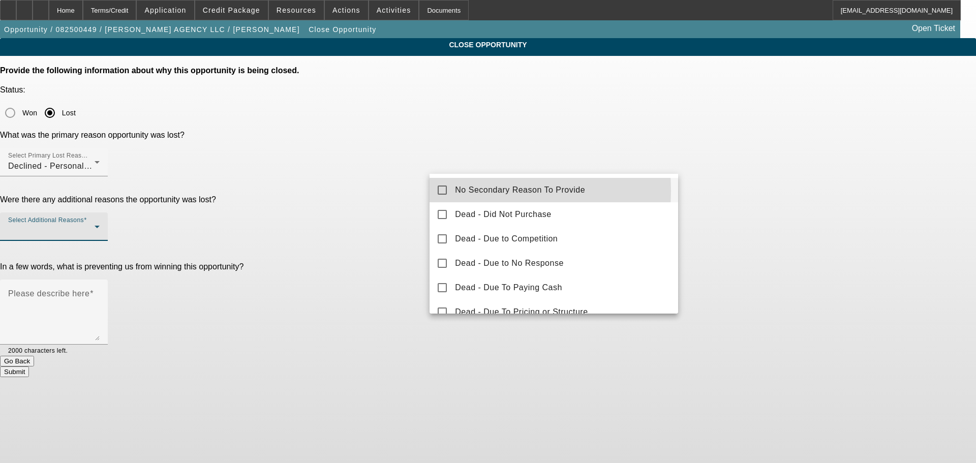
click at [459, 191] on span "No Secondary Reason To Provide" at bounding box center [520, 190] width 130 height 12
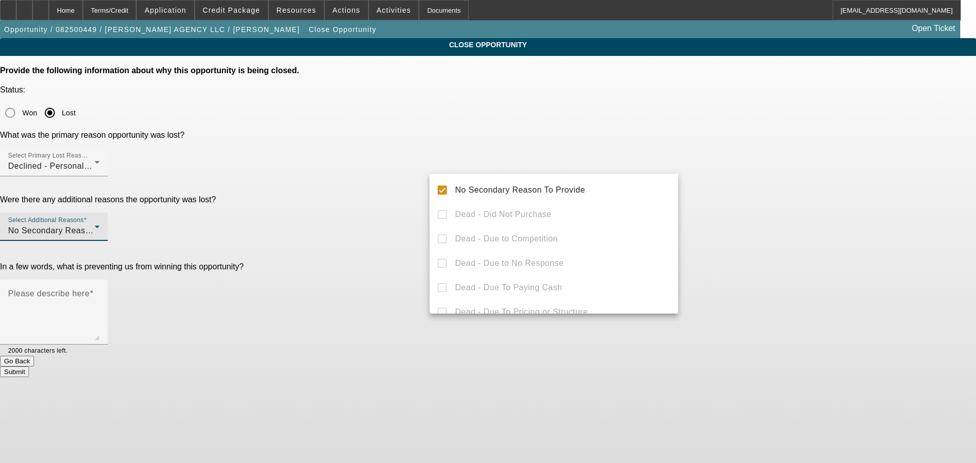
click at [372, 202] on div at bounding box center [488, 231] width 976 height 463
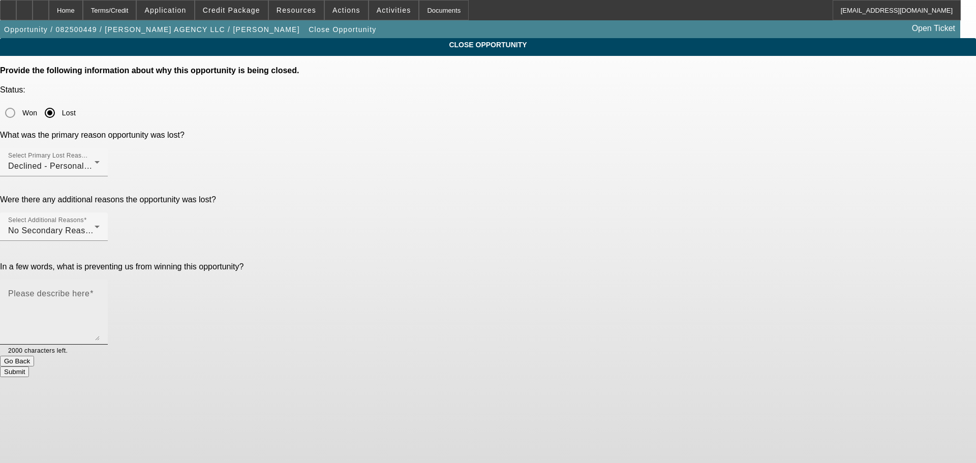
click at [100, 292] on textarea "Please describe here" at bounding box center [53, 316] width 91 height 49
type textarea "DISASTER CREDIT, MARKED DNC, SENT DECLINE LETTER, CLOSING OPP."
click at [29, 367] on button "Submit" at bounding box center [14, 372] width 29 height 11
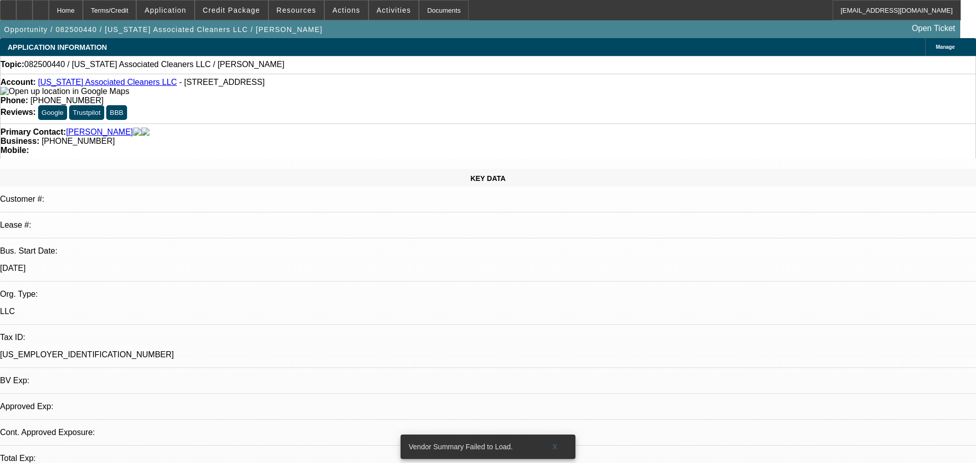
select select "0"
select select "2"
select select "0.1"
select select "4"
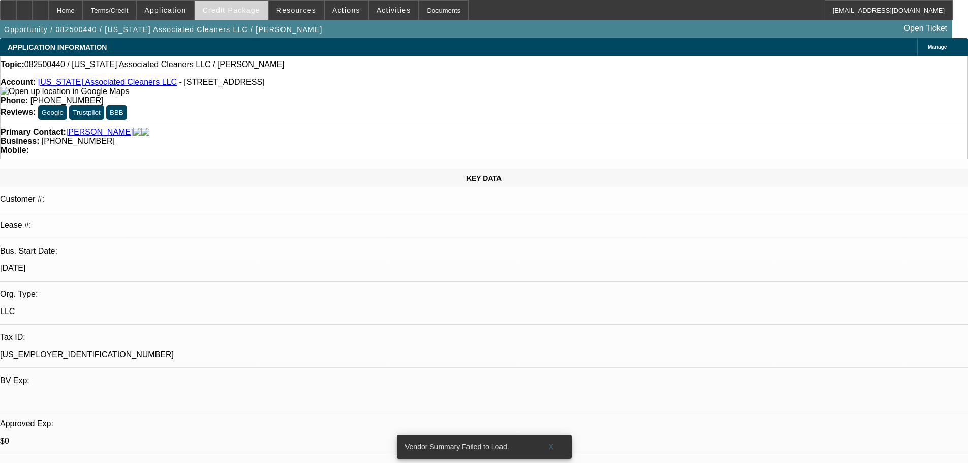
click at [241, 4] on span at bounding box center [231, 10] width 73 height 24
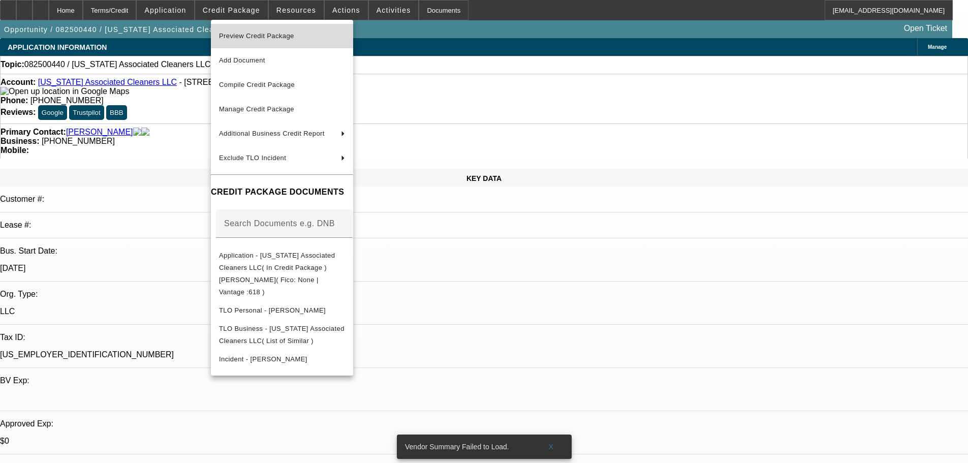
click at [258, 34] on span "Preview Credit Package" at bounding box center [256, 36] width 75 height 8
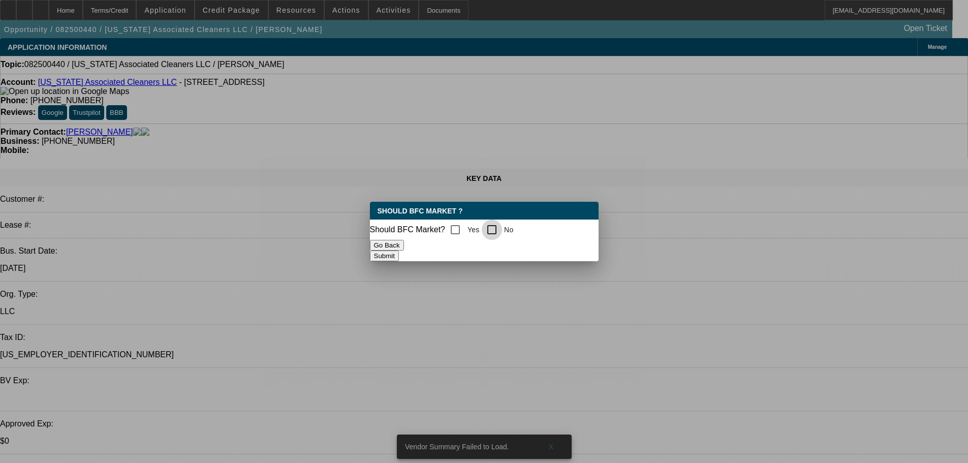
click at [502, 227] on input "No" at bounding box center [492, 230] width 20 height 20
checkbox input "true"
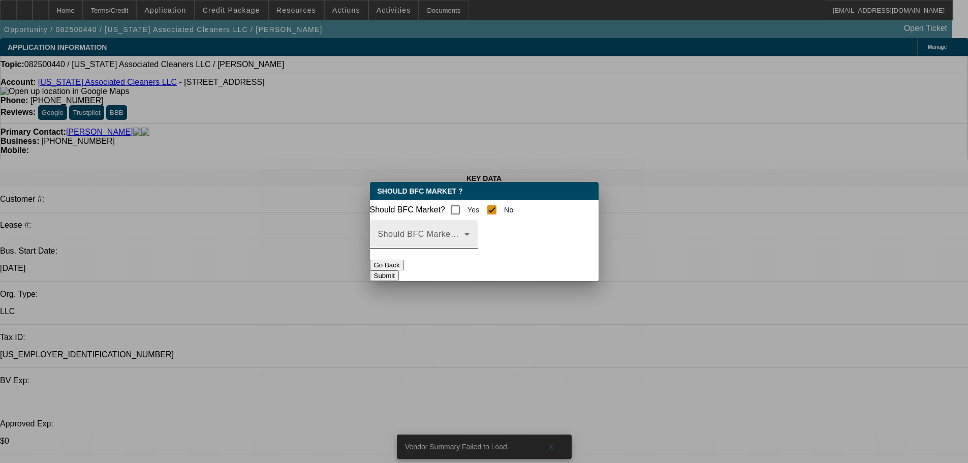
click at [465, 240] on span at bounding box center [421, 238] width 86 height 12
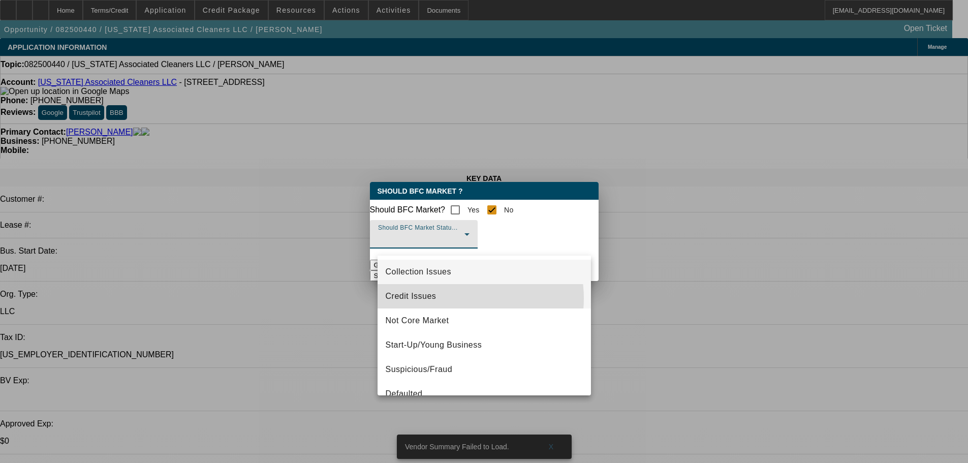
click at [456, 298] on mat-option "Credit Issues" at bounding box center [484, 296] width 213 height 24
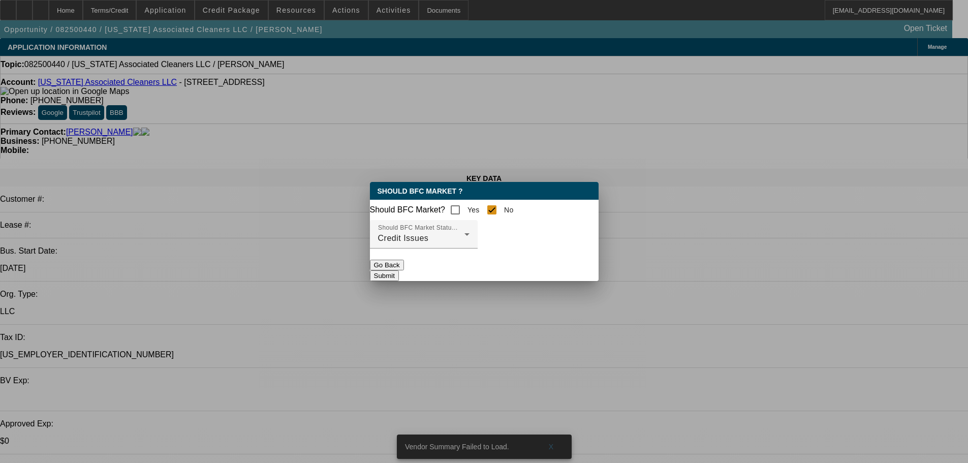
click at [399, 277] on button "Submit" at bounding box center [384, 275] width 29 height 11
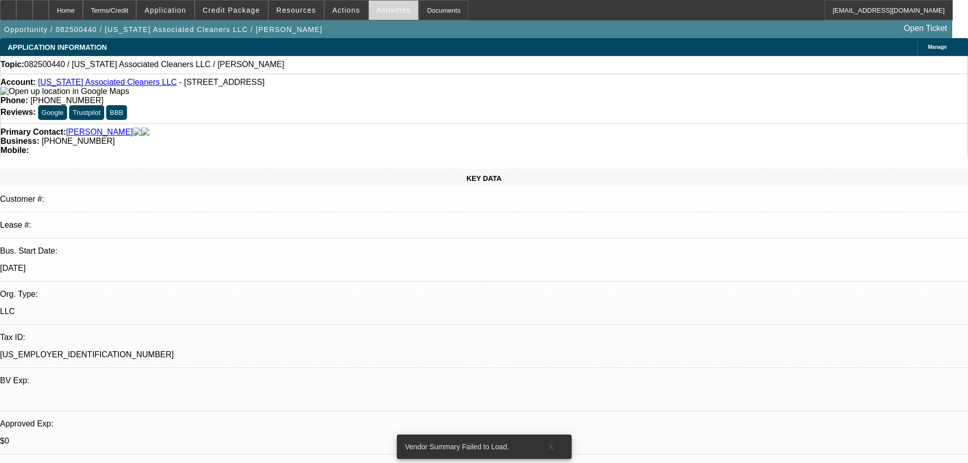
click at [375, 17] on span at bounding box center [394, 10] width 50 height 24
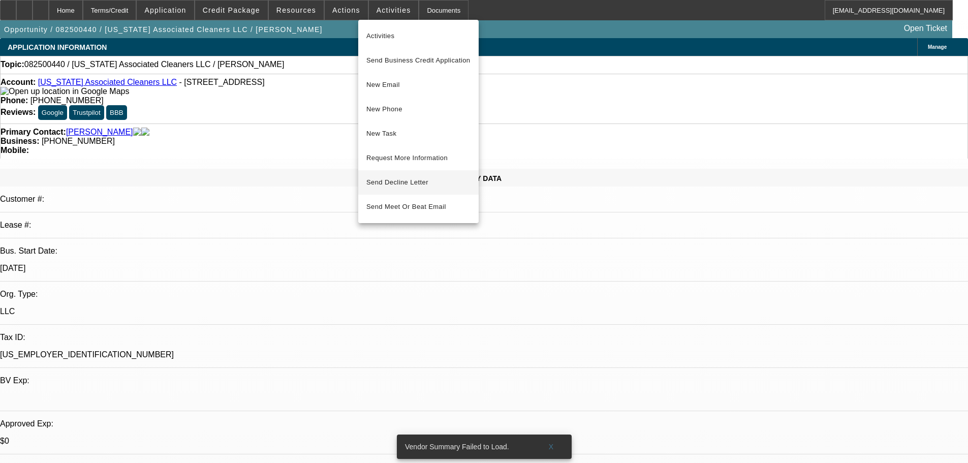
click at [418, 184] on span "Send Decline Letter" at bounding box center [398, 182] width 62 height 8
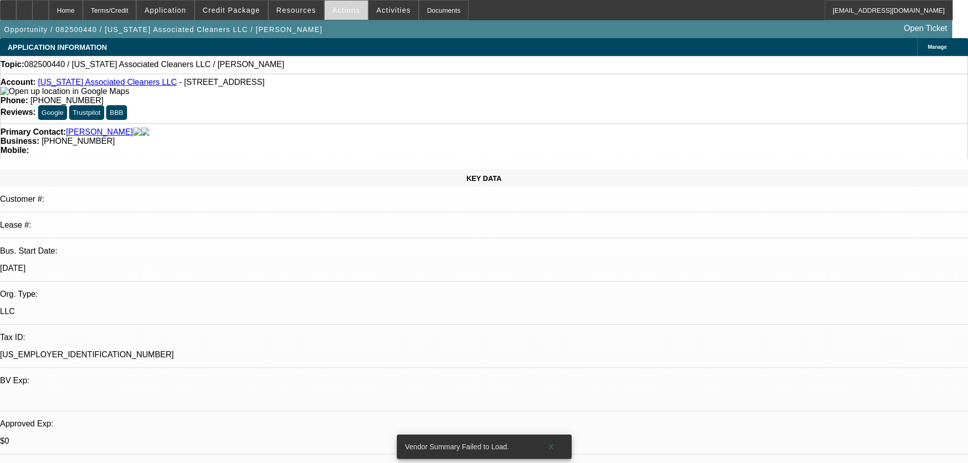
click at [347, 18] on span at bounding box center [346, 10] width 43 height 24
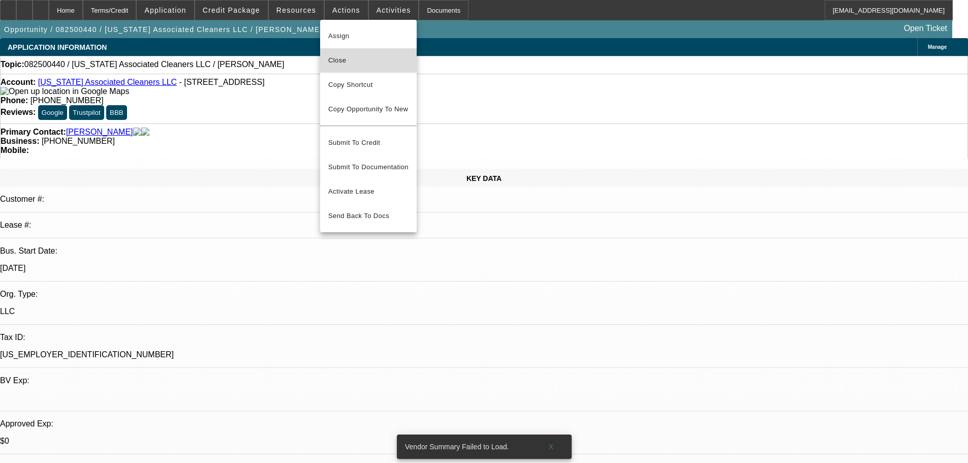
click at [346, 65] on span "Close" at bounding box center [368, 60] width 80 height 12
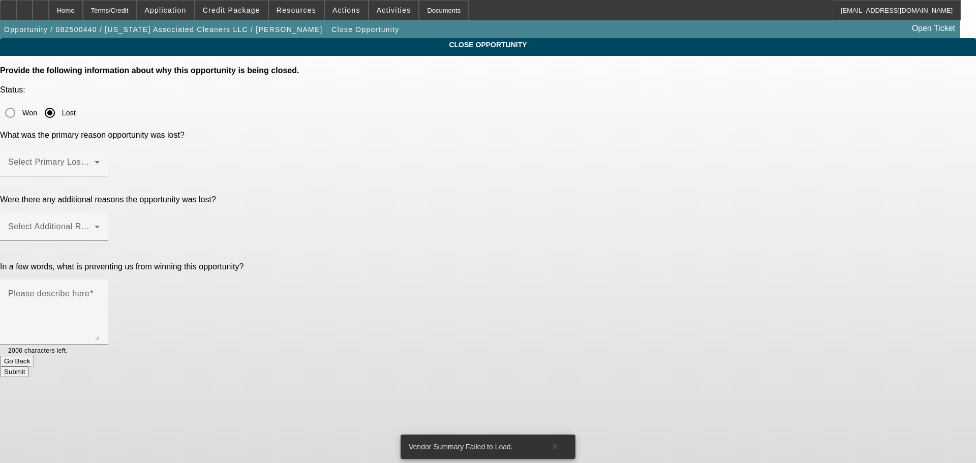
click at [108, 176] on div at bounding box center [54, 181] width 108 height 11
click at [95, 160] on span at bounding box center [51, 166] width 86 height 12
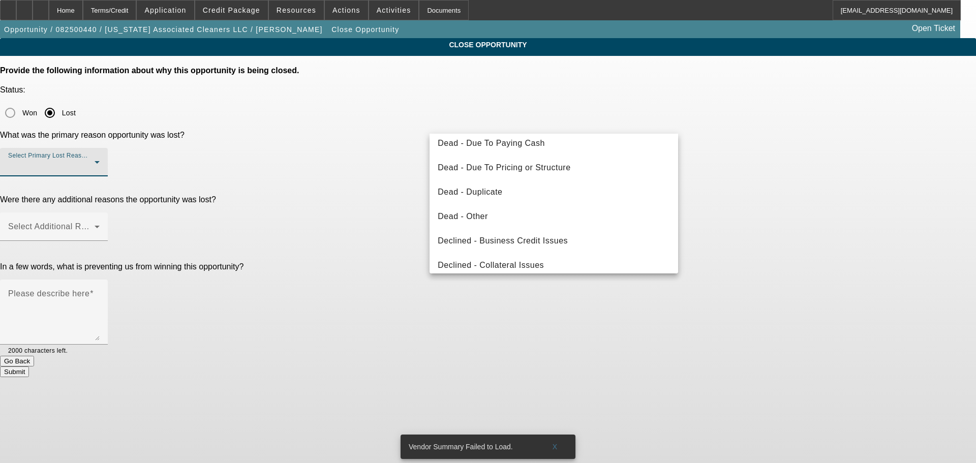
scroll to position [137, 0]
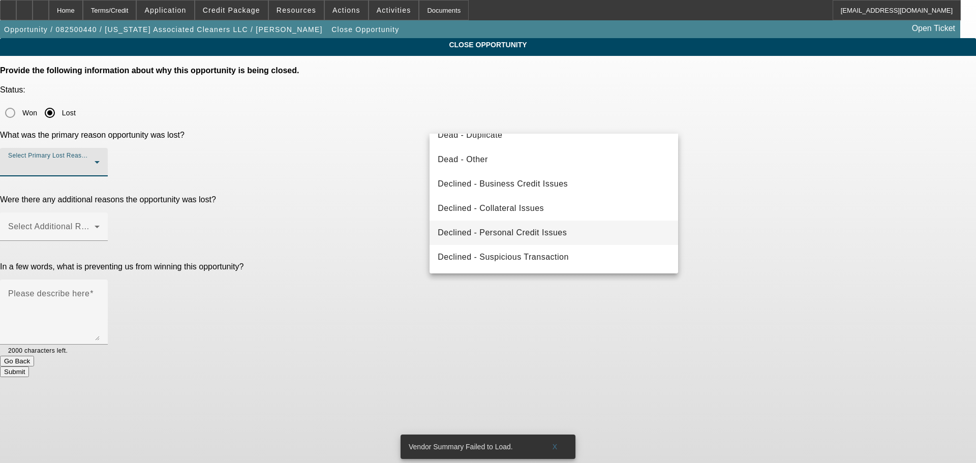
click at [557, 235] on span "Declined - Personal Credit Issues" at bounding box center [502, 233] width 129 height 12
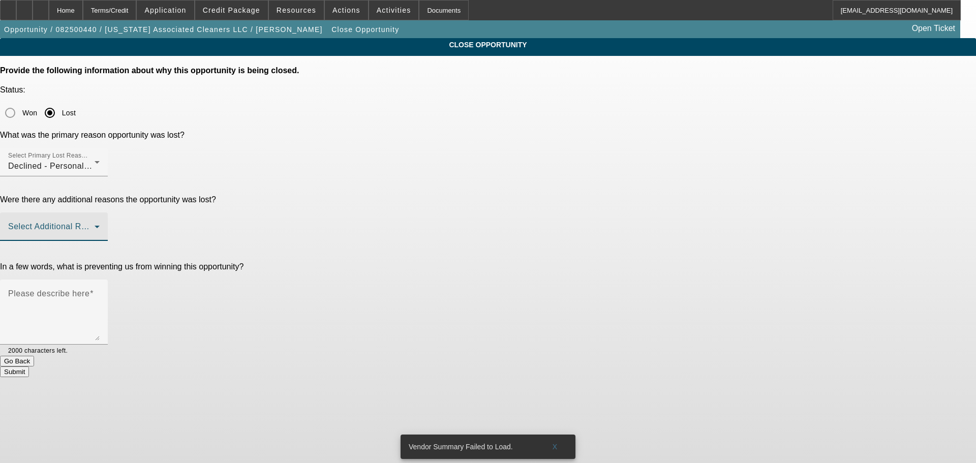
click at [95, 225] on span at bounding box center [51, 231] width 86 height 12
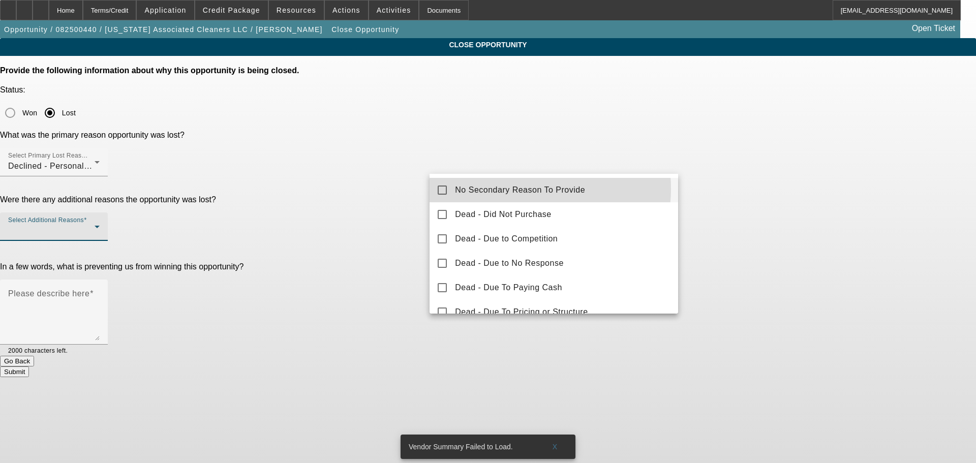
click at [520, 189] on span "No Secondary Reason To Provide" at bounding box center [520, 190] width 130 height 12
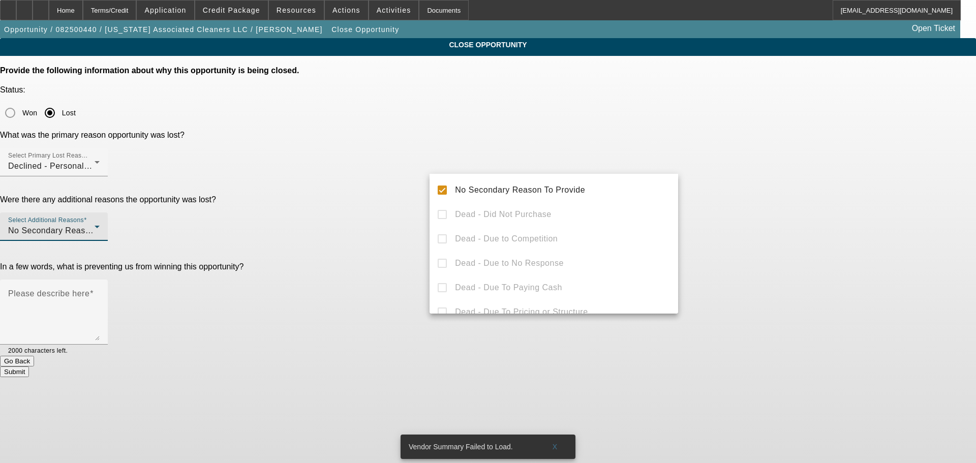
click at [384, 221] on div at bounding box center [488, 231] width 976 height 463
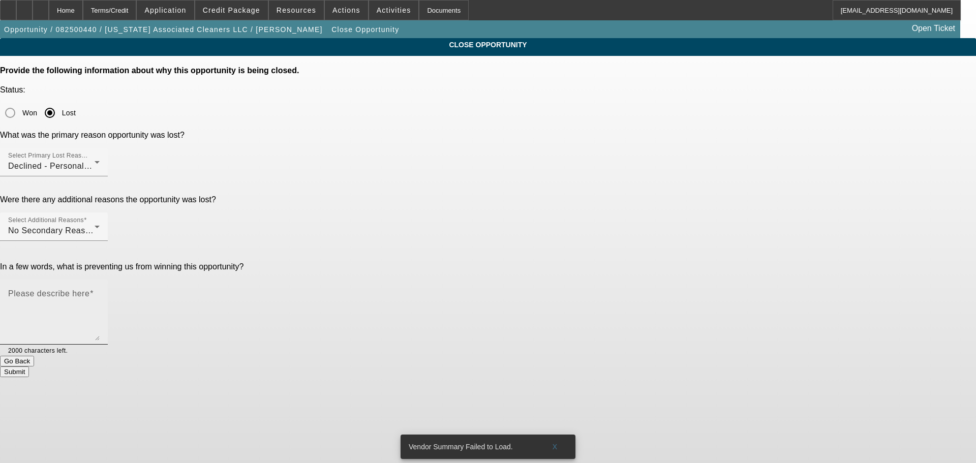
click at [100, 292] on textarea "Please describe here" at bounding box center [53, 316] width 91 height 49
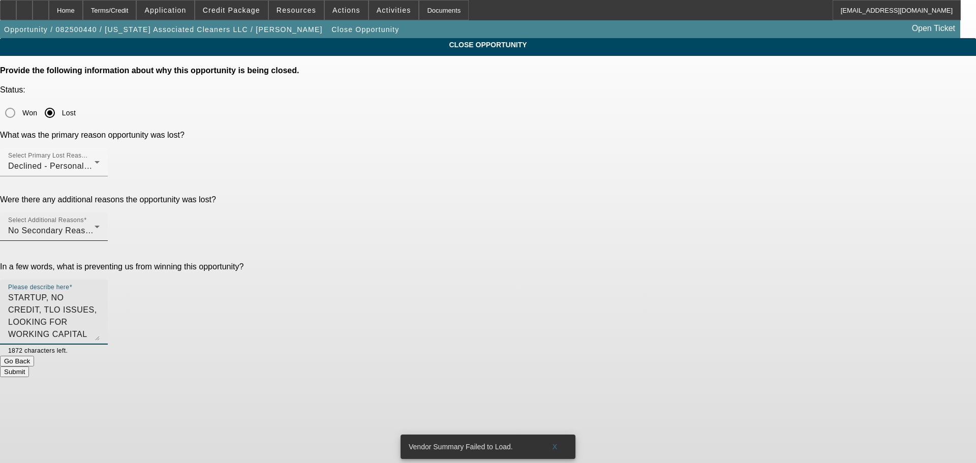
type textarea "STARTUP, NO CREDIT, TLO ISSUES, LOOKING FOR WORKING CAPITAL FOR NON CORE BUSINE…"
click at [95, 225] on div "No Secondary Reason To Provide" at bounding box center [51, 231] width 86 height 12
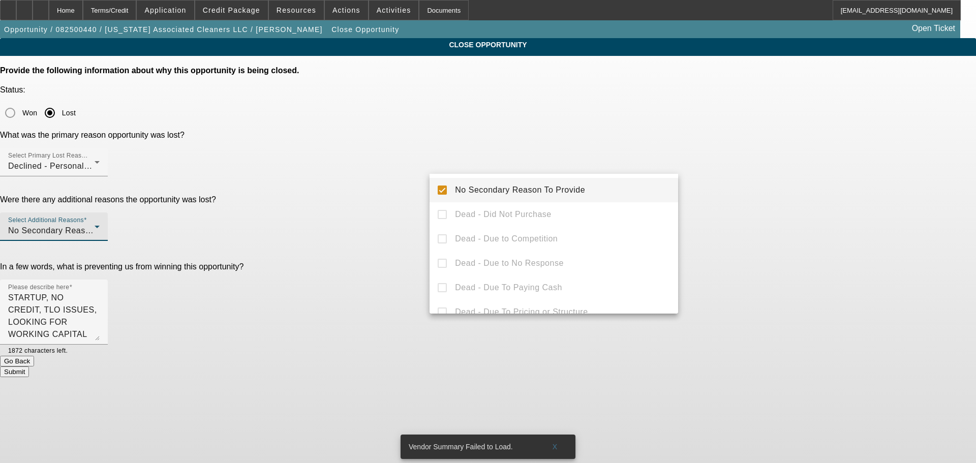
click at [441, 190] on mat-pseudo-checkbox at bounding box center [442, 190] width 9 height 9
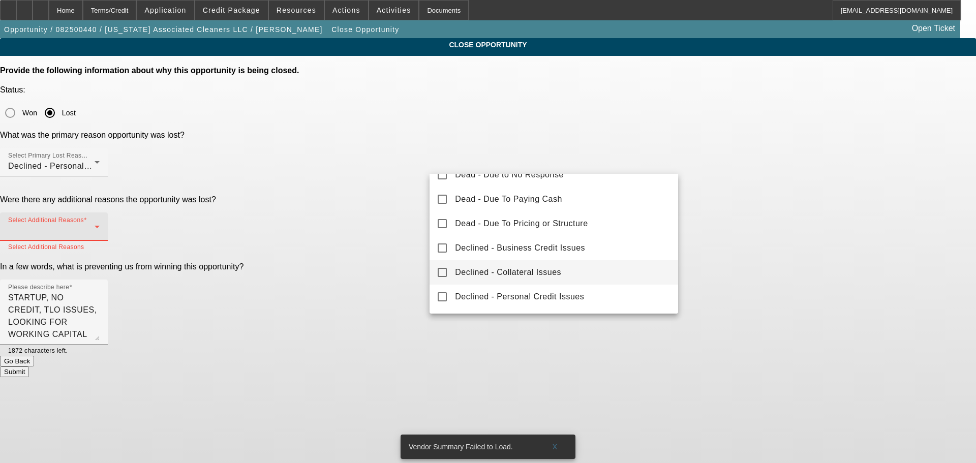
scroll to position [112, 0]
click at [536, 248] on span "Declined - Collateral Issues" at bounding box center [508, 248] width 106 height 12
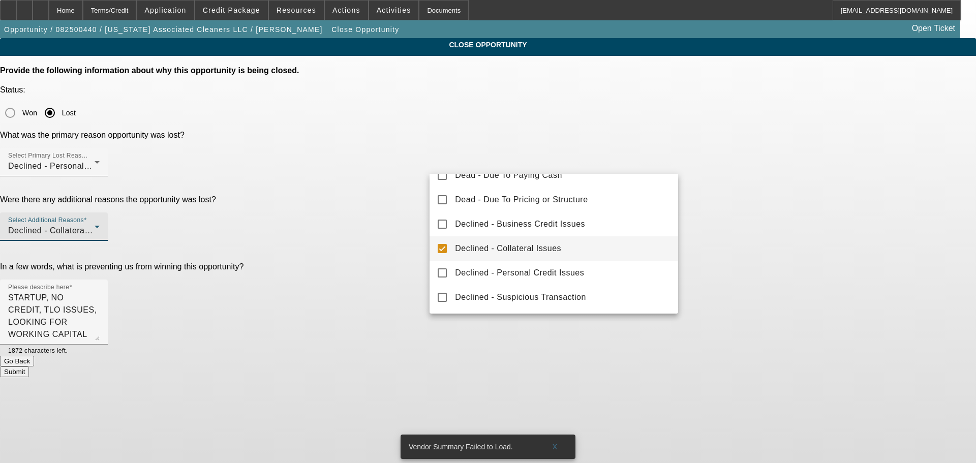
click at [374, 316] on div at bounding box center [488, 231] width 976 height 463
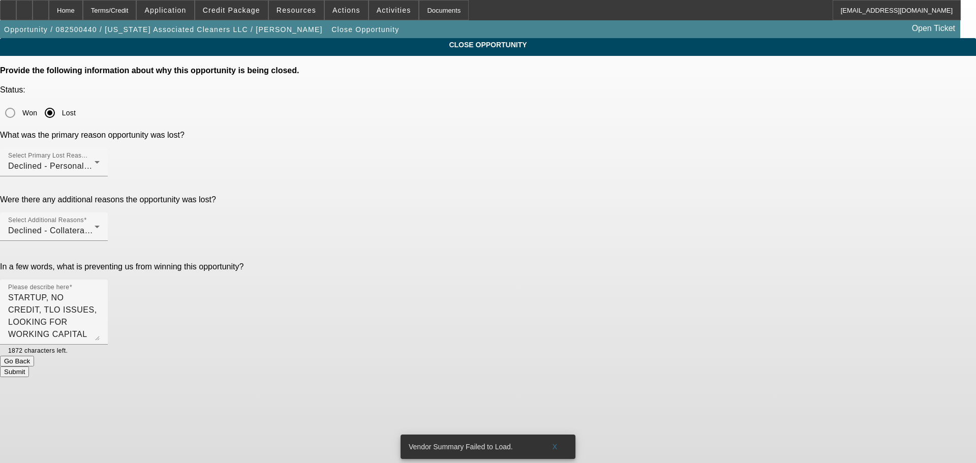
click at [29, 367] on button "Submit" at bounding box center [14, 372] width 29 height 11
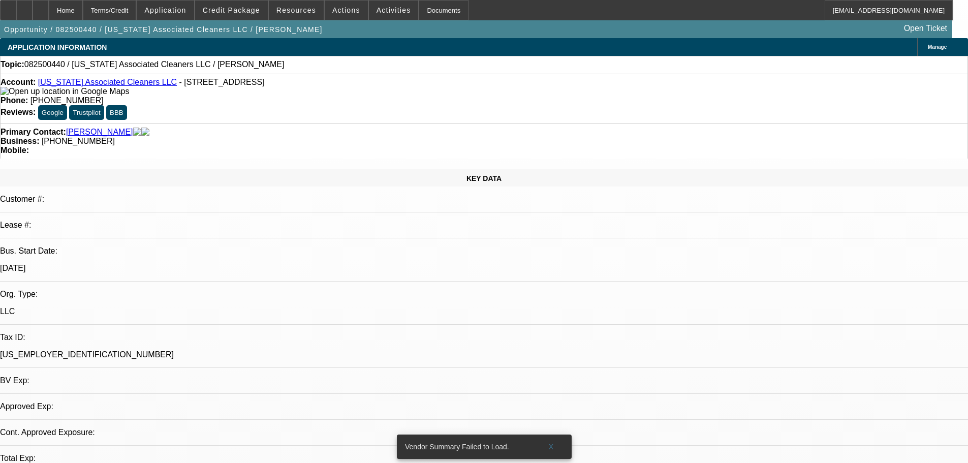
select select "0"
select select "2"
select select "0.1"
select select "4"
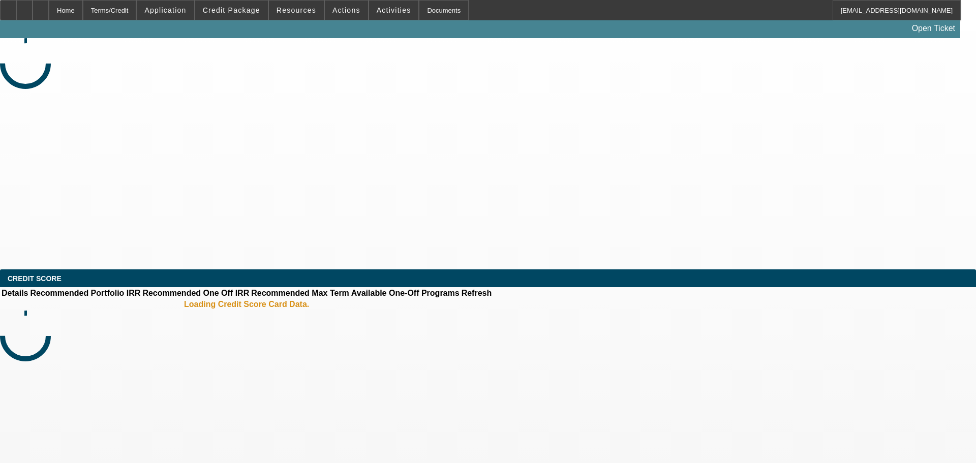
select select "0"
select select "2"
select select "0.1"
select select "4"
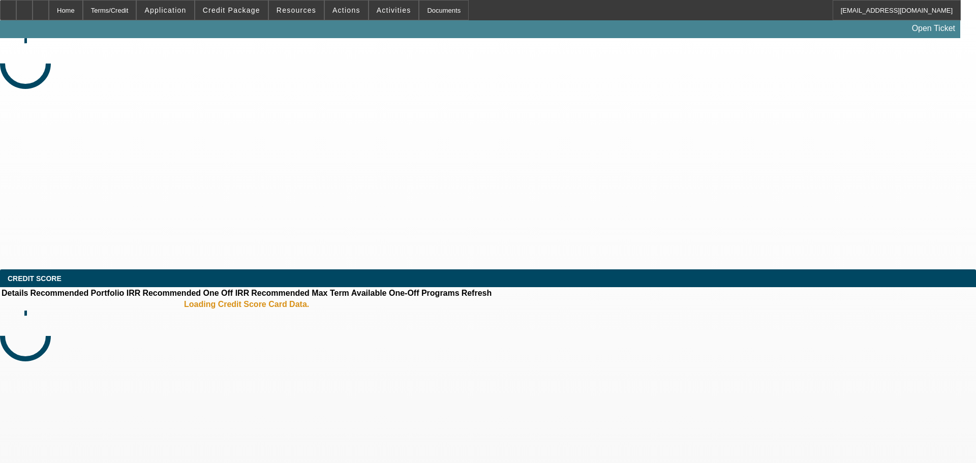
select select "0"
select select "2"
select select "0.1"
select select "4"
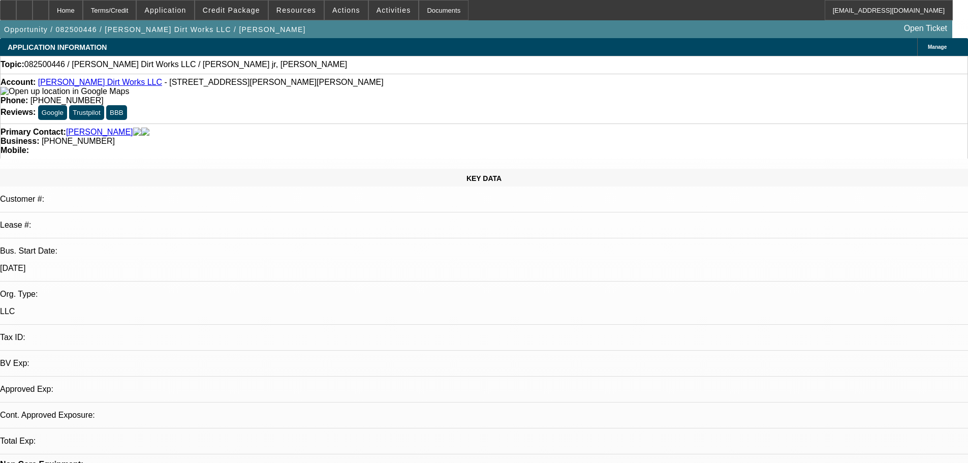
select select "0"
select select "2"
select select "0.1"
select select "4"
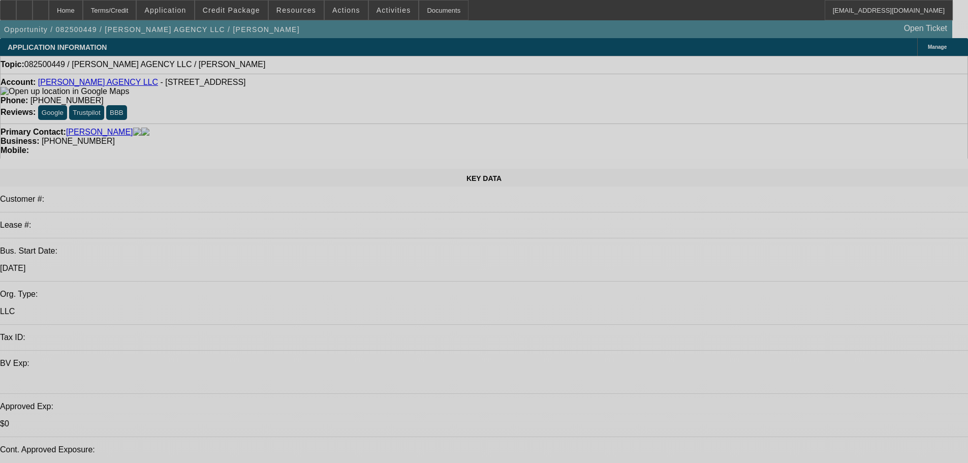
select select "0"
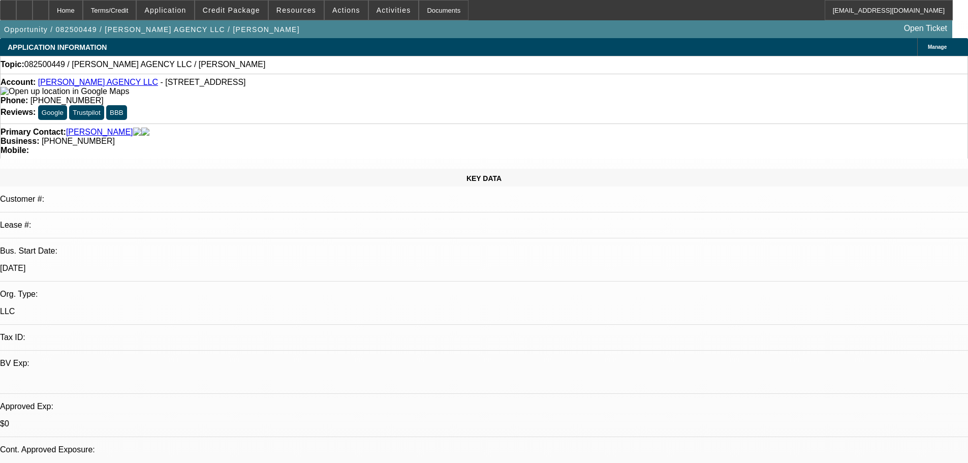
select select "2"
select select "0.1"
select select "4"
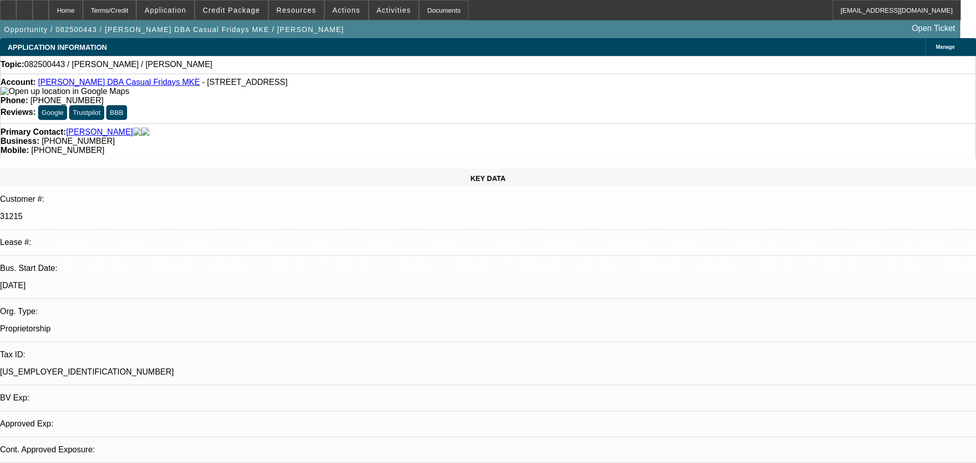
select select "0"
select select "2"
select select "0.1"
select select "4"
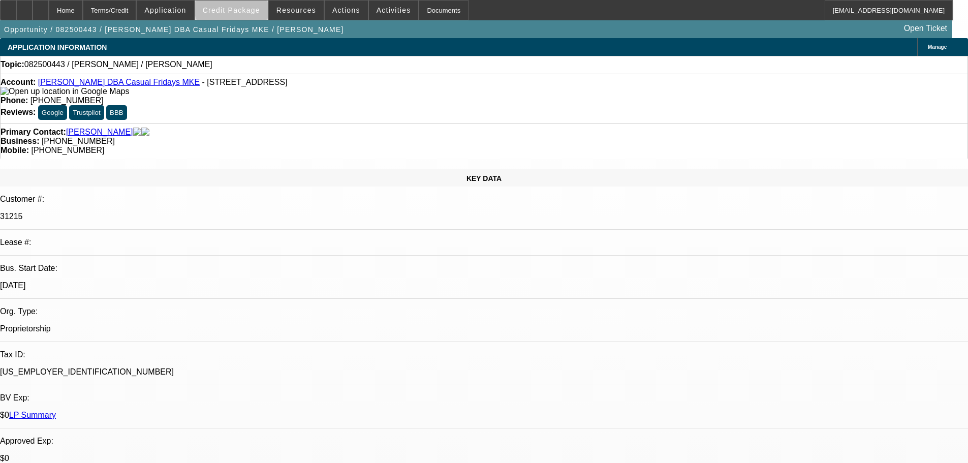
click at [249, 8] on span "Credit Package" at bounding box center [231, 10] width 57 height 8
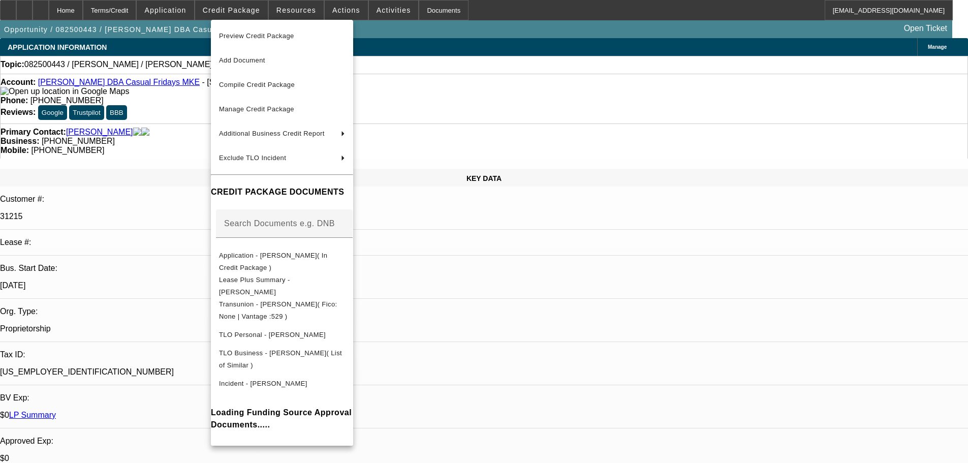
click at [268, 36] on span "Preview Credit Package" at bounding box center [256, 36] width 75 height 8
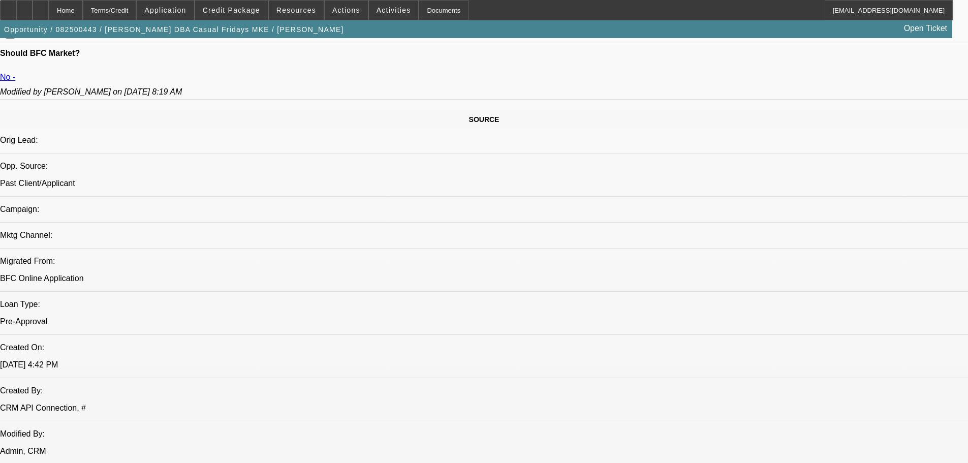
scroll to position [559, 0]
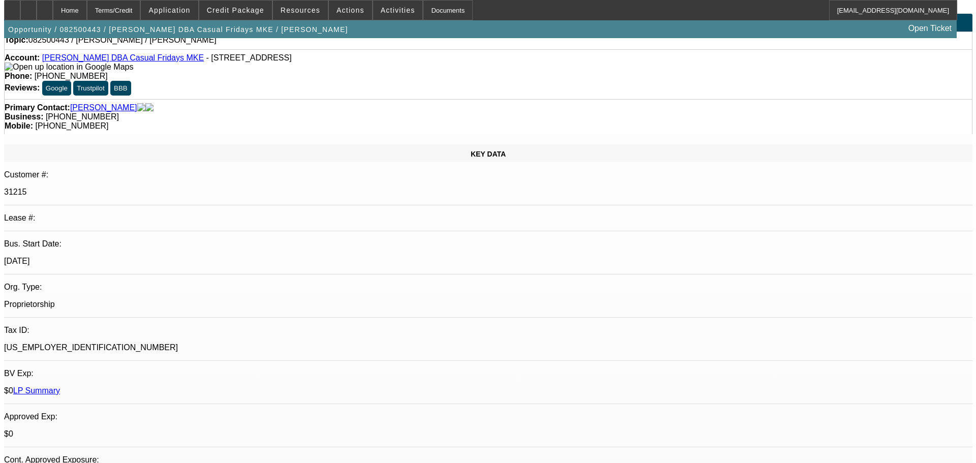
scroll to position [0, 0]
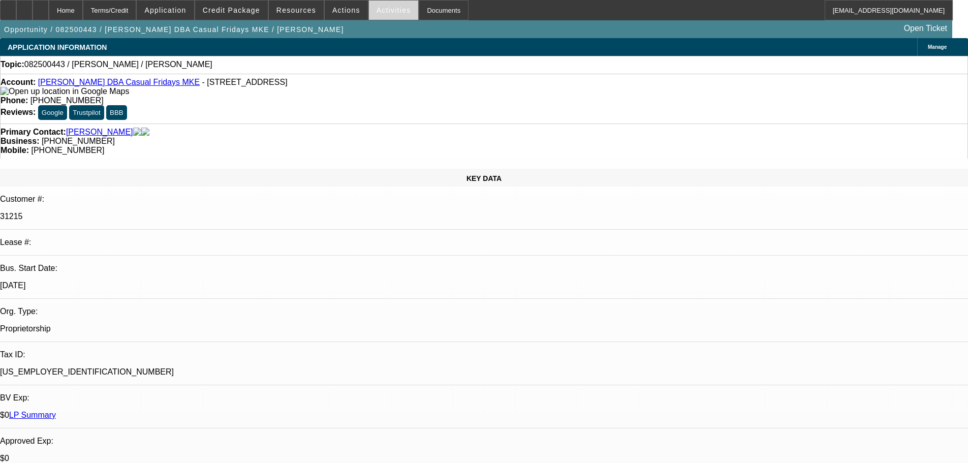
click at [383, 5] on span at bounding box center [394, 10] width 50 height 24
click at [383, 12] on div at bounding box center [484, 231] width 968 height 463
click at [380, 14] on span "Activities" at bounding box center [394, 10] width 35 height 8
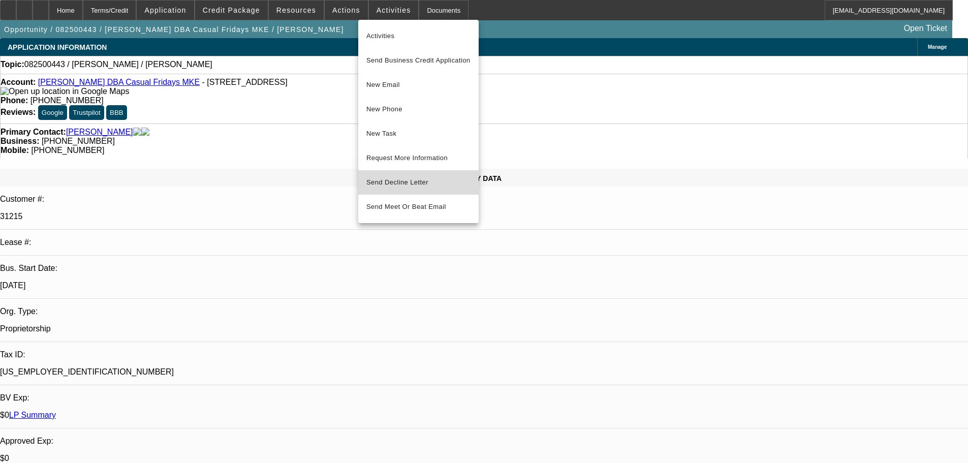
click at [399, 184] on span "Send Decline Letter" at bounding box center [398, 182] width 62 height 8
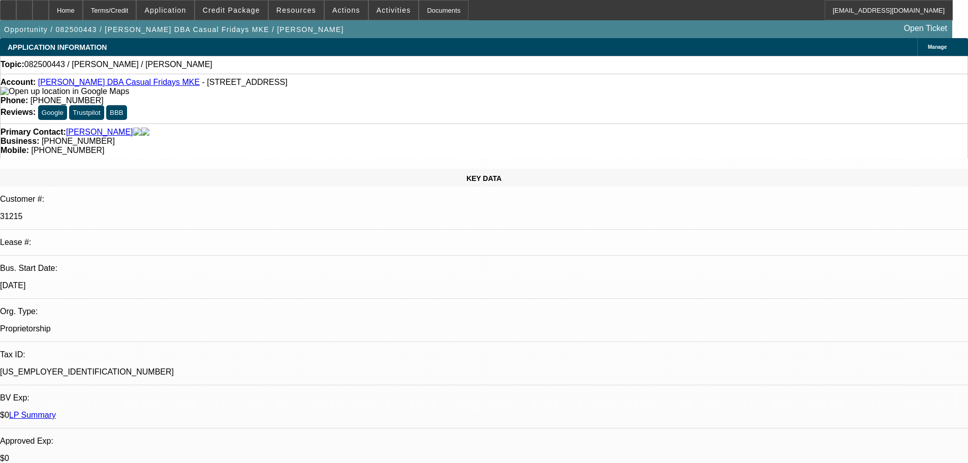
click at [56, 411] on link "LP Summary" at bounding box center [32, 415] width 47 height 9
click at [342, 8] on span "Actions" at bounding box center [346, 10] width 28 height 8
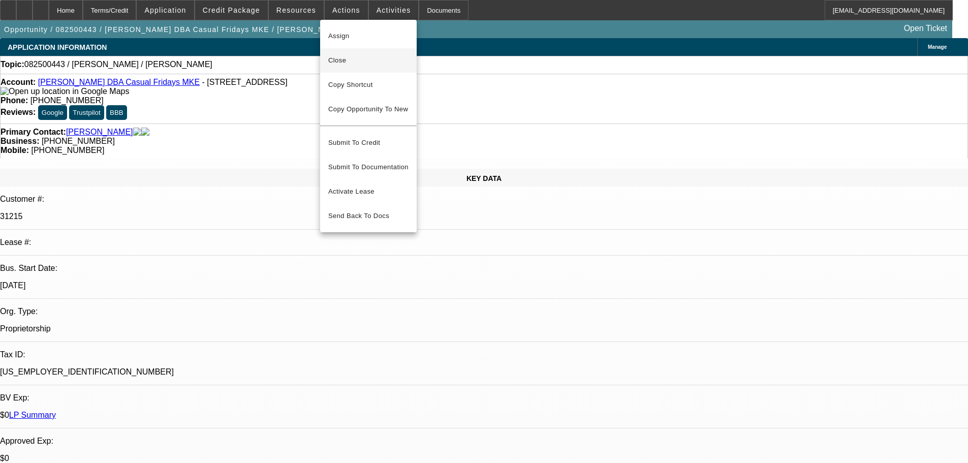
click at [350, 64] on span "Close" at bounding box center [368, 60] width 80 height 12
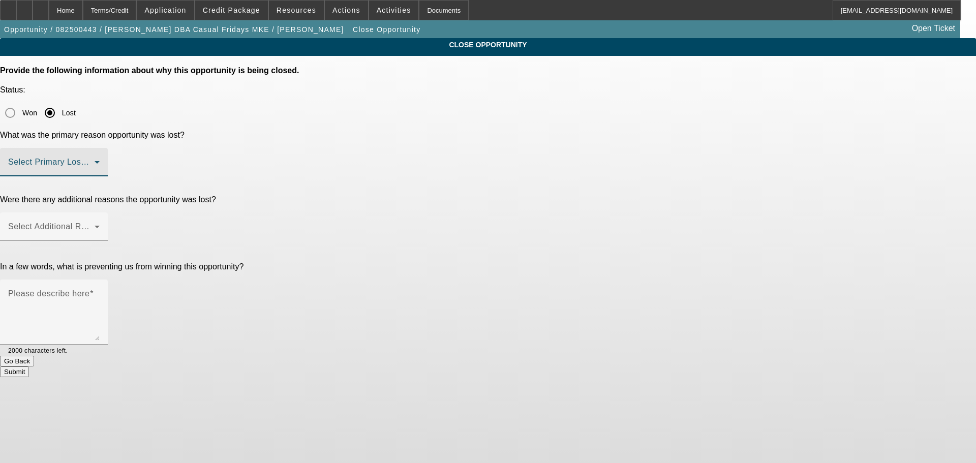
click at [95, 160] on span at bounding box center [51, 166] width 86 height 12
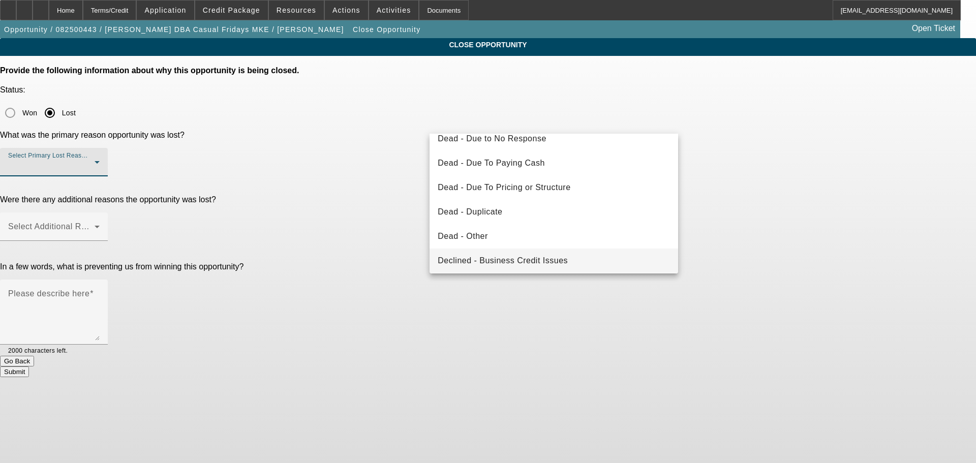
scroll to position [137, 0]
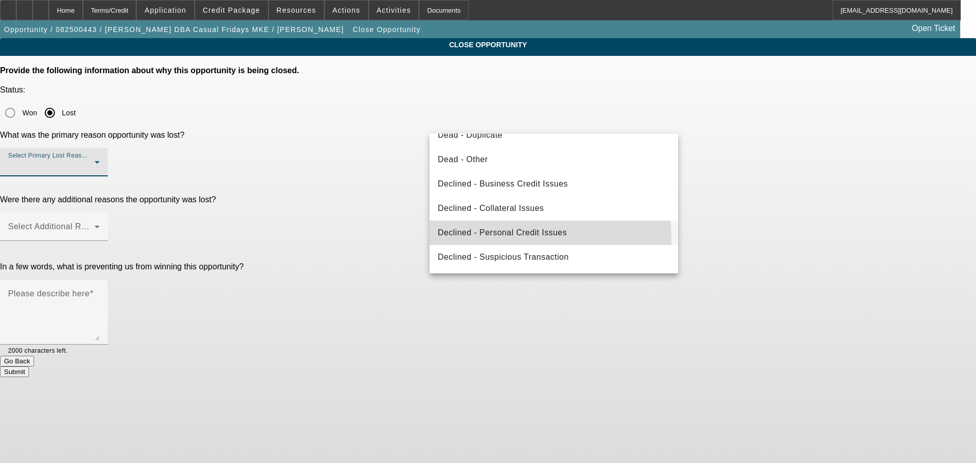
click at [509, 239] on mat-option "Declined - Personal Credit Issues" at bounding box center [554, 233] width 249 height 24
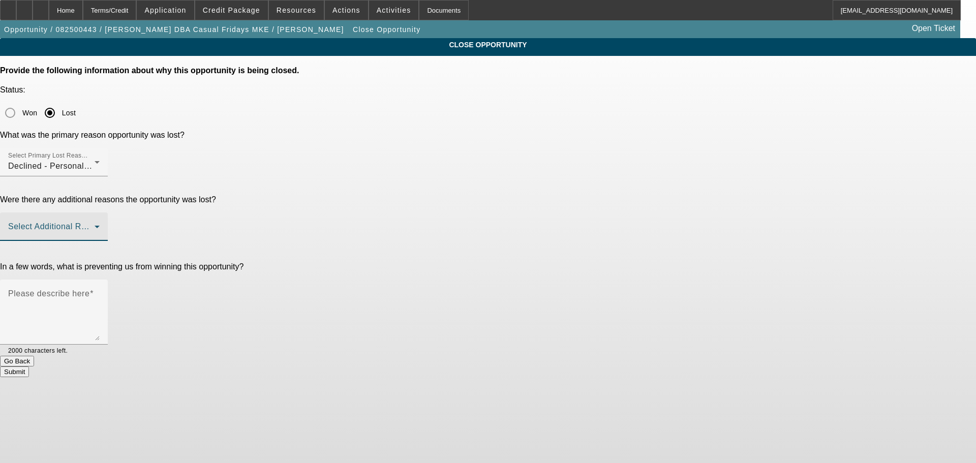
click at [95, 225] on span at bounding box center [51, 231] width 86 height 12
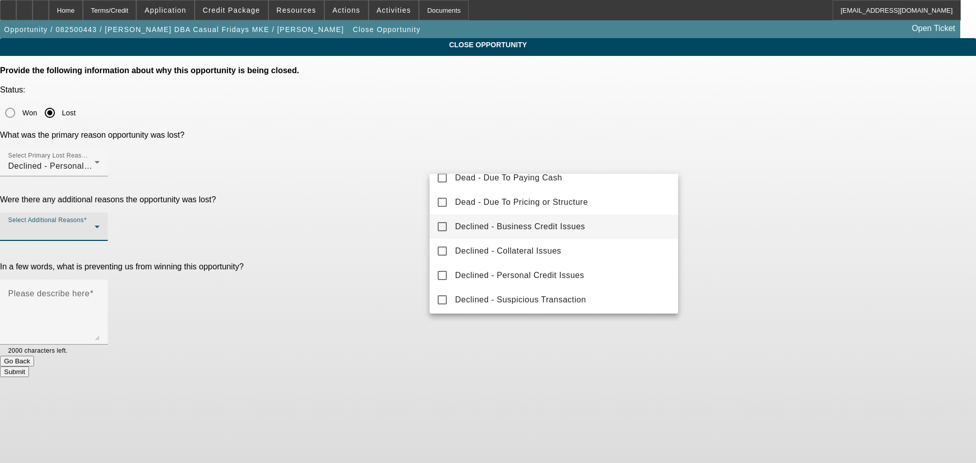
scroll to position [112, 0]
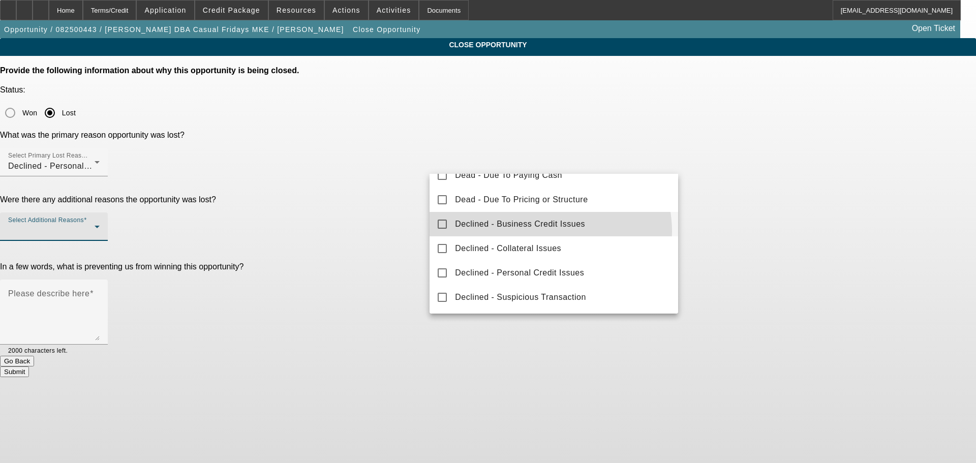
drag, startPoint x: 547, startPoint y: 231, endPoint x: 535, endPoint y: 224, distance: 14.0
click at [547, 231] on mat-option "Declined - Business Credit Issues" at bounding box center [554, 224] width 249 height 24
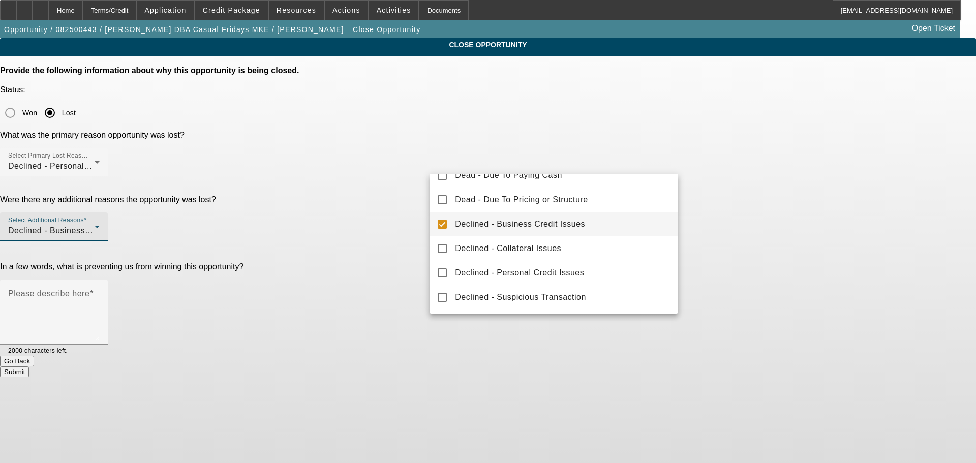
click at [381, 344] on div at bounding box center [488, 231] width 976 height 463
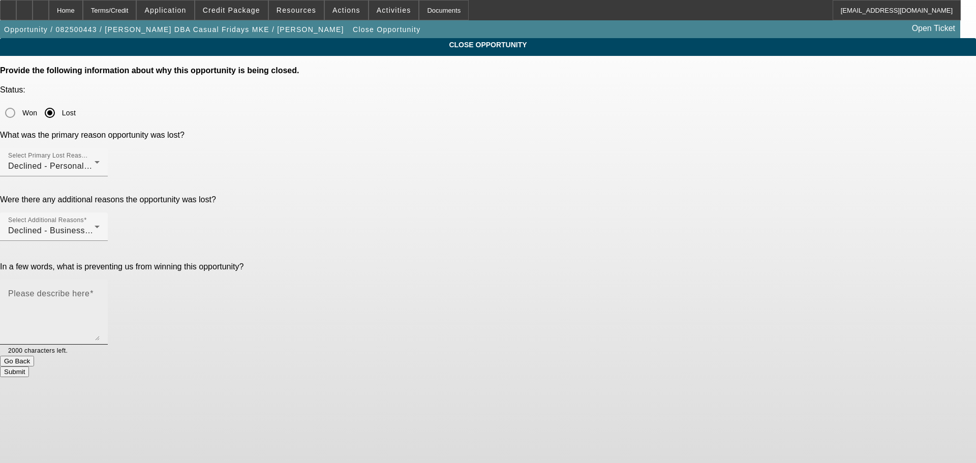
click at [100, 292] on textarea "Please describe here" at bounding box center [53, 316] width 91 height 49
type textarea "DISASTER CREDIT, VERY POOR BFC PAYMENT HISTORY ON THE -01 DEAL, BILL ALREADY MA…"
click at [29, 367] on button "Submit" at bounding box center [14, 372] width 29 height 11
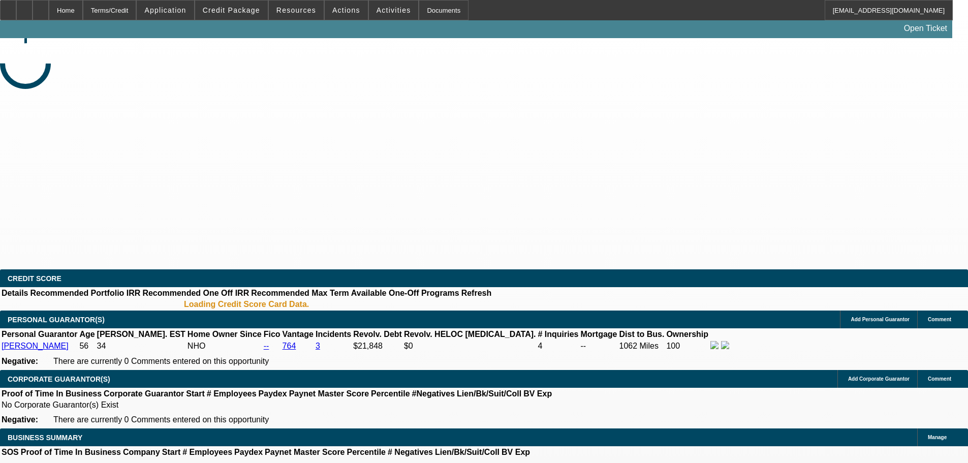
select select "0"
select select "2"
select select "0.1"
select select "4"
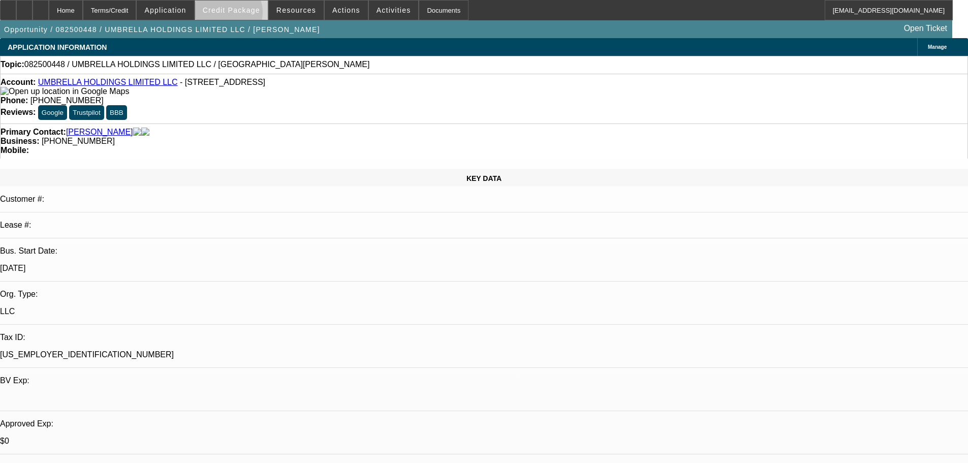
click at [244, 15] on span at bounding box center [231, 10] width 73 height 24
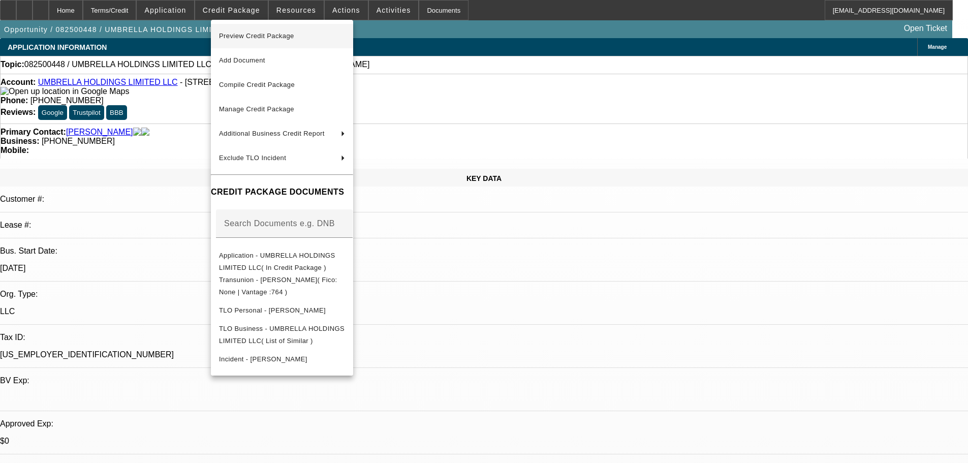
click at [255, 33] on span "Preview Credit Package" at bounding box center [256, 36] width 75 height 8
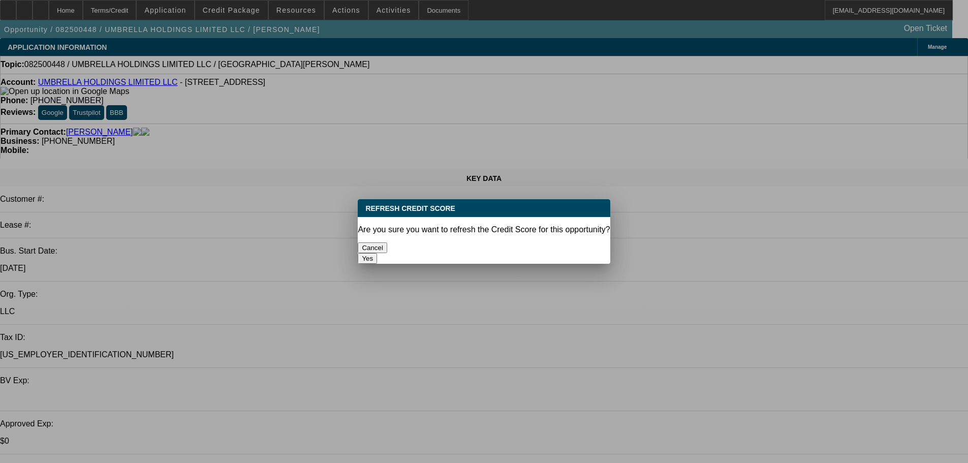
click at [377, 253] on button "Yes" at bounding box center [367, 258] width 19 height 11
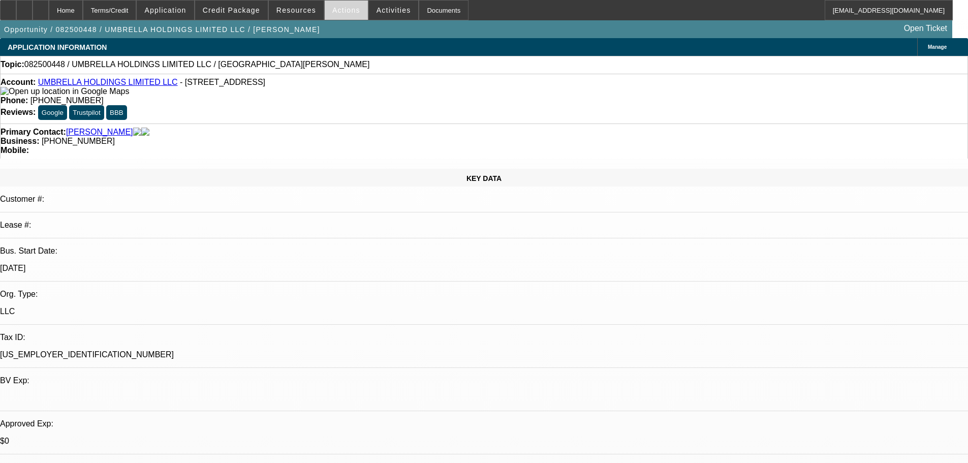
click at [349, 14] on span at bounding box center [346, 10] width 43 height 24
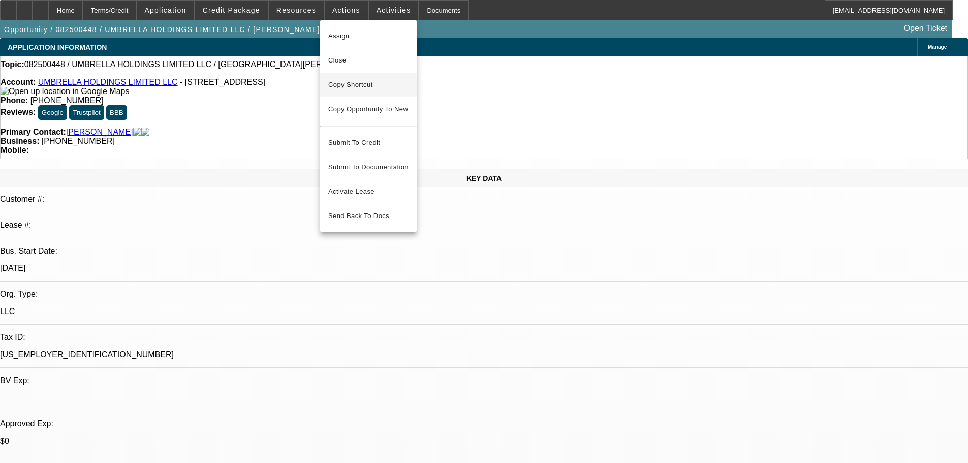
click at [337, 85] on span "Copy Shortcut" at bounding box center [368, 85] width 80 height 12
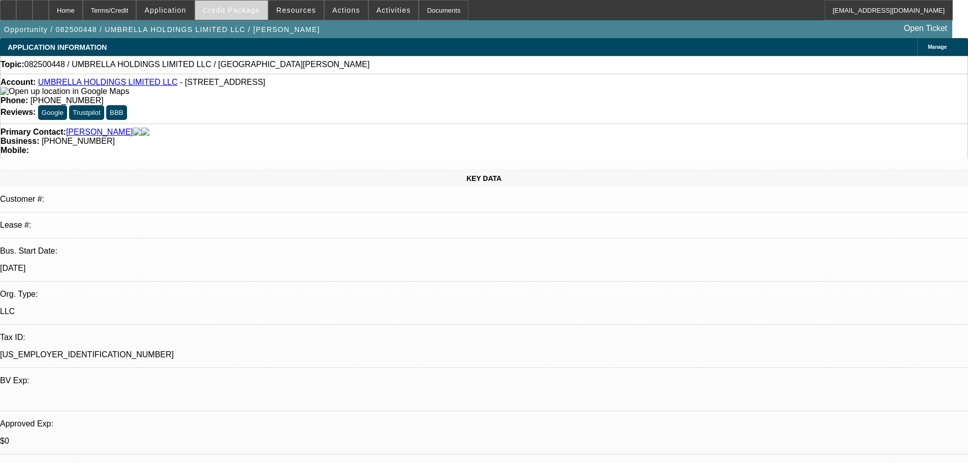
click at [246, 16] on span at bounding box center [231, 10] width 73 height 24
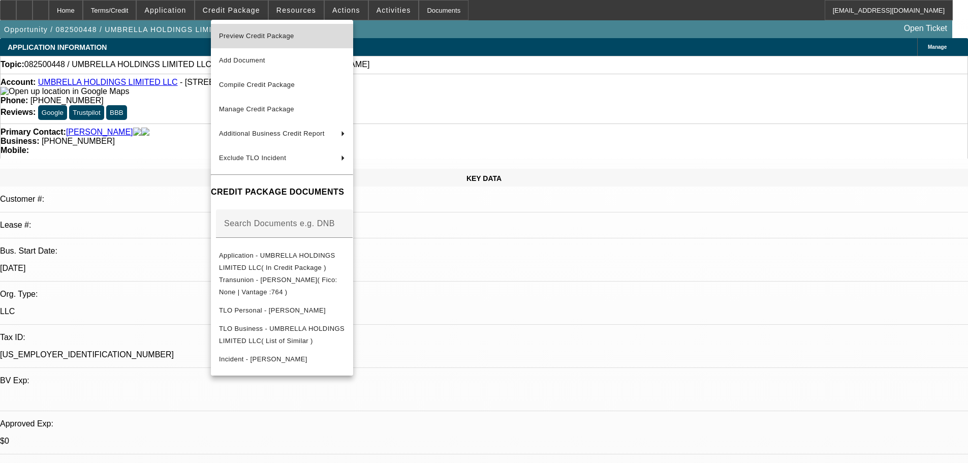
click at [263, 36] on span "Preview Credit Package" at bounding box center [256, 36] width 75 height 8
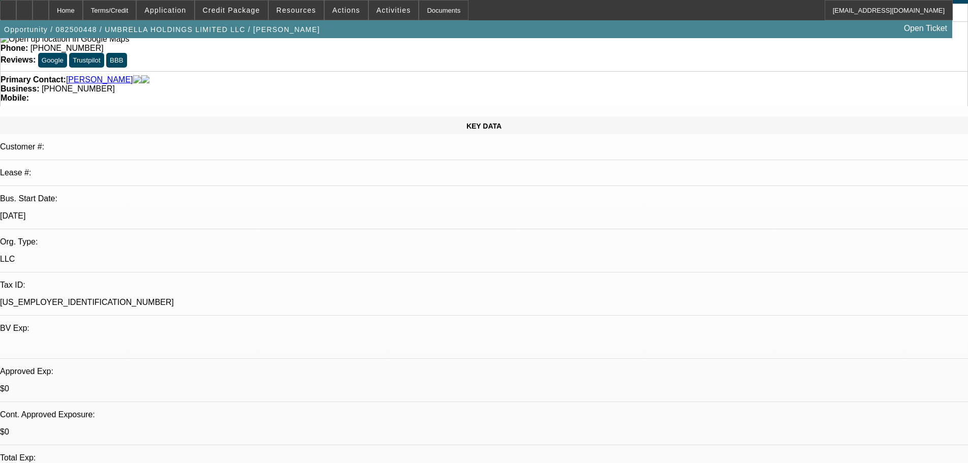
scroll to position [102, 0]
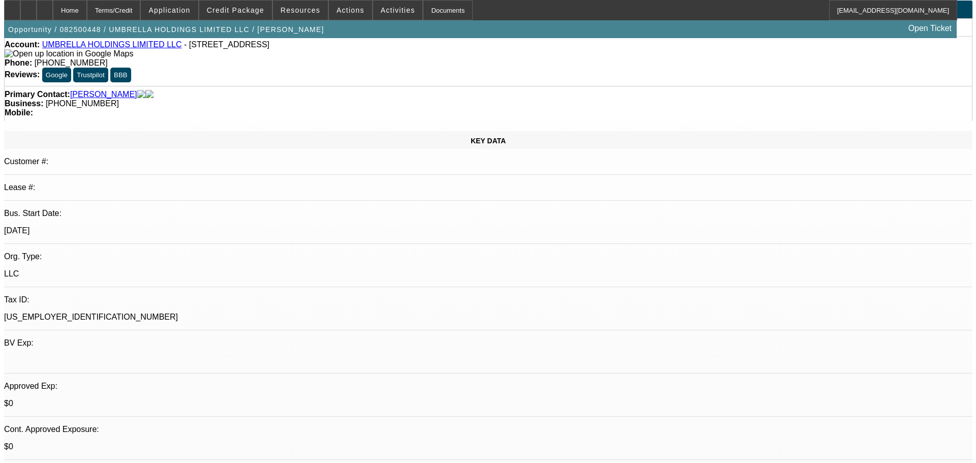
scroll to position [0, 0]
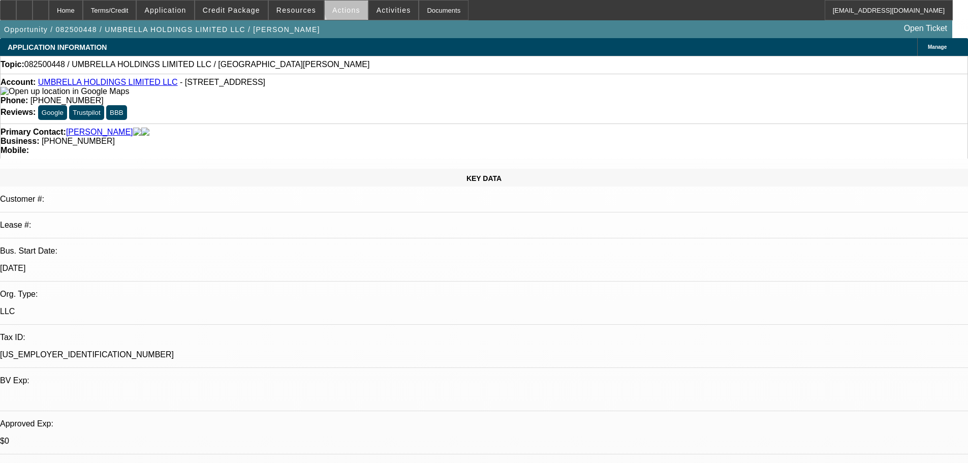
click at [344, 10] on span "Actions" at bounding box center [346, 10] width 28 height 8
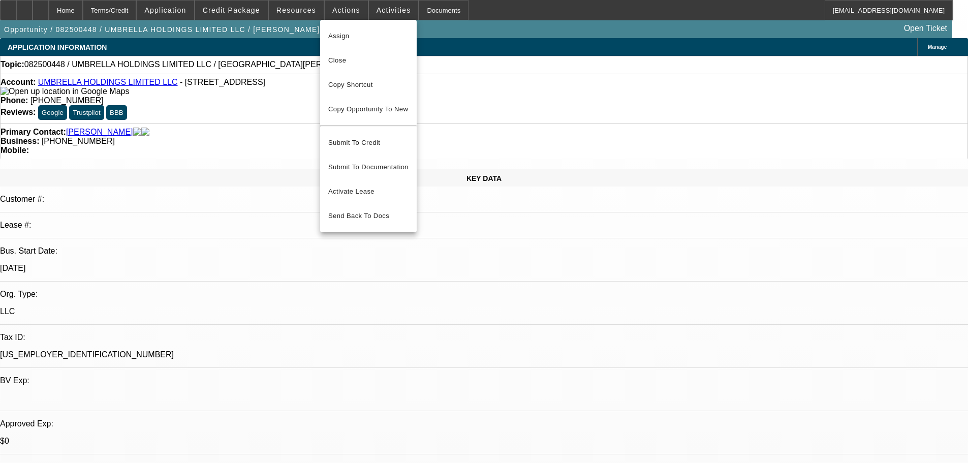
click at [476, 303] on div at bounding box center [484, 231] width 968 height 463
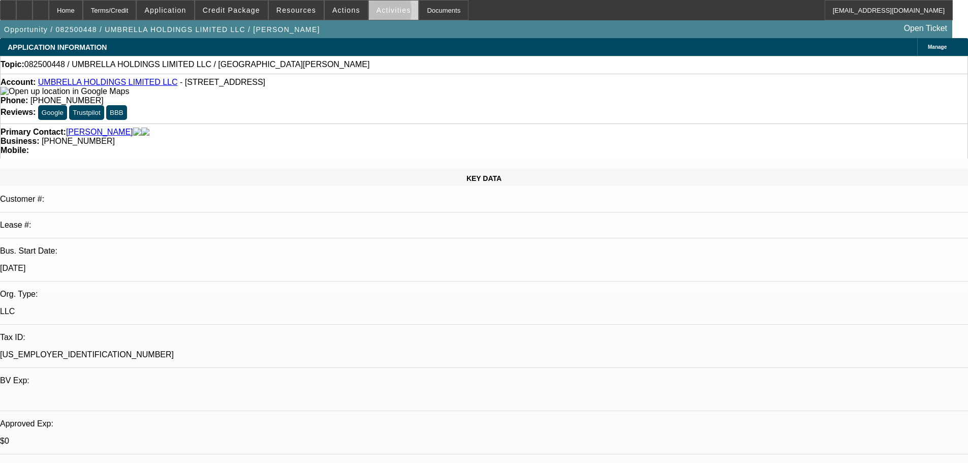
click at [377, 13] on span "Activities" at bounding box center [394, 10] width 35 height 8
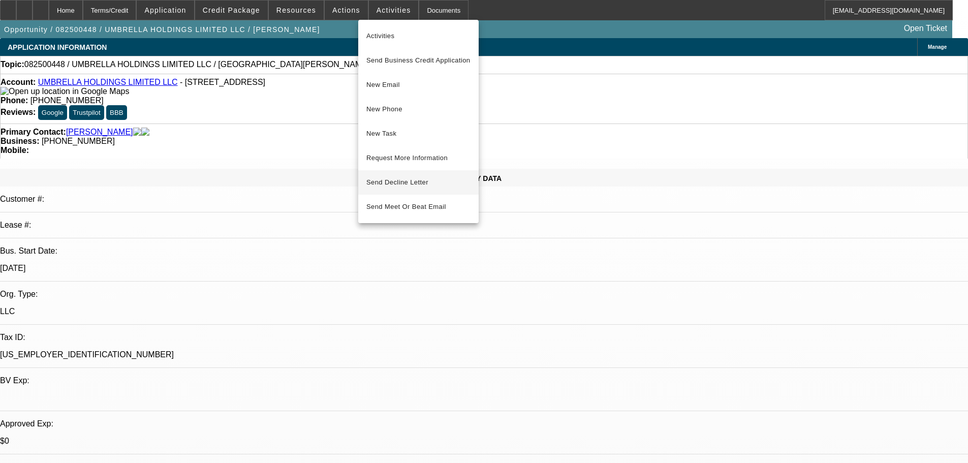
click at [396, 186] on span "Send Decline Letter" at bounding box center [398, 182] width 62 height 8
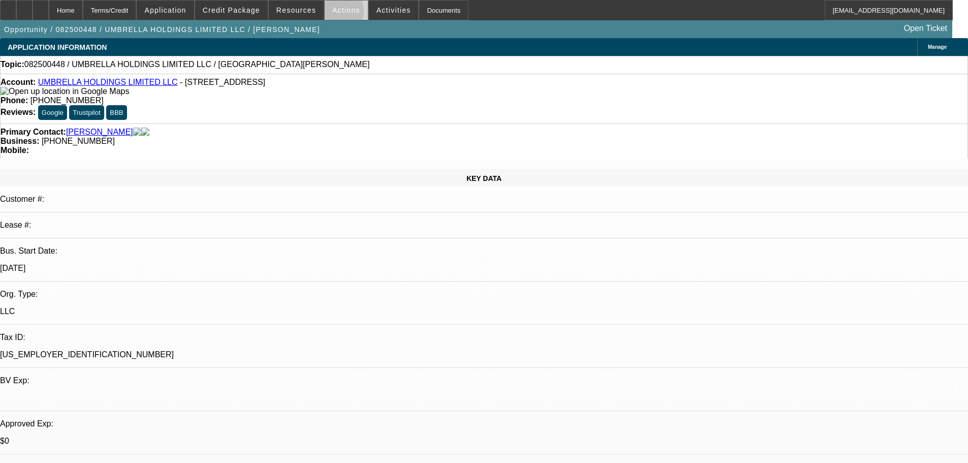
click at [334, 13] on span "Actions" at bounding box center [346, 10] width 28 height 8
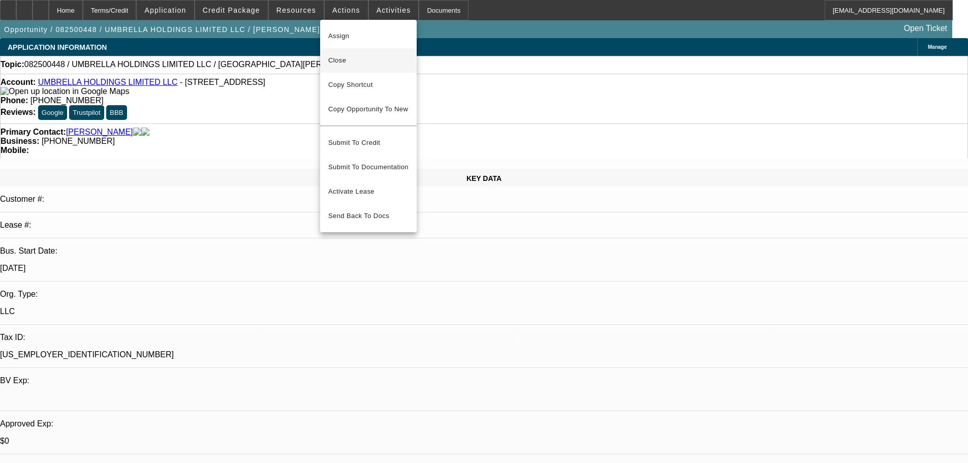
click at [346, 60] on span "Close" at bounding box center [368, 60] width 80 height 12
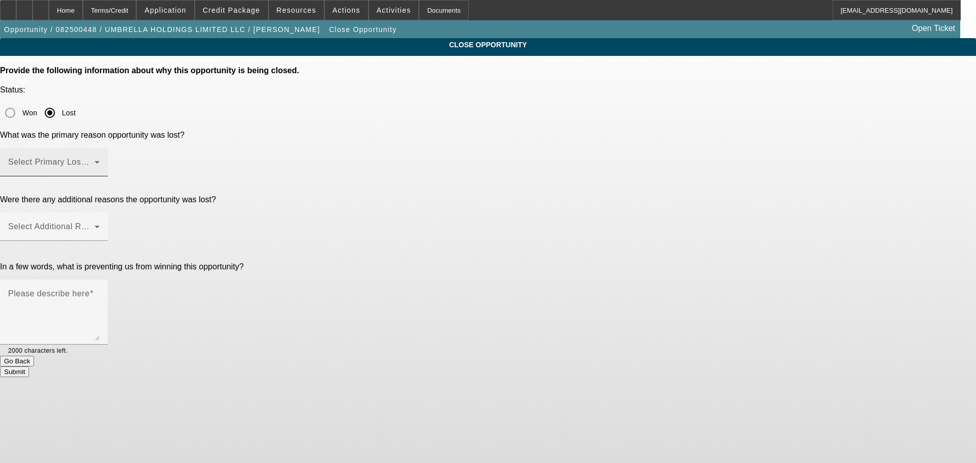
click at [95, 160] on span at bounding box center [51, 166] width 86 height 12
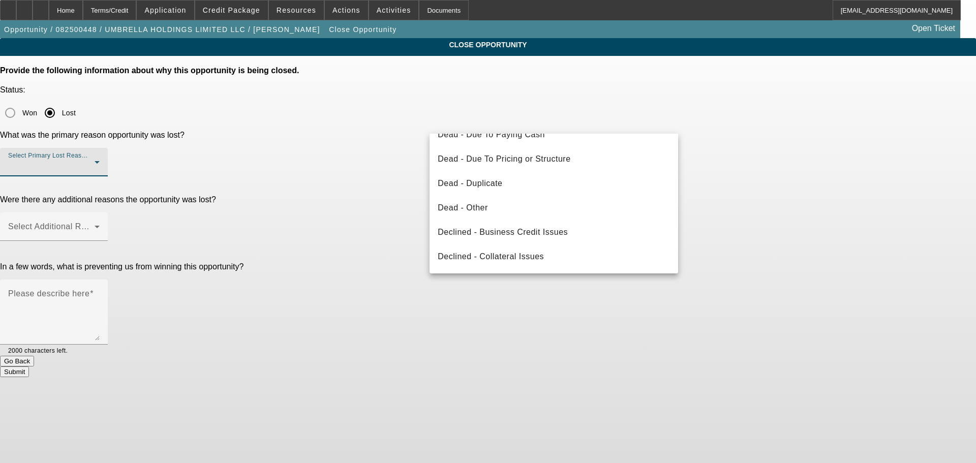
scroll to position [137, 0]
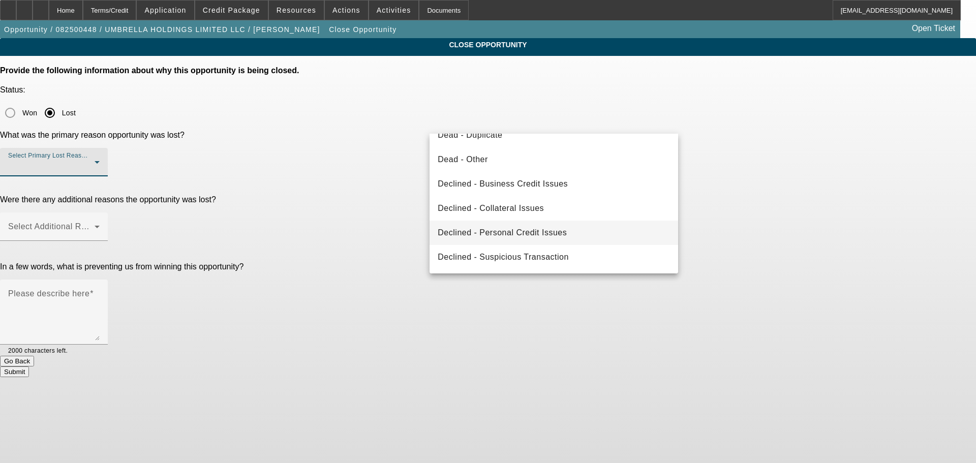
click at [520, 233] on span "Declined - Personal Credit Issues" at bounding box center [502, 233] width 129 height 12
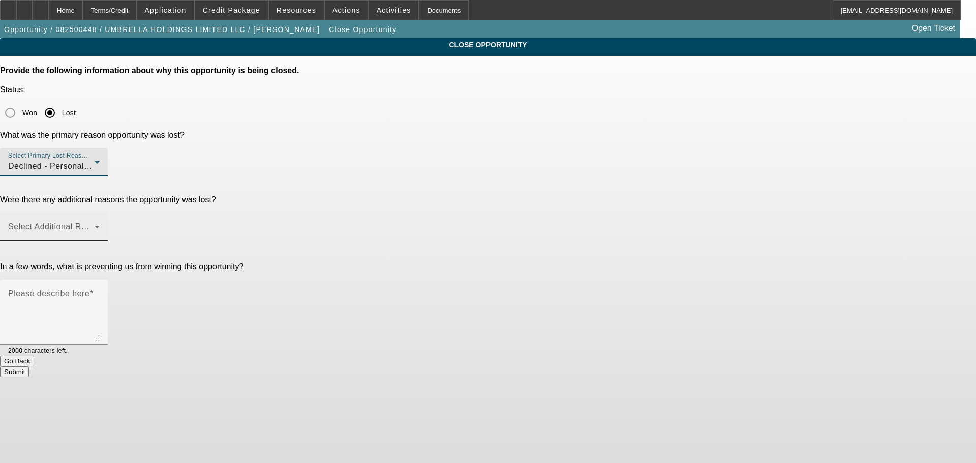
click at [100, 212] on div "Select Additional Reasons" at bounding box center [53, 226] width 91 height 28
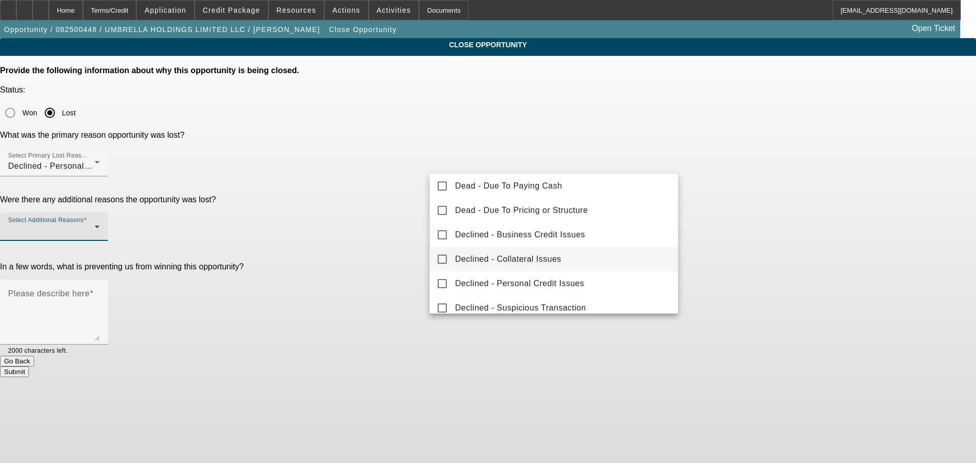
scroll to position [112, 0]
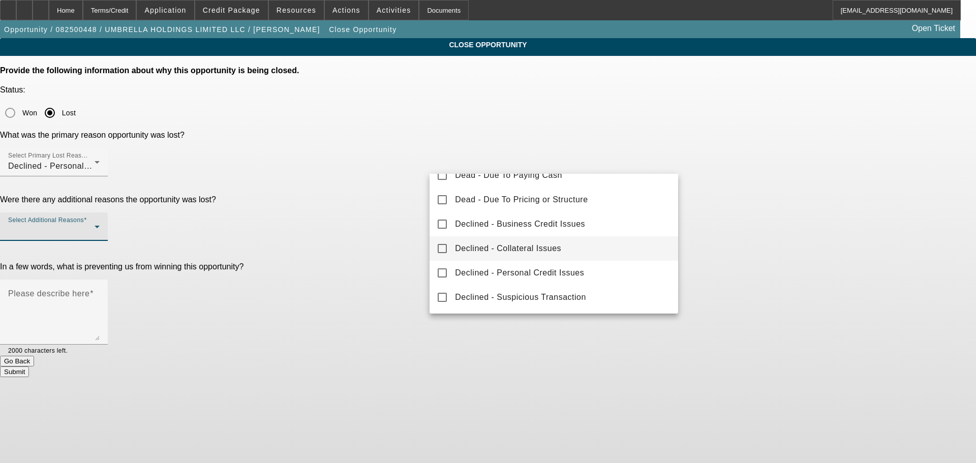
click at [568, 253] on mat-option "Declined - Collateral Issues" at bounding box center [554, 248] width 249 height 24
click at [399, 226] on div at bounding box center [488, 231] width 976 height 463
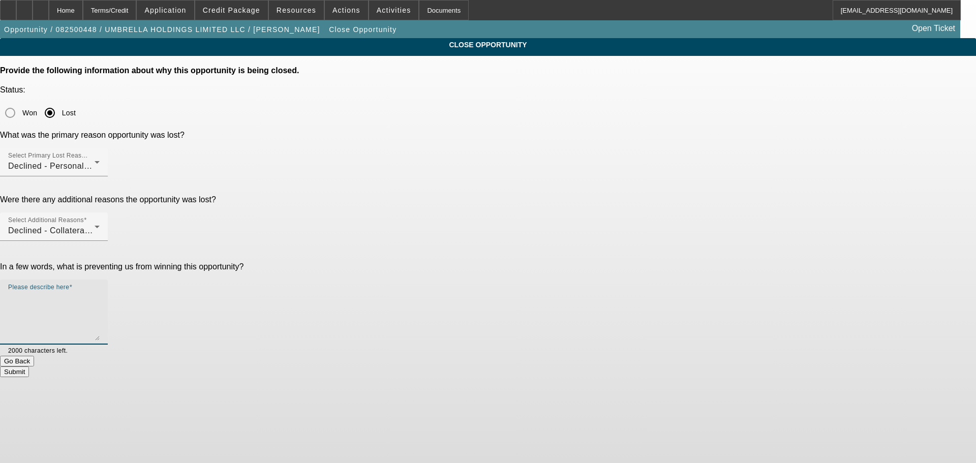
click at [100, 292] on textarea "Please describe here" at bounding box center [53, 316] width 91 height 49
type textarea "POOR CREDIT, DTG, HOLDING COMPANY AND PG LIVES IN [GEOGRAPHIC_DATA], BUSINESS I…"
click at [29, 367] on button "Submit" at bounding box center [14, 372] width 29 height 11
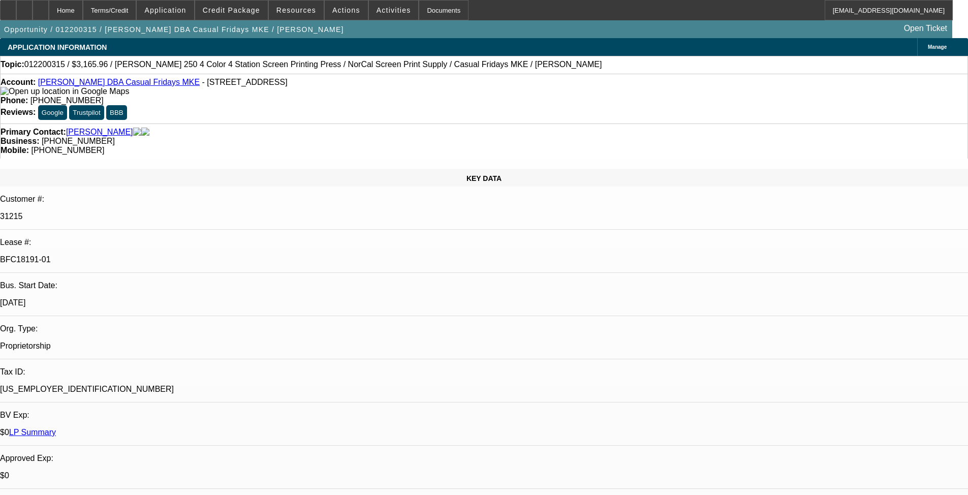
select select "0.2"
select select "2"
select select "0.1"
select select "4"
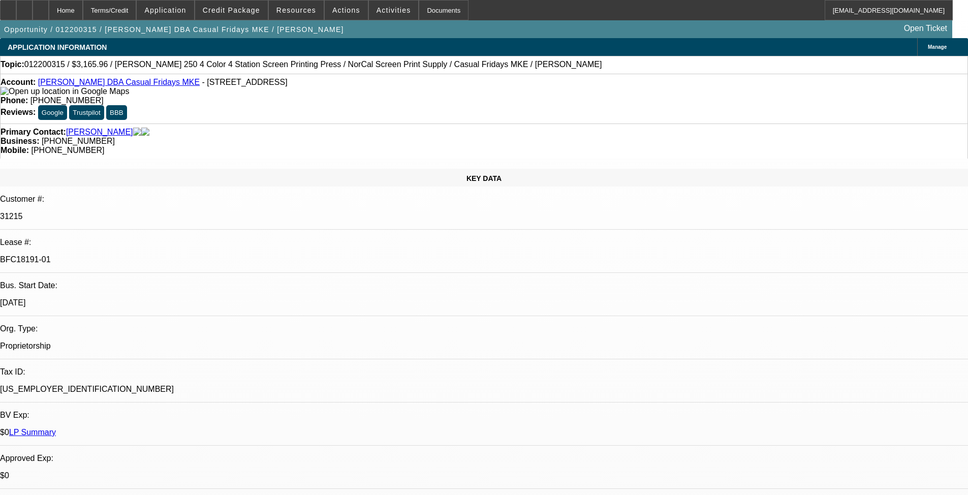
select select "0.2"
select select "2"
select select "0.1"
select select "4"
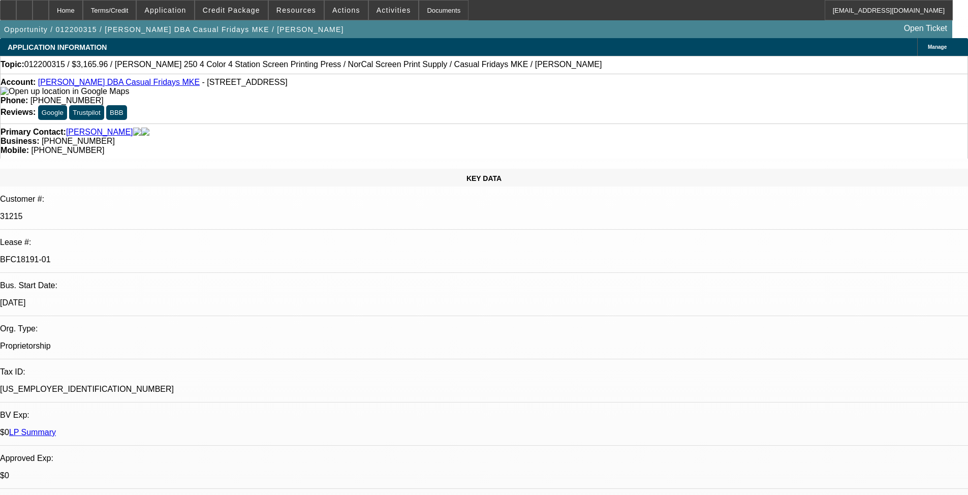
select select "0"
select select "2"
select select "0.1"
select select "4"
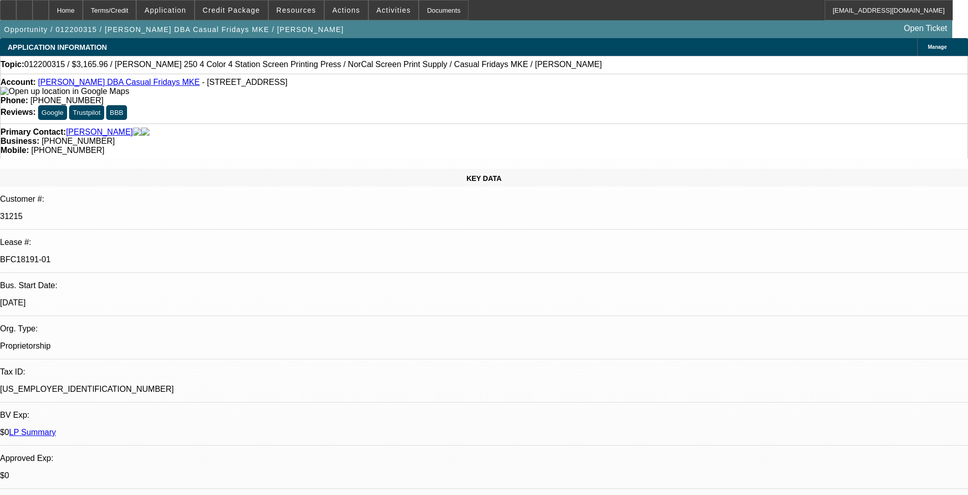
select select "0.1"
select select "2"
select select "0.1"
select select "4"
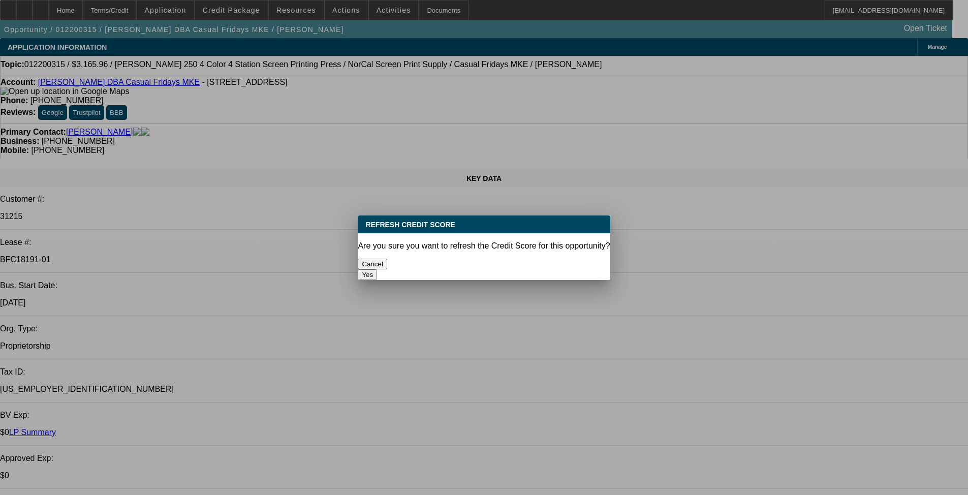
click at [377, 269] on button "Yes" at bounding box center [367, 274] width 19 height 11
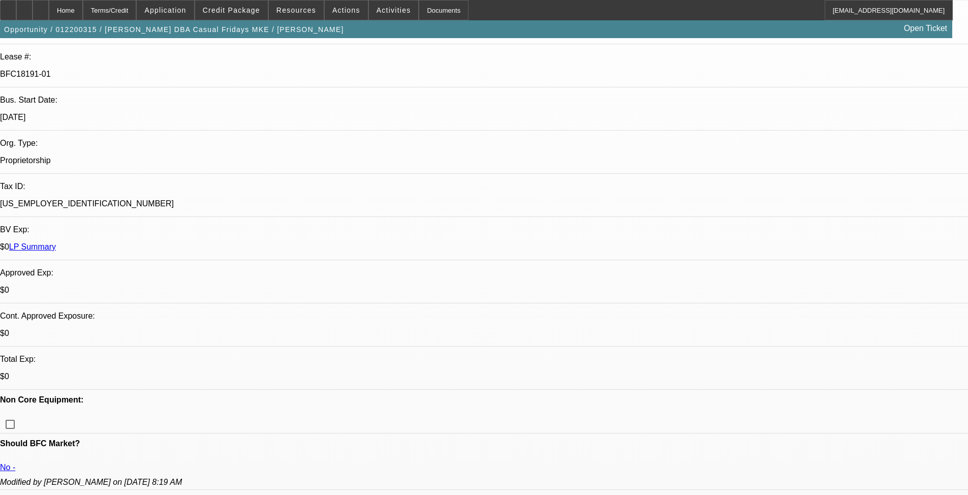
scroll to position [137, 0]
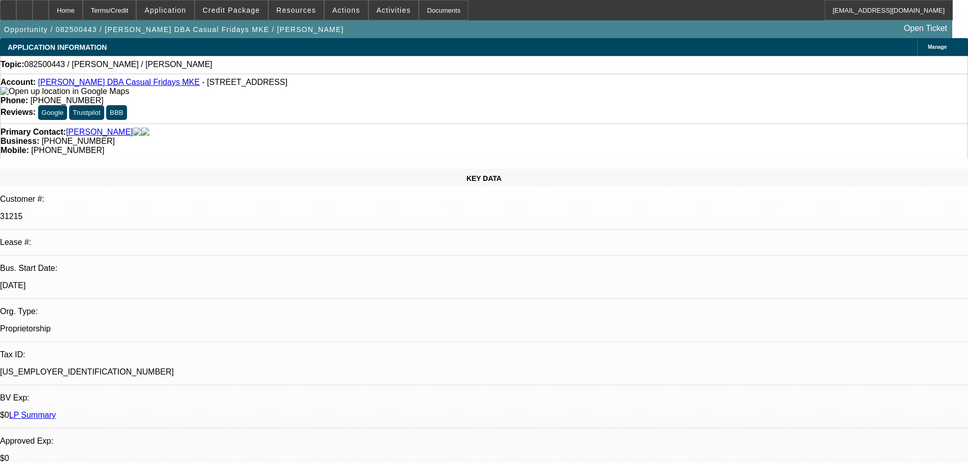
select select "0"
select select "2"
select select "0.1"
select select "4"
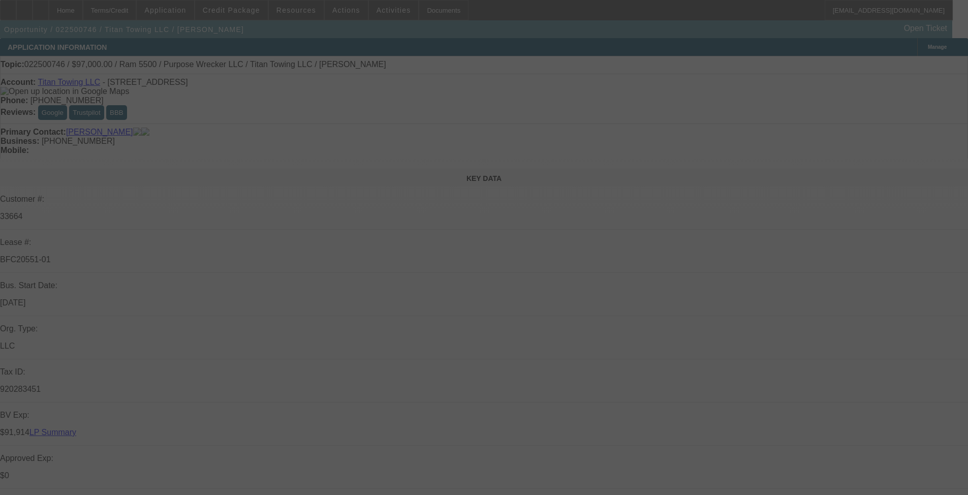
select select "0"
select select "2"
select select "0"
select select "6"
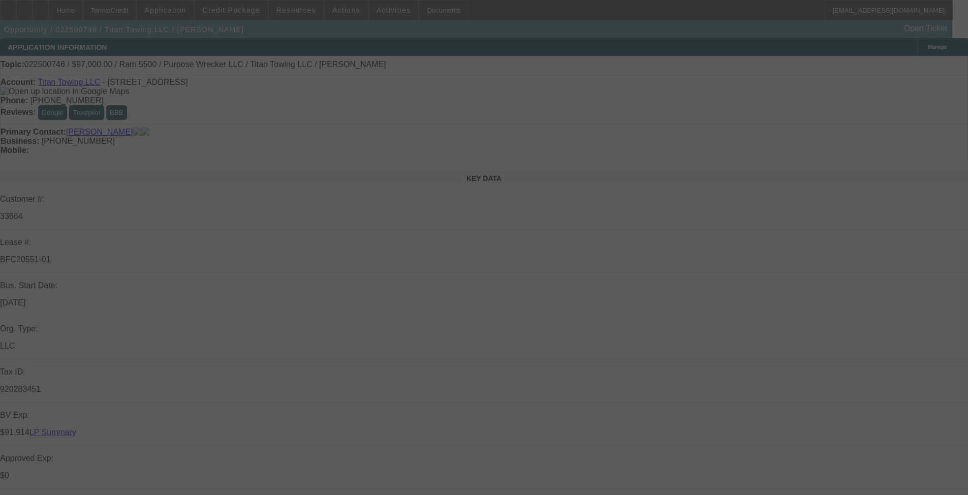
select select "0"
select select "2"
select select "0"
select select "6"
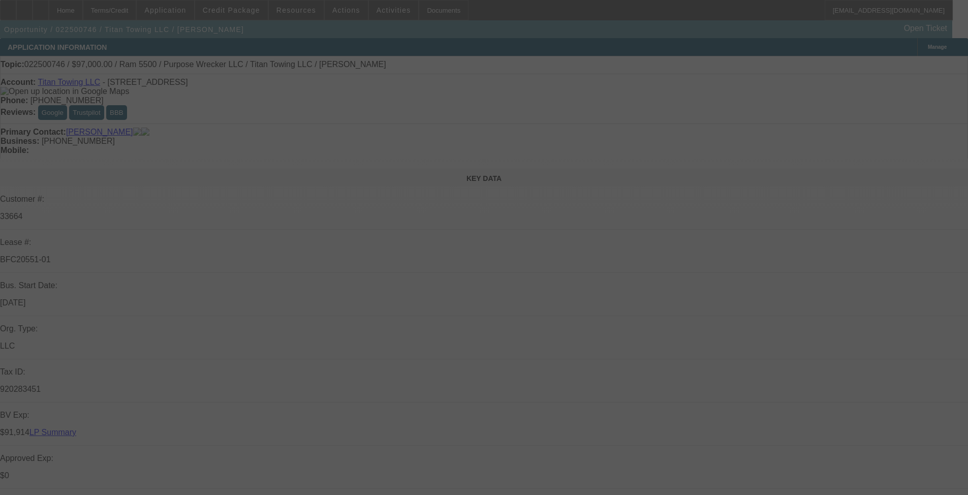
select select "0"
select select "2"
select select "0"
select select "6"
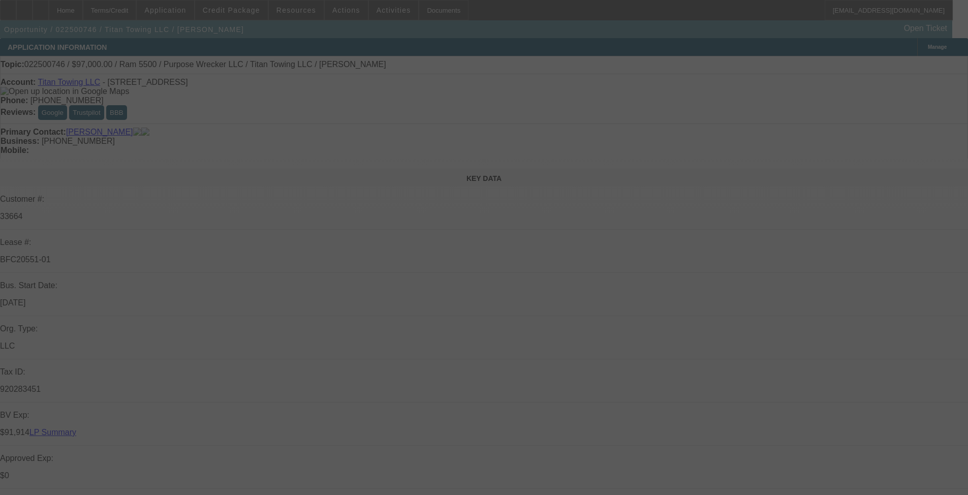
select select "0"
select select "2"
select select "0"
select select "6"
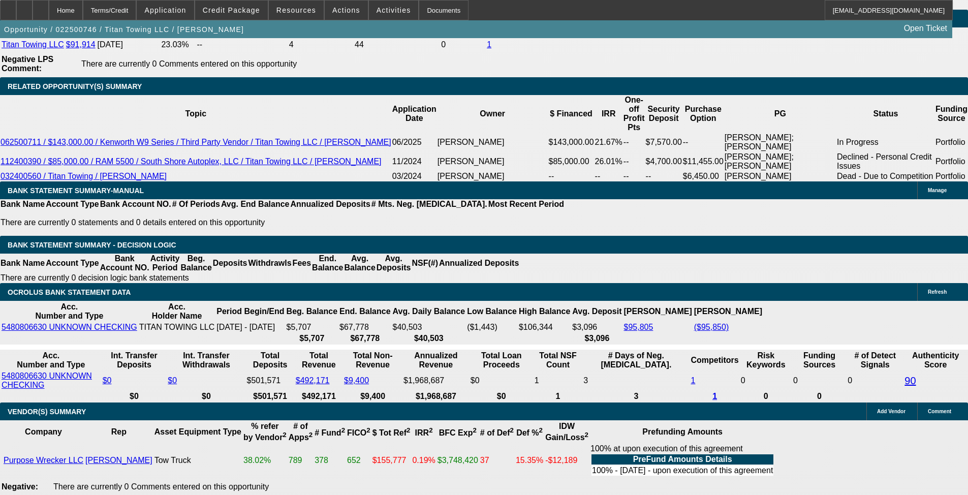
scroll to position [1823, 0]
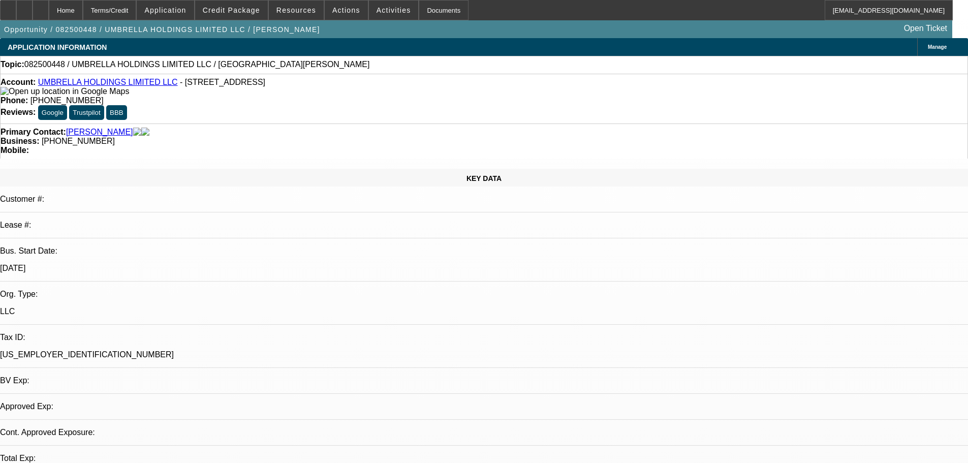
select select "0"
select select "2"
select select "0.1"
select select "4"
